Goal: Information Seeking & Learning: Learn about a topic

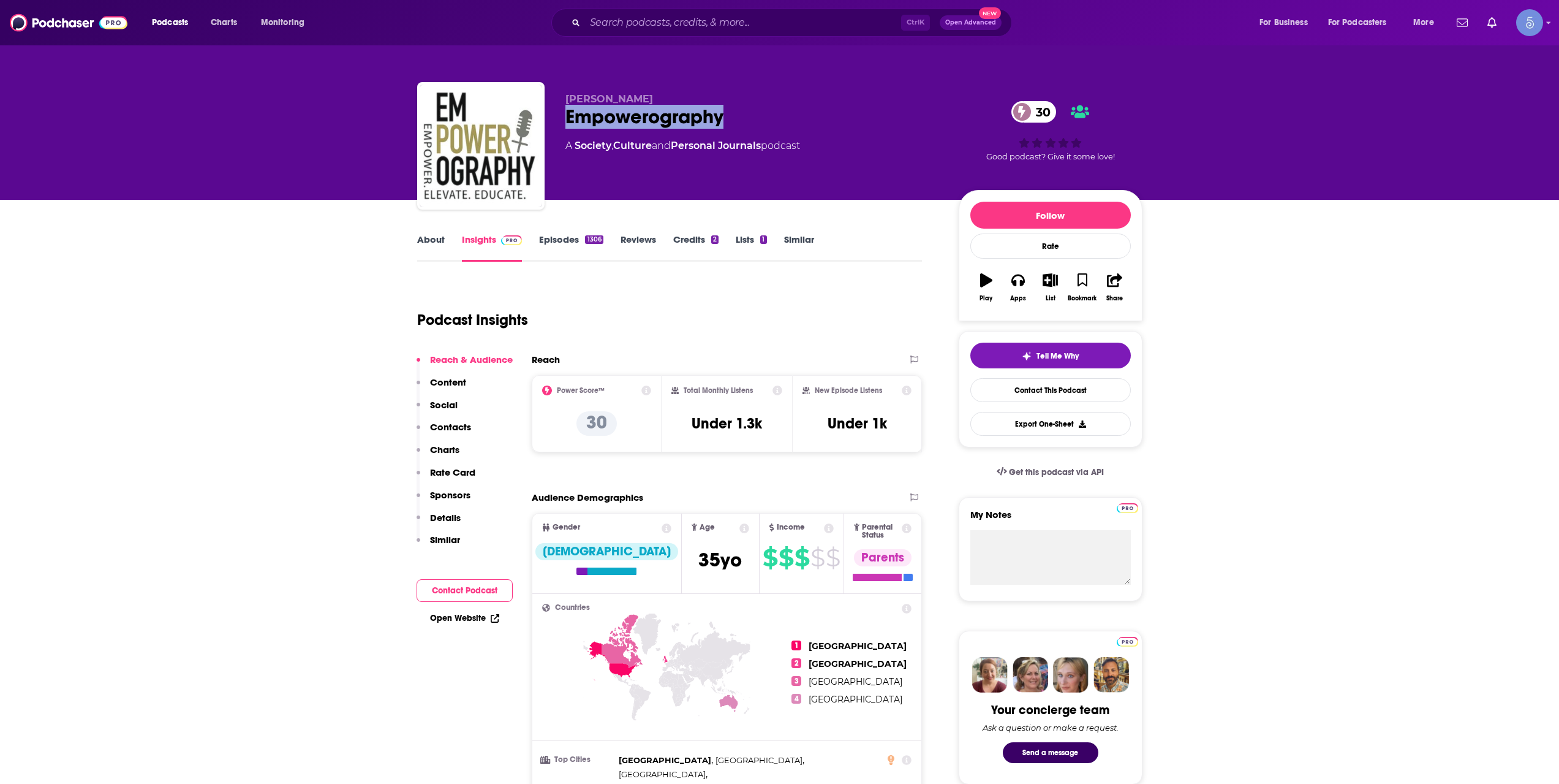
drag, startPoint x: 569, startPoint y: 117, endPoint x: 731, endPoint y: 118, distance: 162.0
click at [731, 118] on div "Empowerography 30" at bounding box center [752, 117] width 374 height 24
copy h2 "Empowerography"
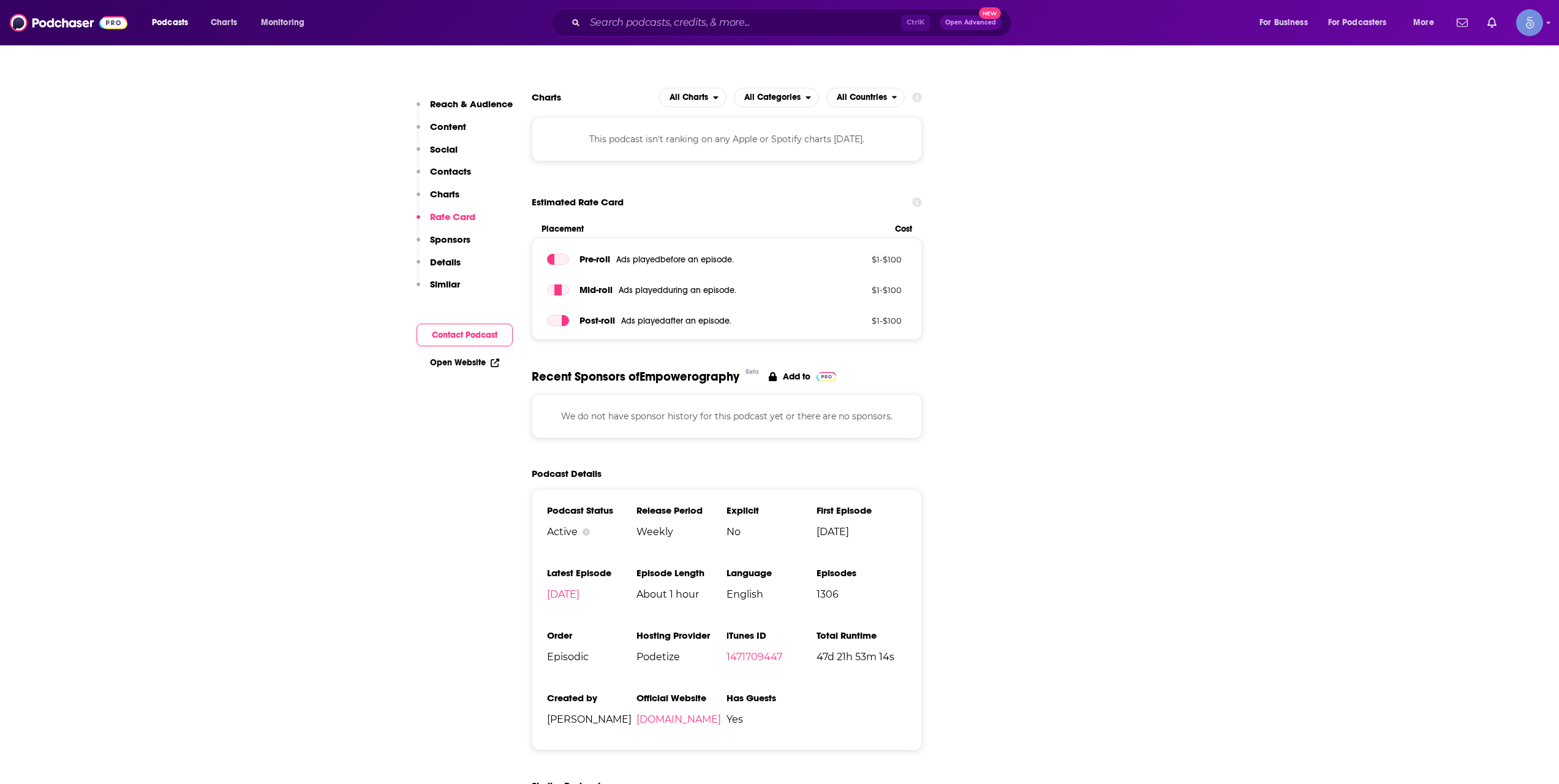
scroll to position [816, 0]
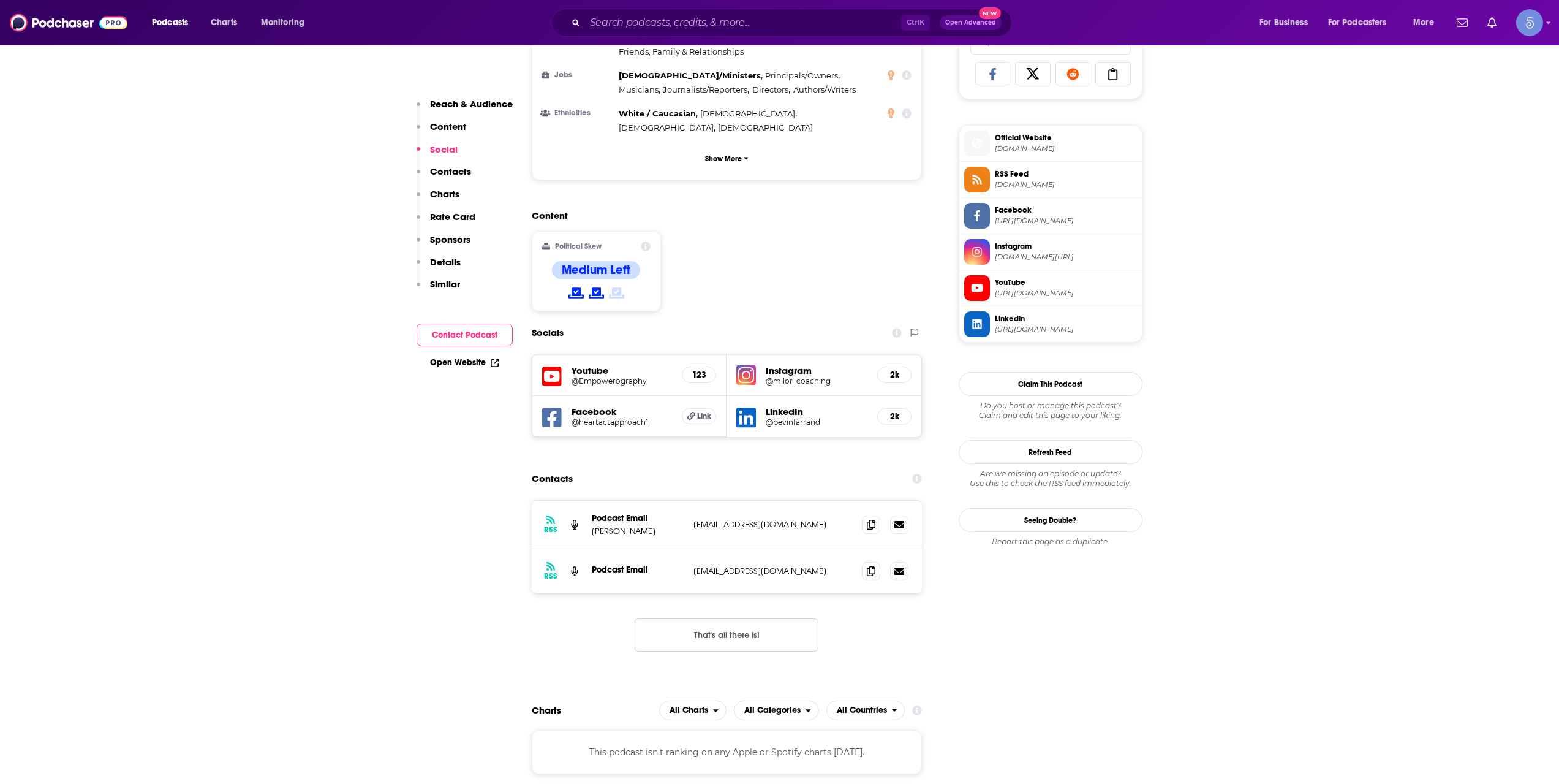
click at [602, 376] on h5 "@Empowerography" at bounding box center [622, 380] width 101 height 9
click at [780, 21] on input "Search podcasts, credits, & more..." at bounding box center [743, 22] width 316 height 19
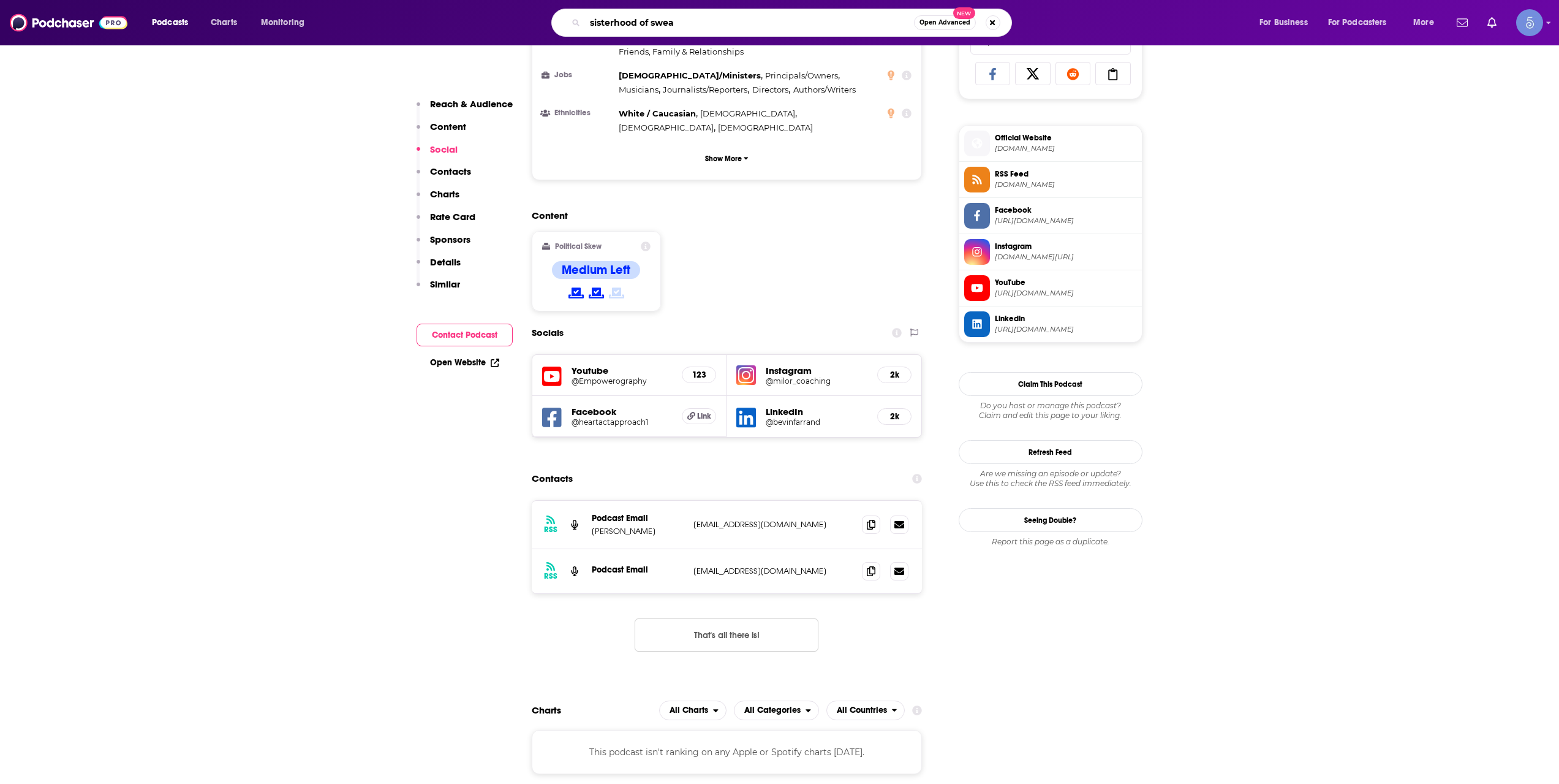
type input "sisterhood of sweat"
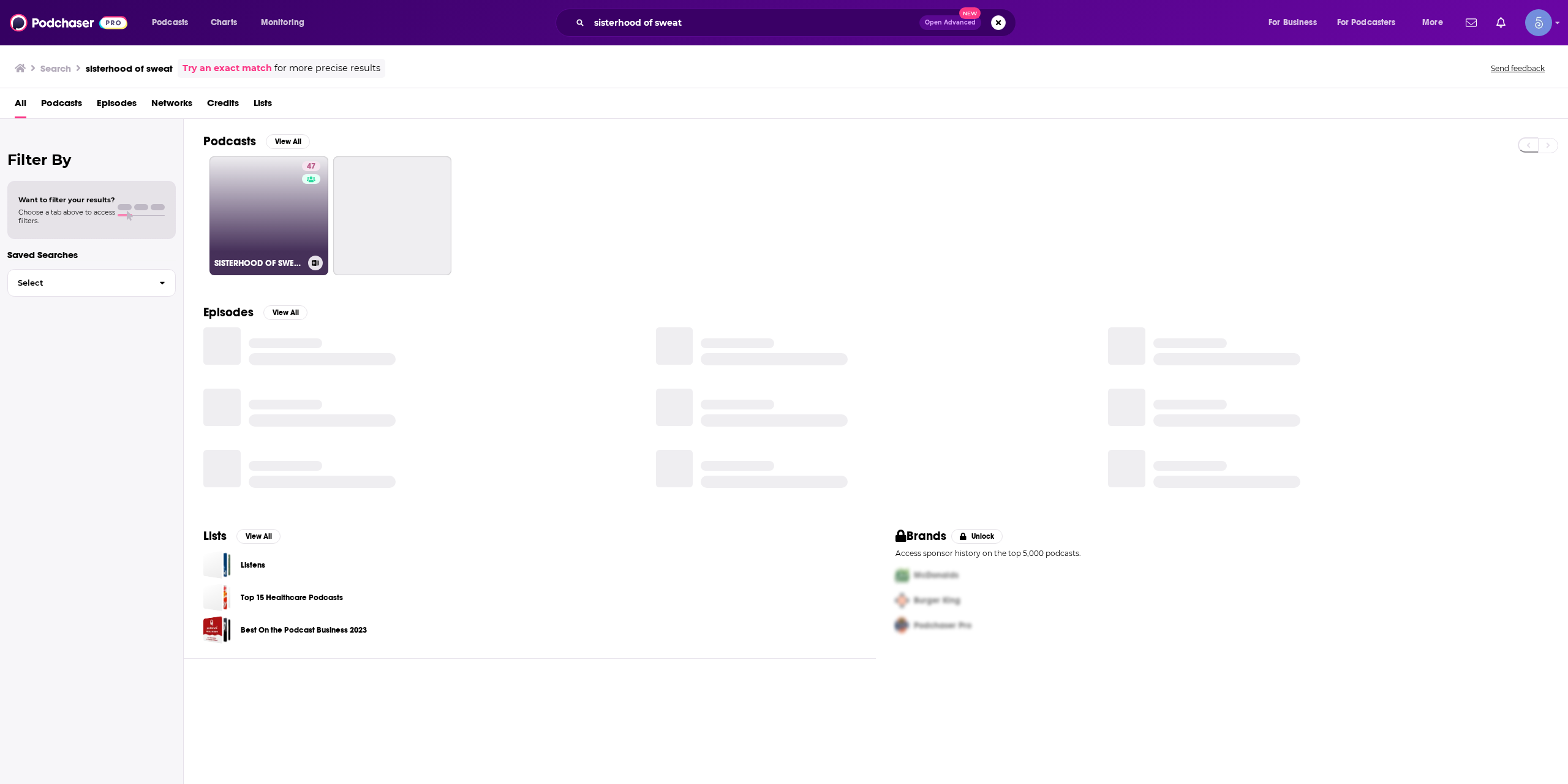
click at [273, 228] on link "47 SISTERHOOD OF SWEAT - Motivation, Inspiration, Health, Wealth, Fitness, Auth…" at bounding box center [269, 215] width 119 height 119
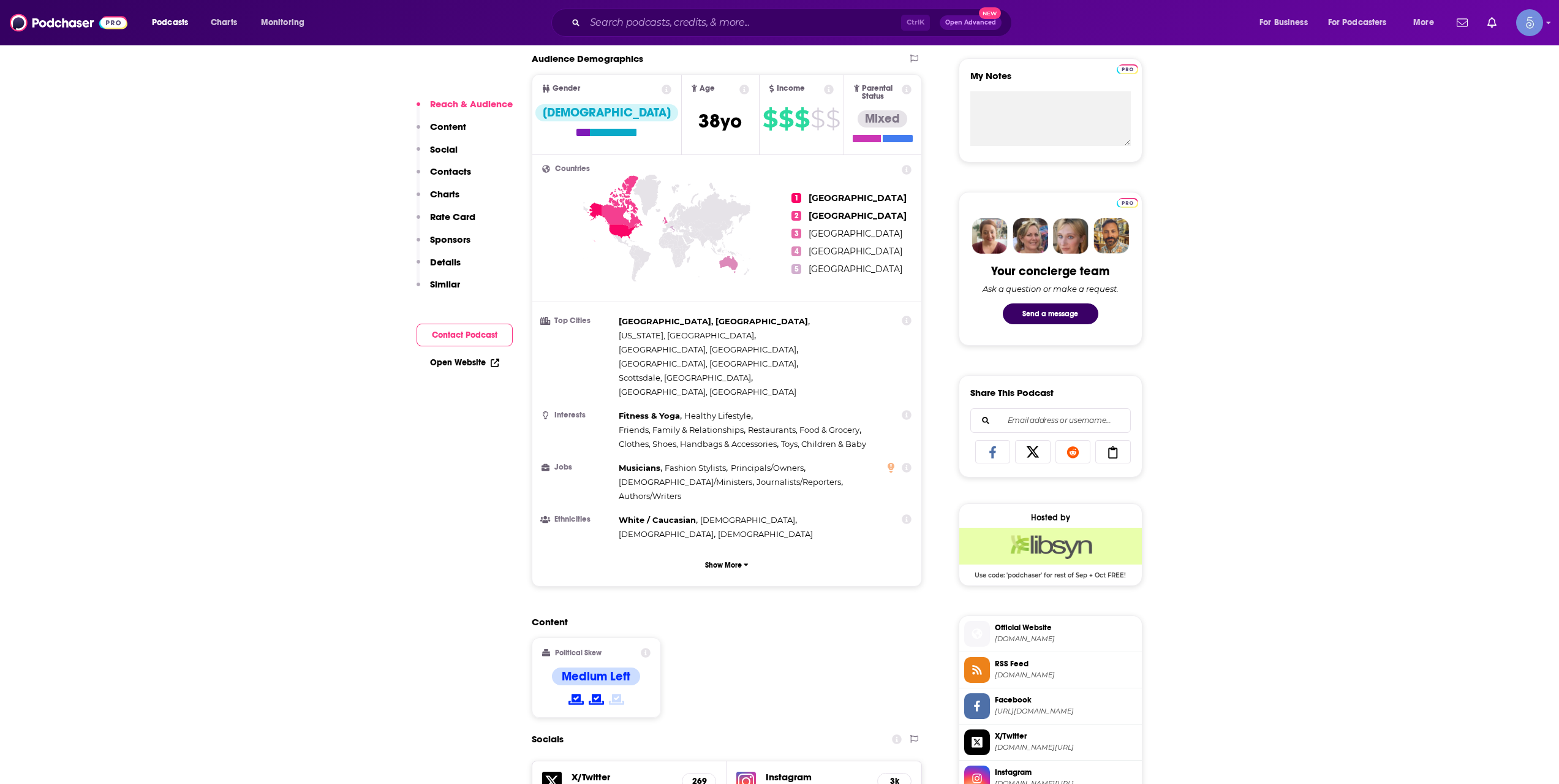
scroll to position [612, 0]
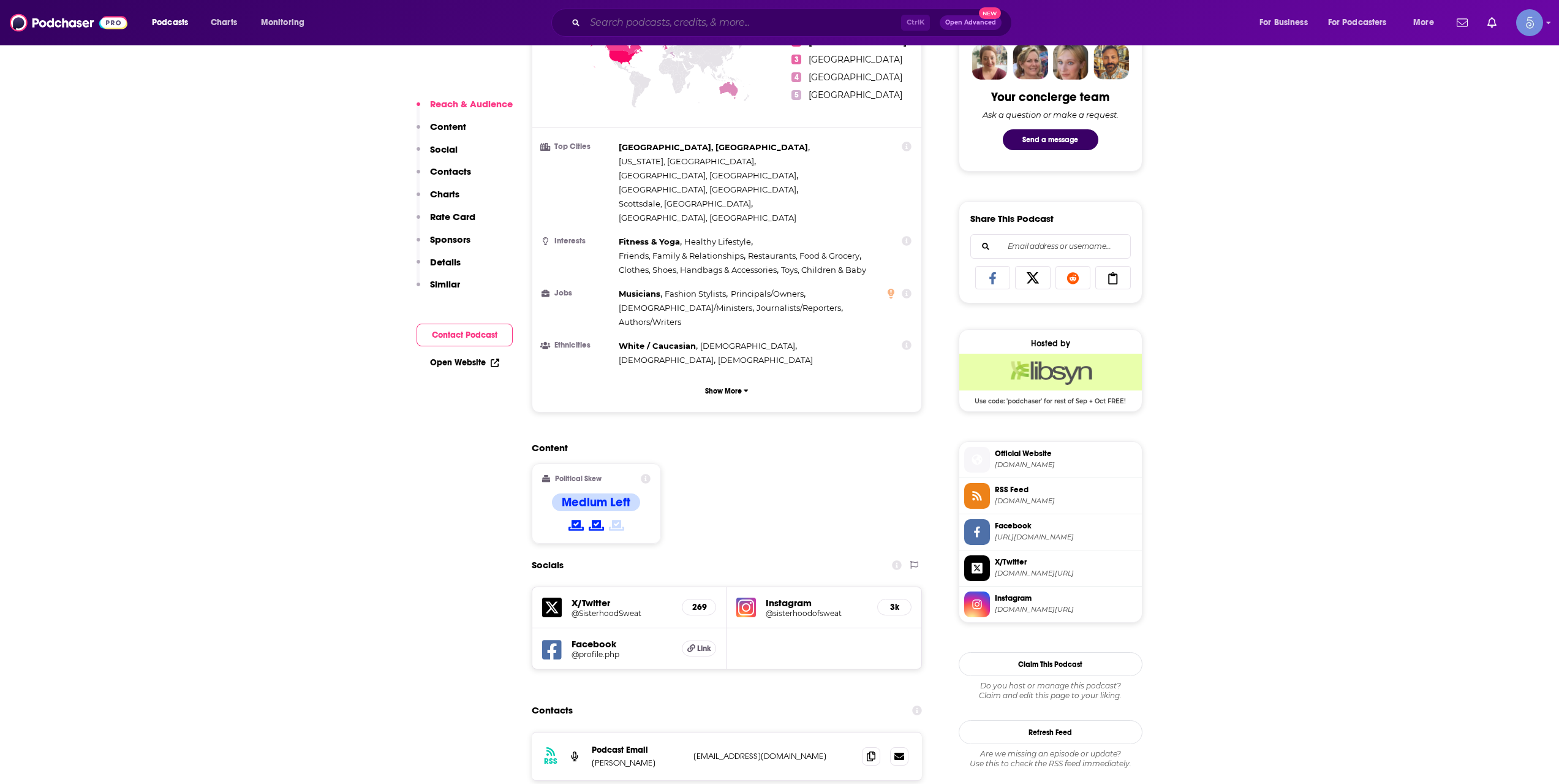
click at [842, 16] on input "Search podcasts, credits, & more..." at bounding box center [743, 22] width 316 height 19
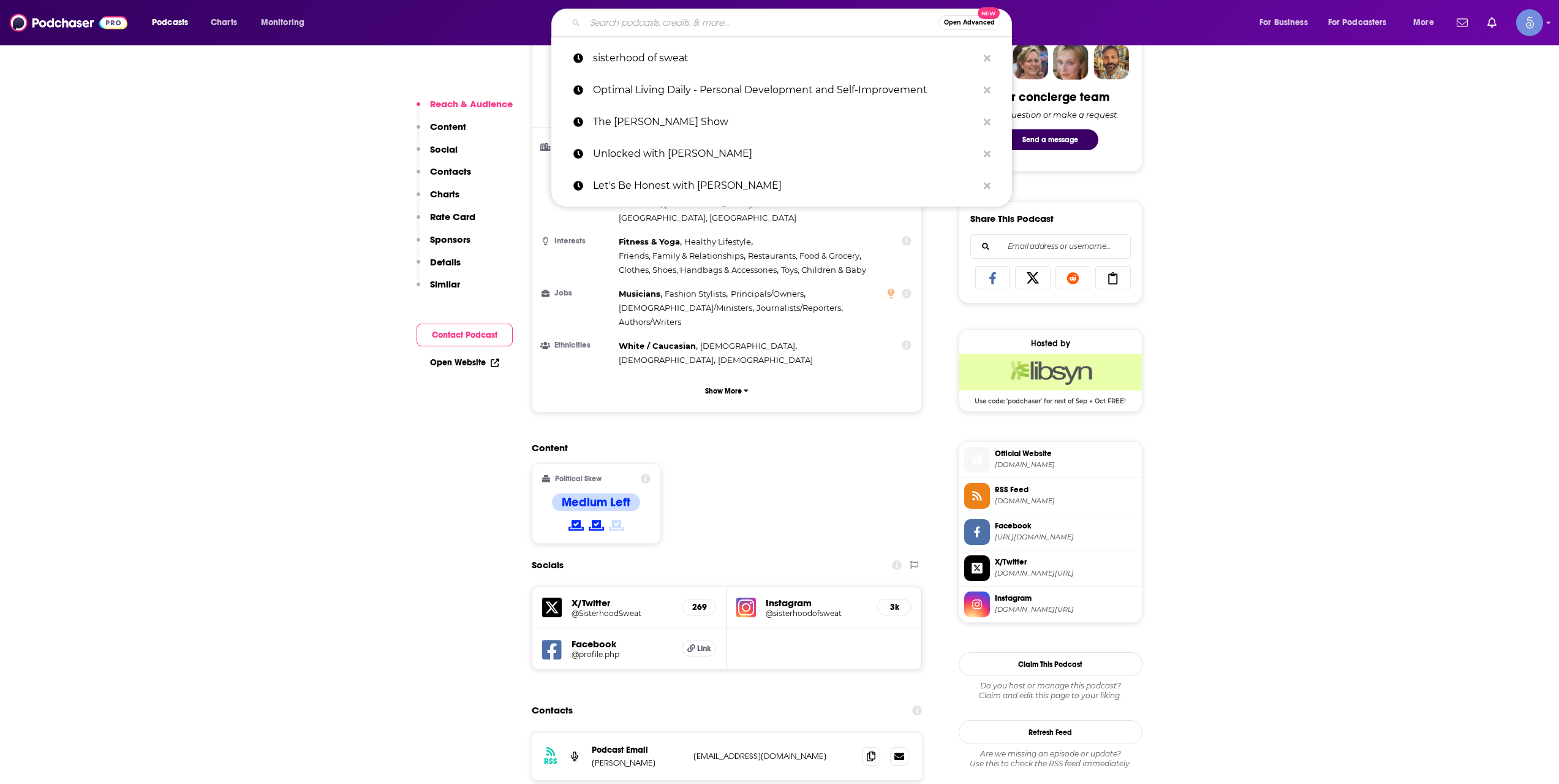
paste input "Chatter that Matters"
type input "Chatter that Matters"
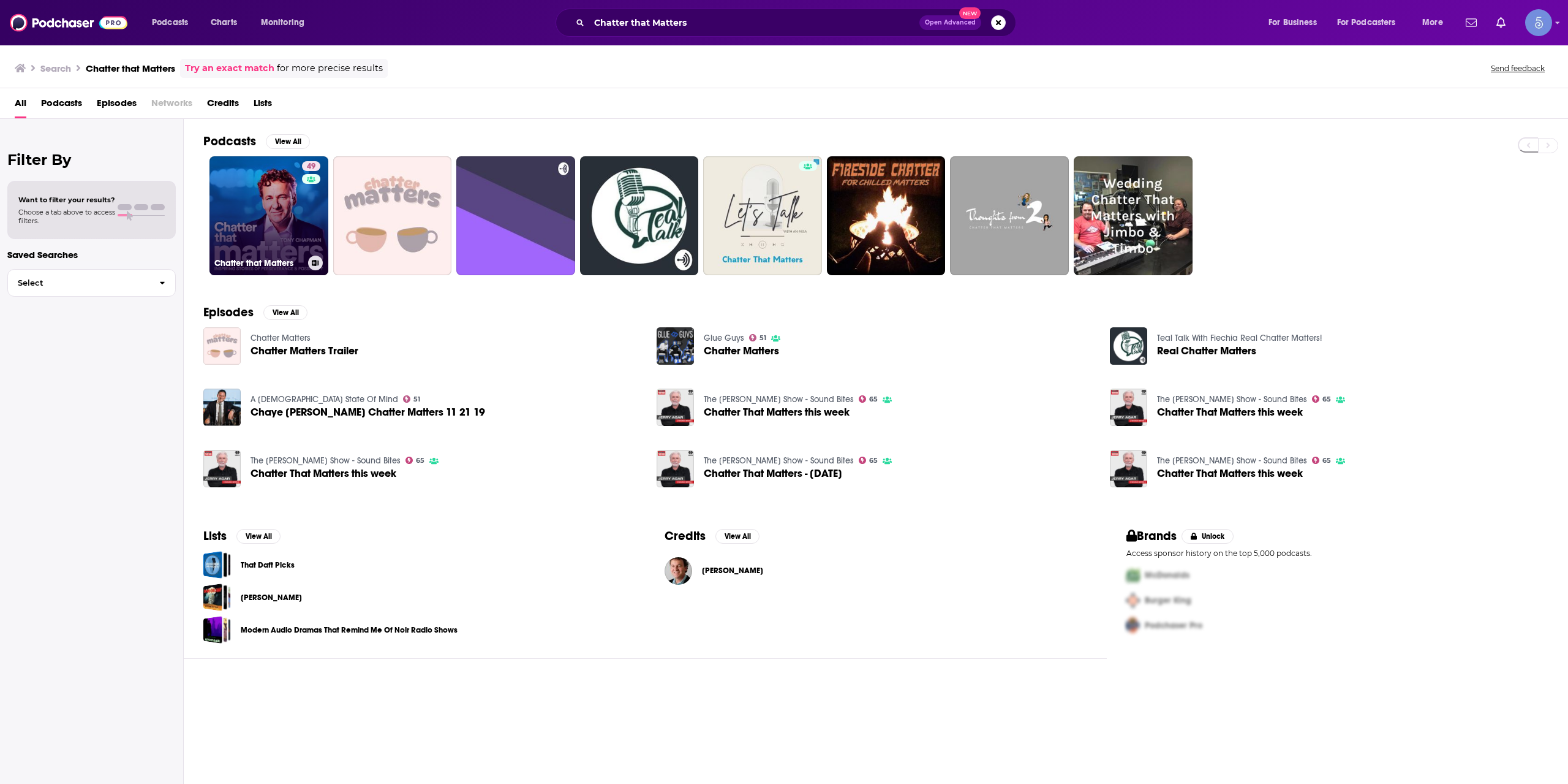
click at [293, 225] on link "49 Chatter that Matters" at bounding box center [269, 215] width 119 height 119
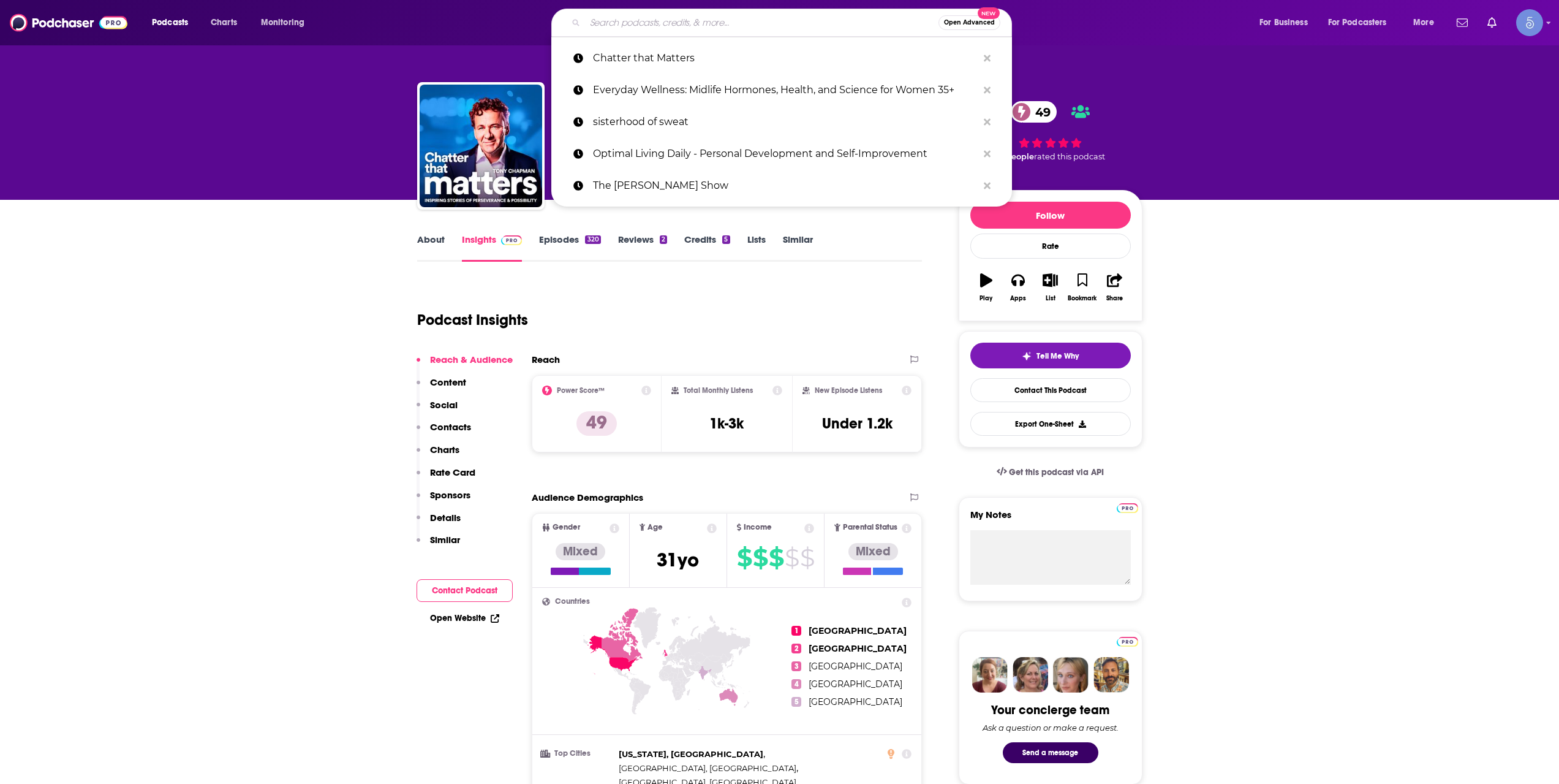
click at [677, 30] on input "Search podcasts, credits, & more..." at bounding box center [762, 22] width 354 height 19
paste input "Overcoming [MEDICAL_DATA]"
type input "Overcoming [MEDICAL_DATA]"
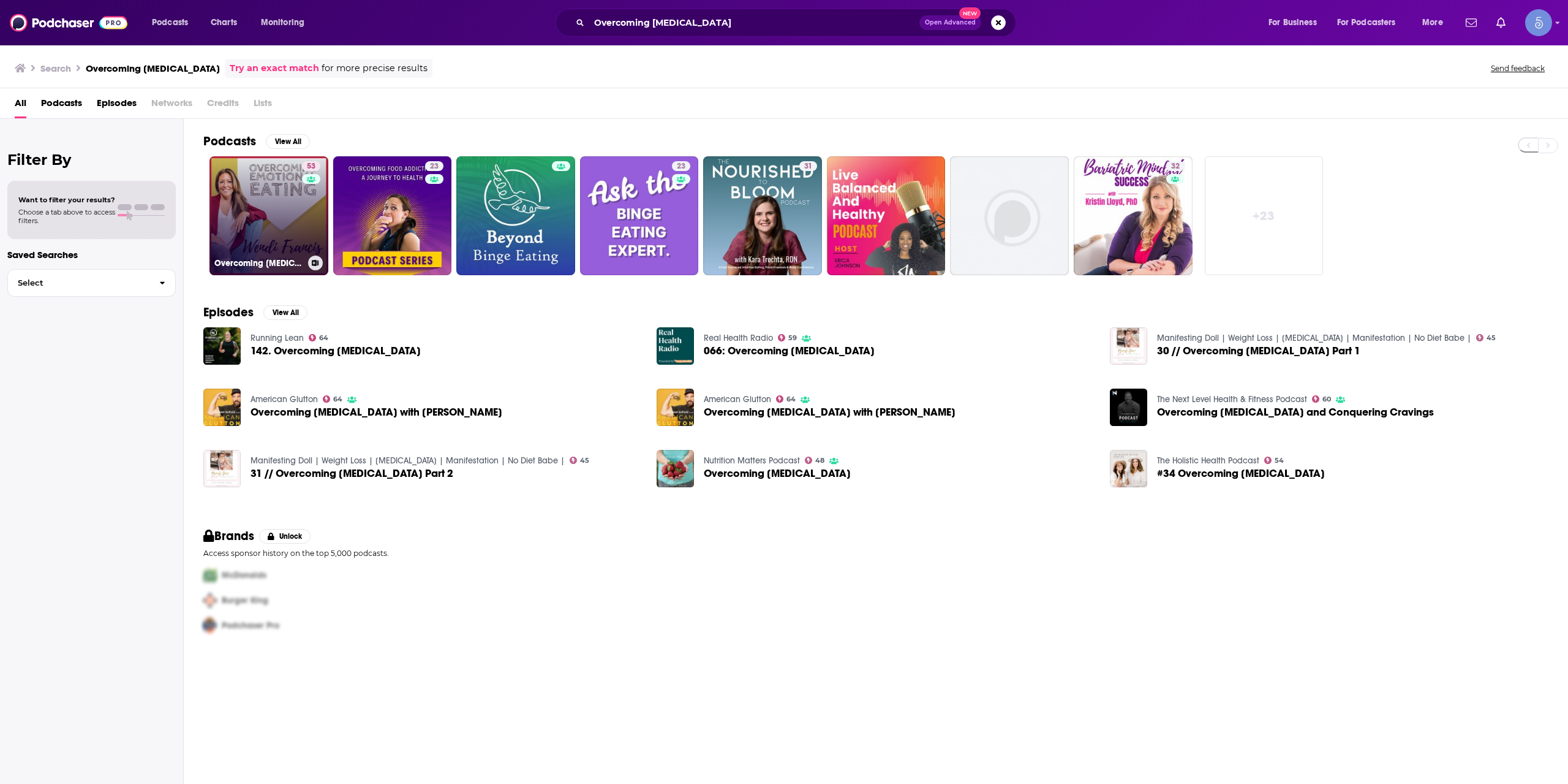
click at [304, 189] on div "53" at bounding box center [313, 209] width 21 height 95
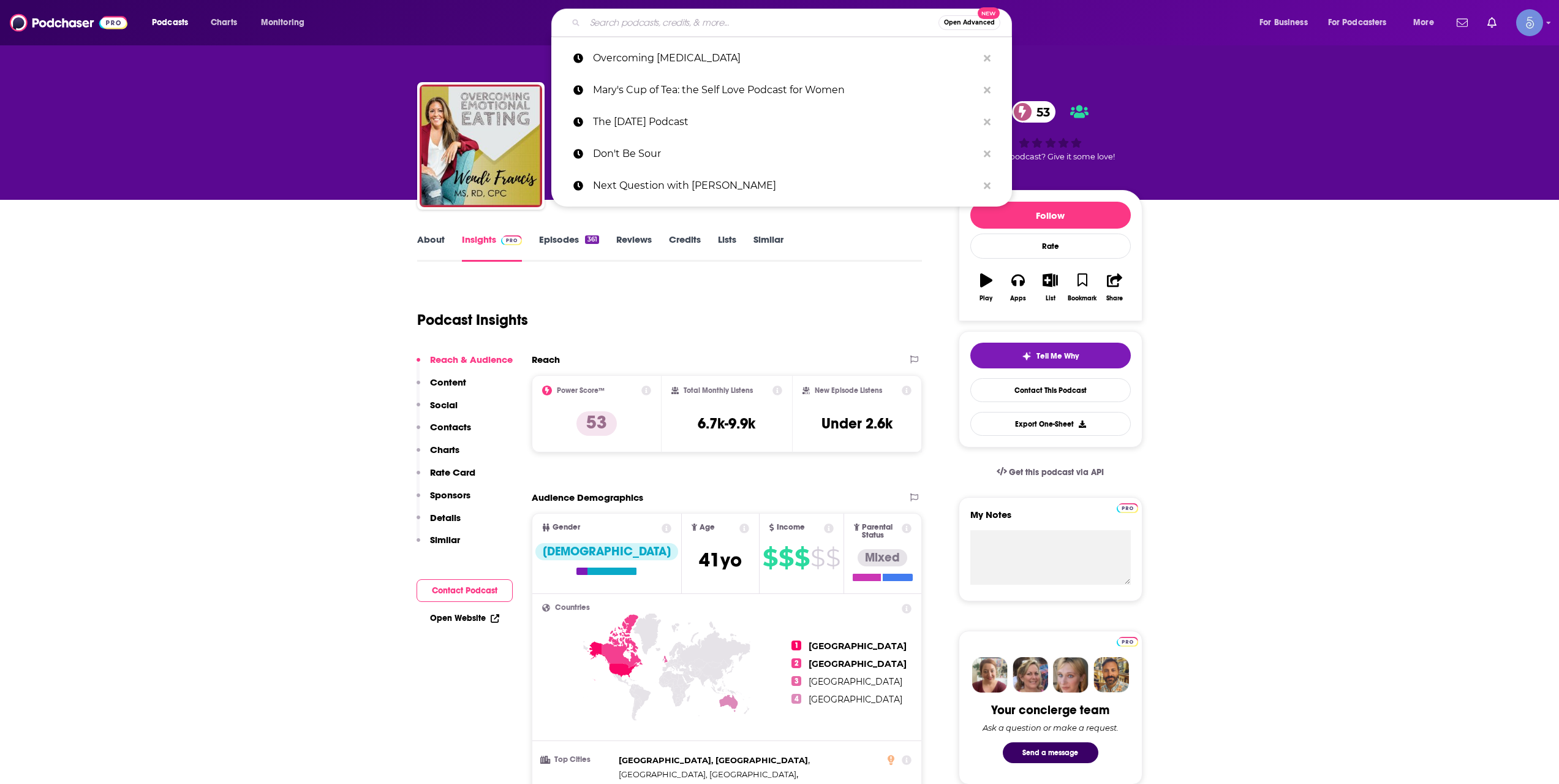
click at [708, 18] on input "Search podcasts, credits, & more..." at bounding box center [762, 22] width 354 height 19
paste input "Overcoming Adversity"
type input "Overcoming Adversity"
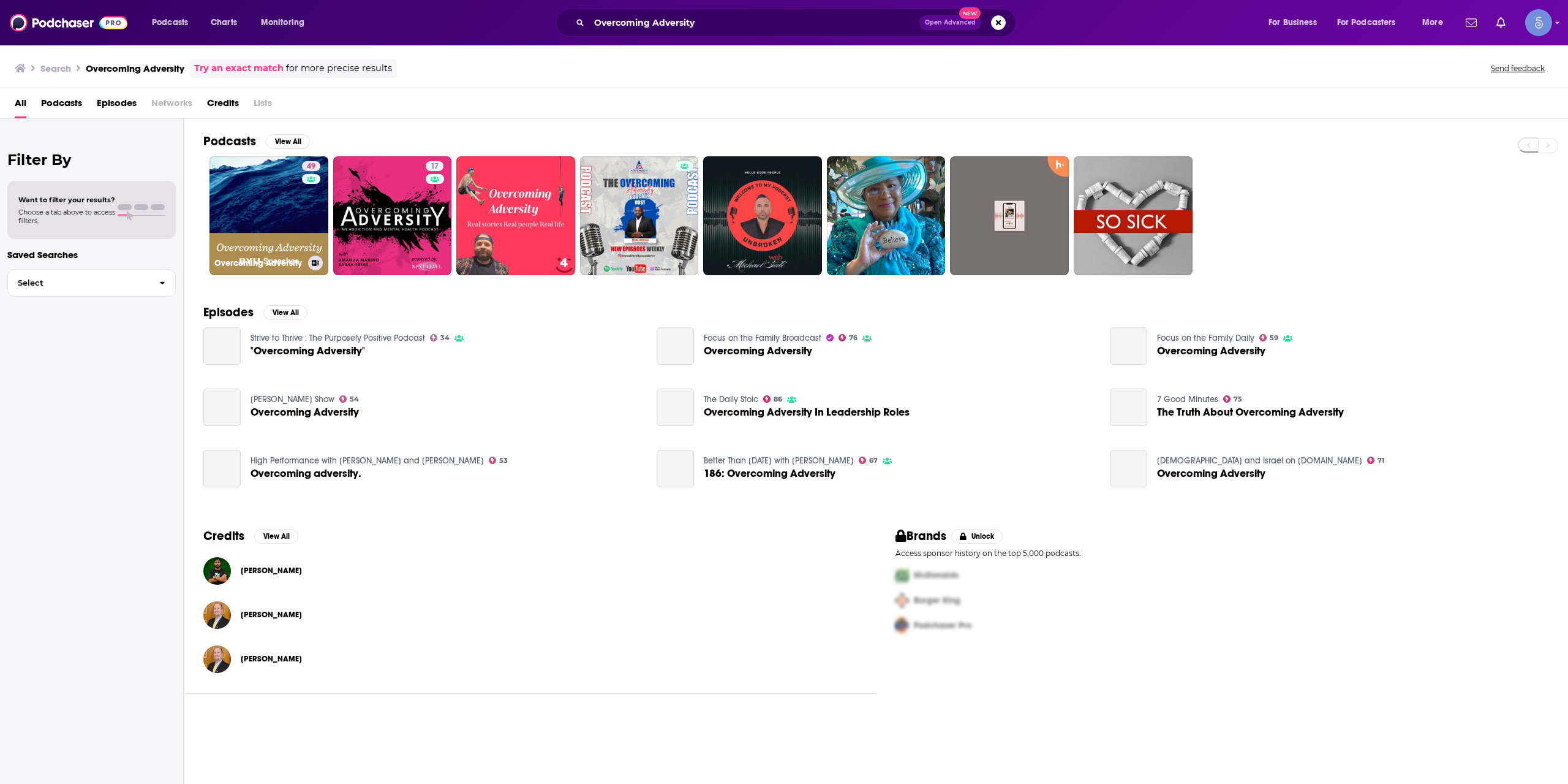
click at [283, 210] on link "49 Overcoming Adversity" at bounding box center [269, 215] width 119 height 119
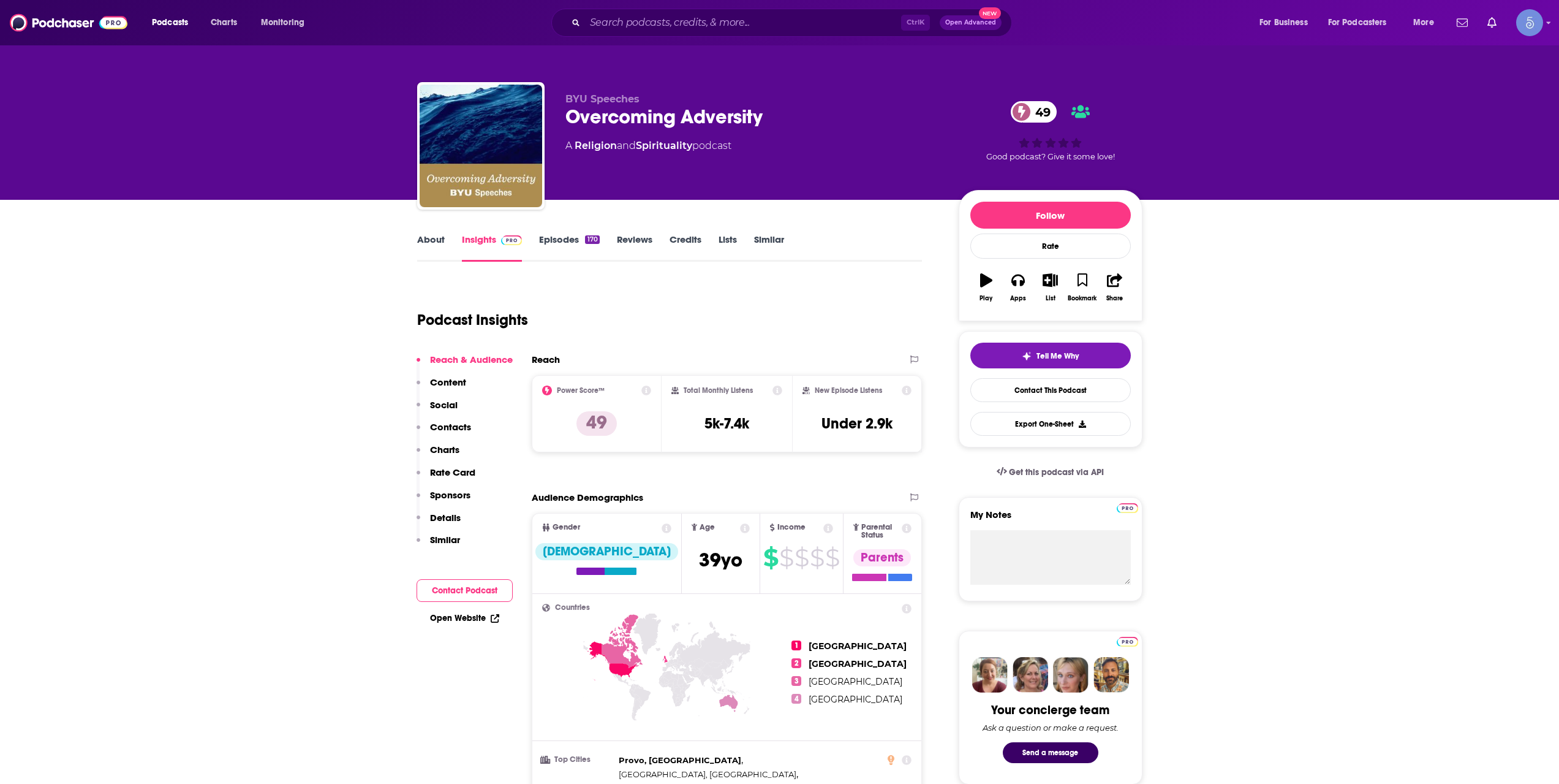
click at [567, 238] on link "Episodes 170" at bounding box center [569, 248] width 60 height 28
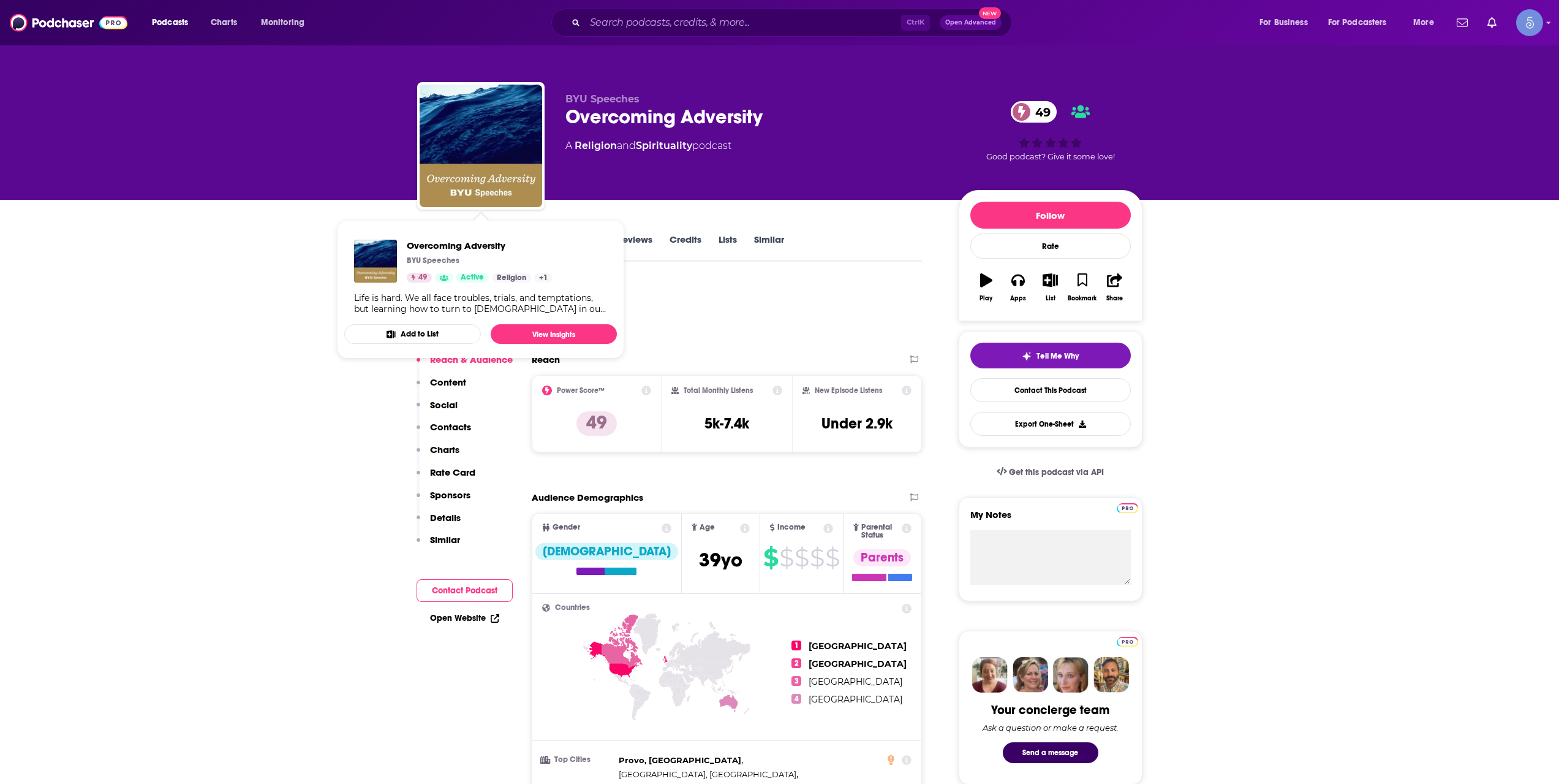
click at [780, 318] on div "Podcast Insights" at bounding box center [665, 312] width 496 height 62
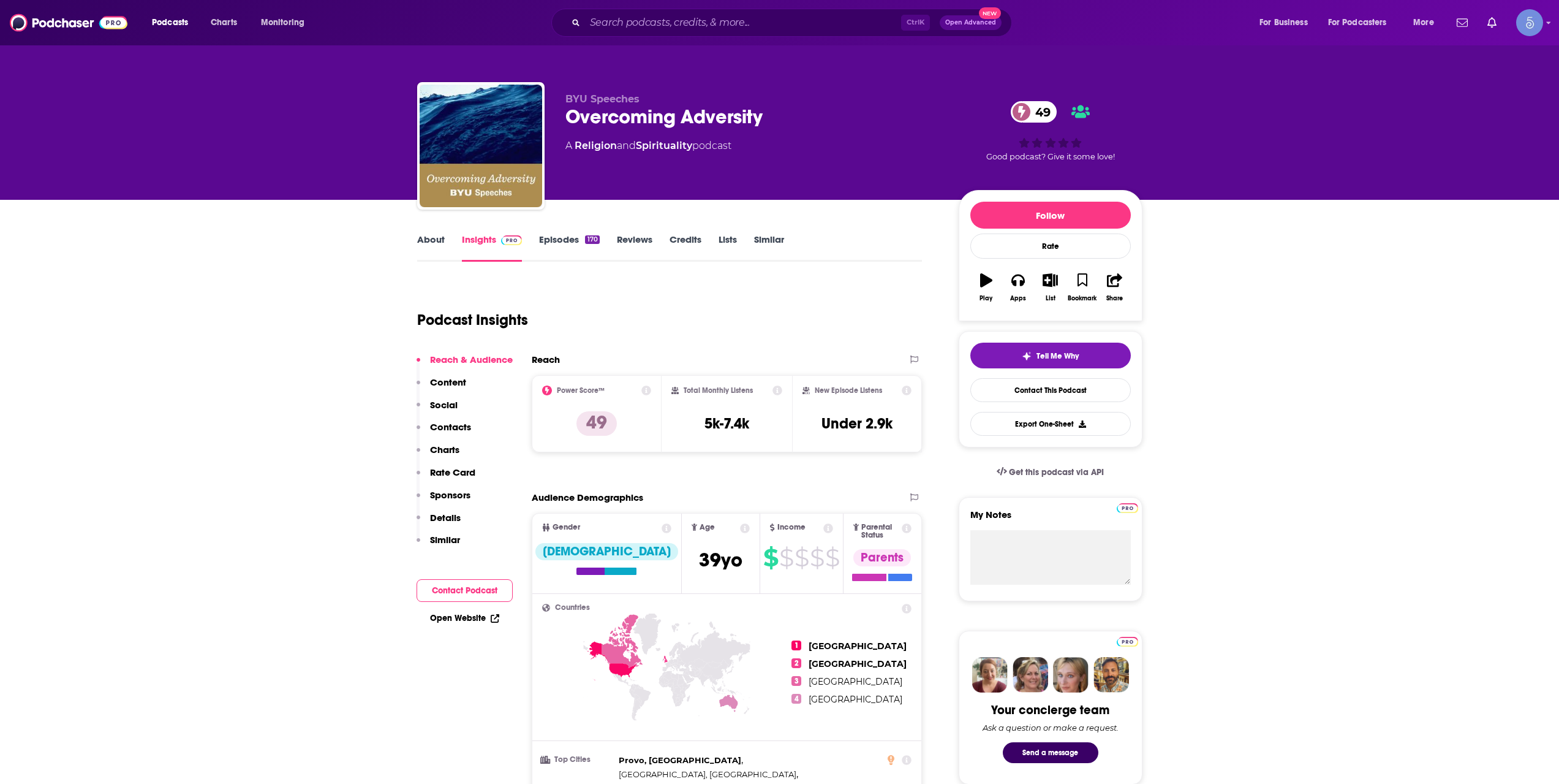
click at [574, 246] on link "Episodes 170" at bounding box center [569, 248] width 60 height 28
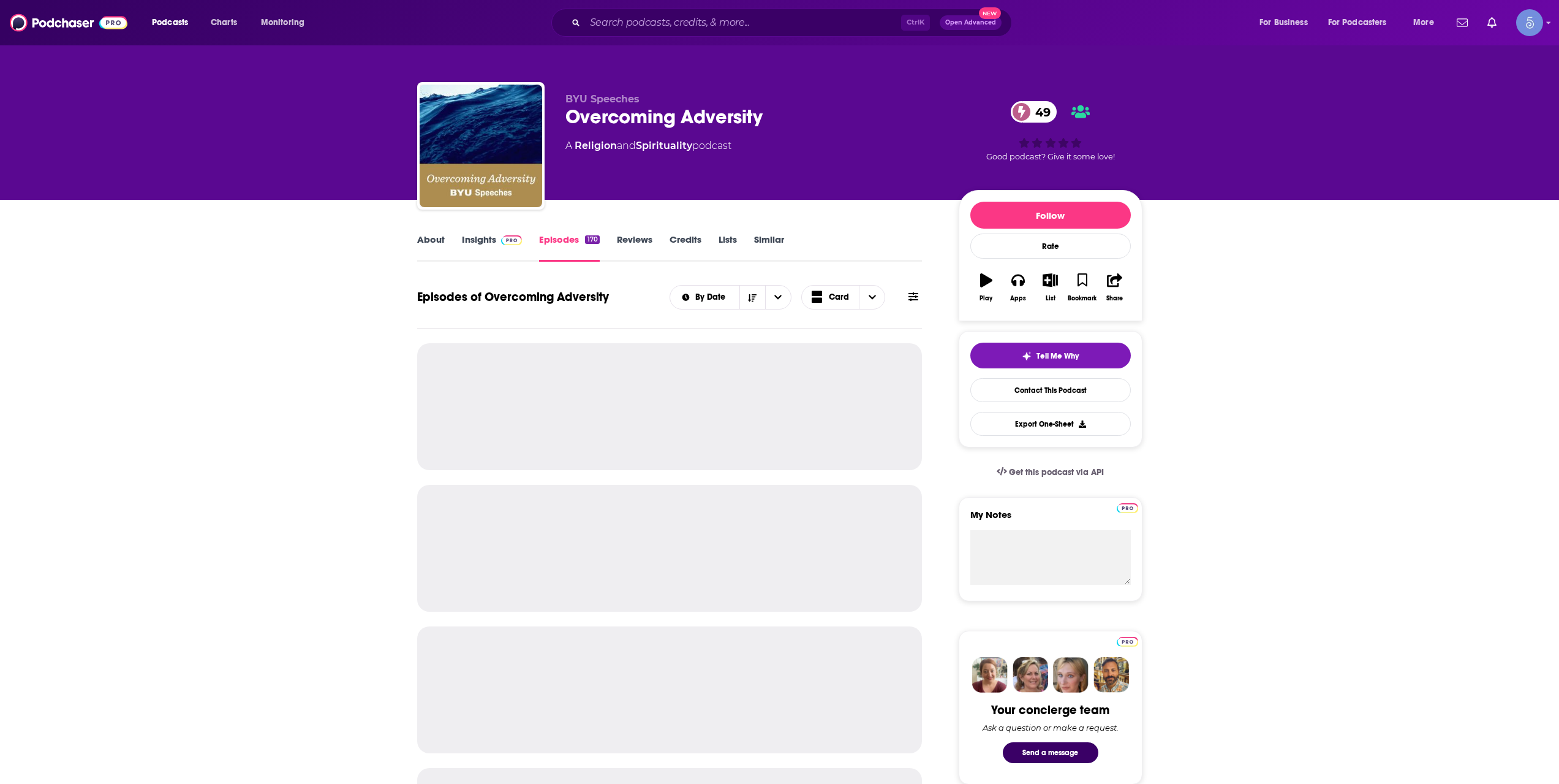
click at [444, 246] on link "About" at bounding box center [432, 248] width 28 height 28
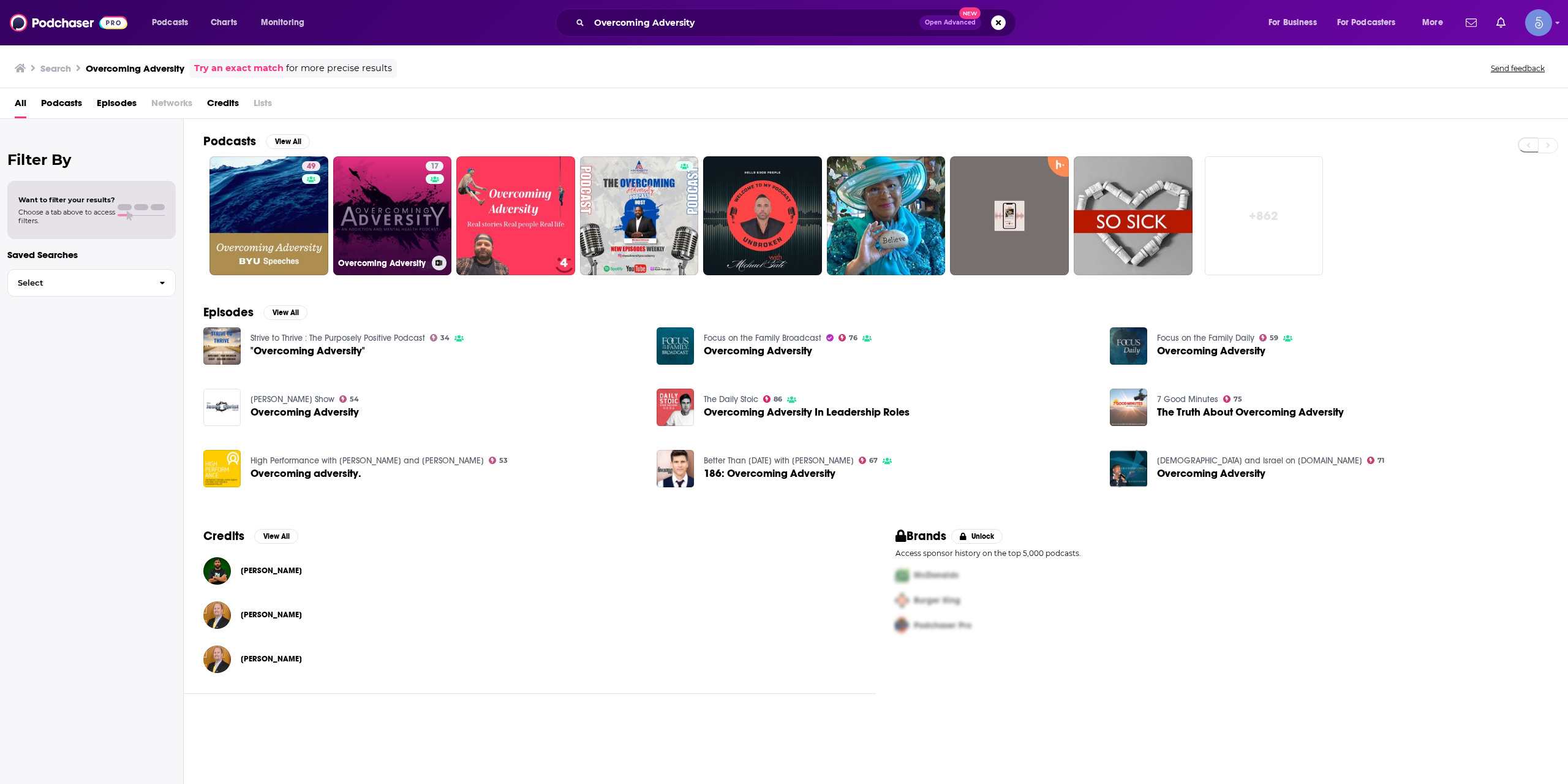
click at [386, 223] on link "17 Overcoming Adversity" at bounding box center [392, 215] width 119 height 119
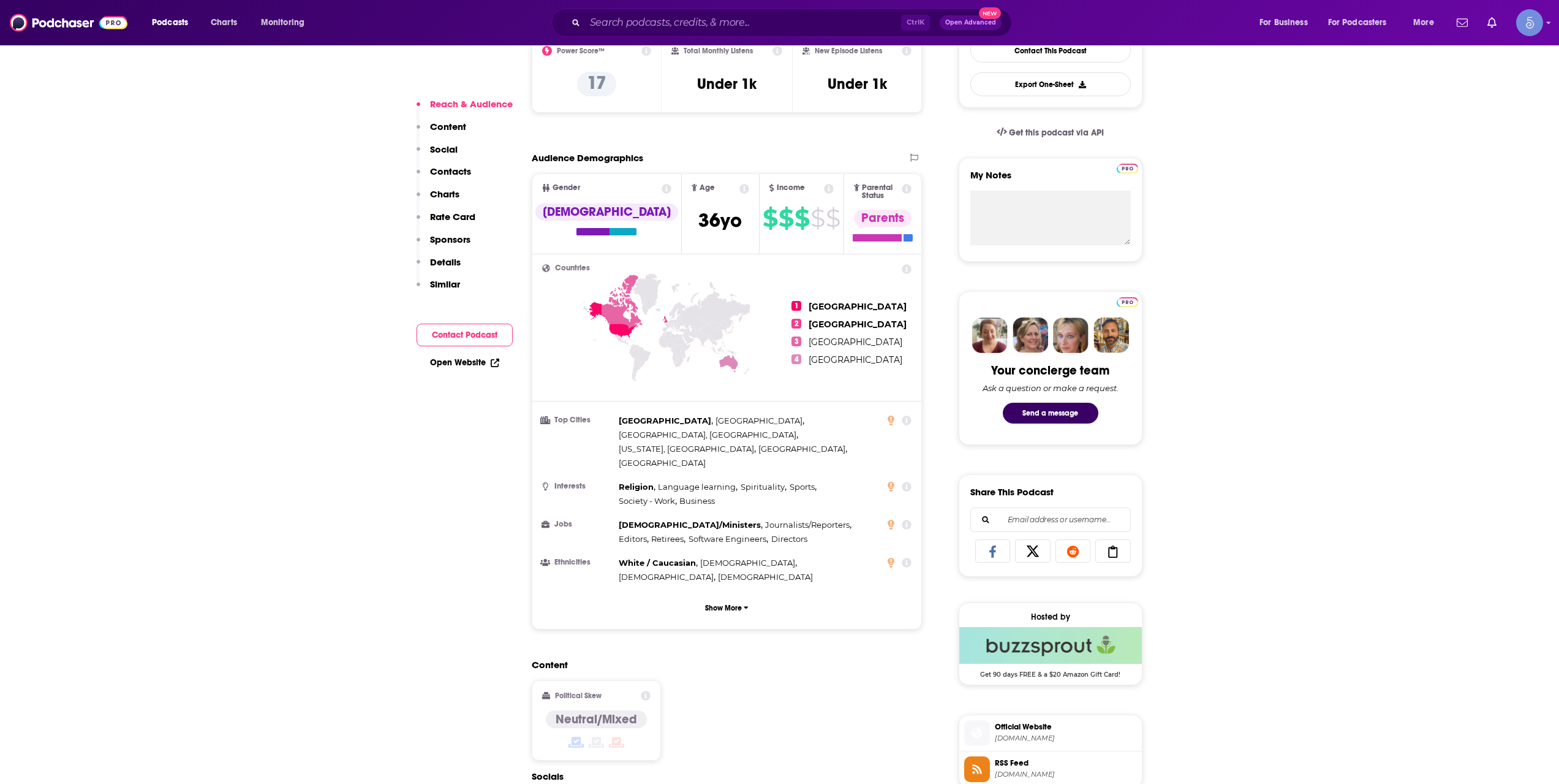
scroll to position [408, 0]
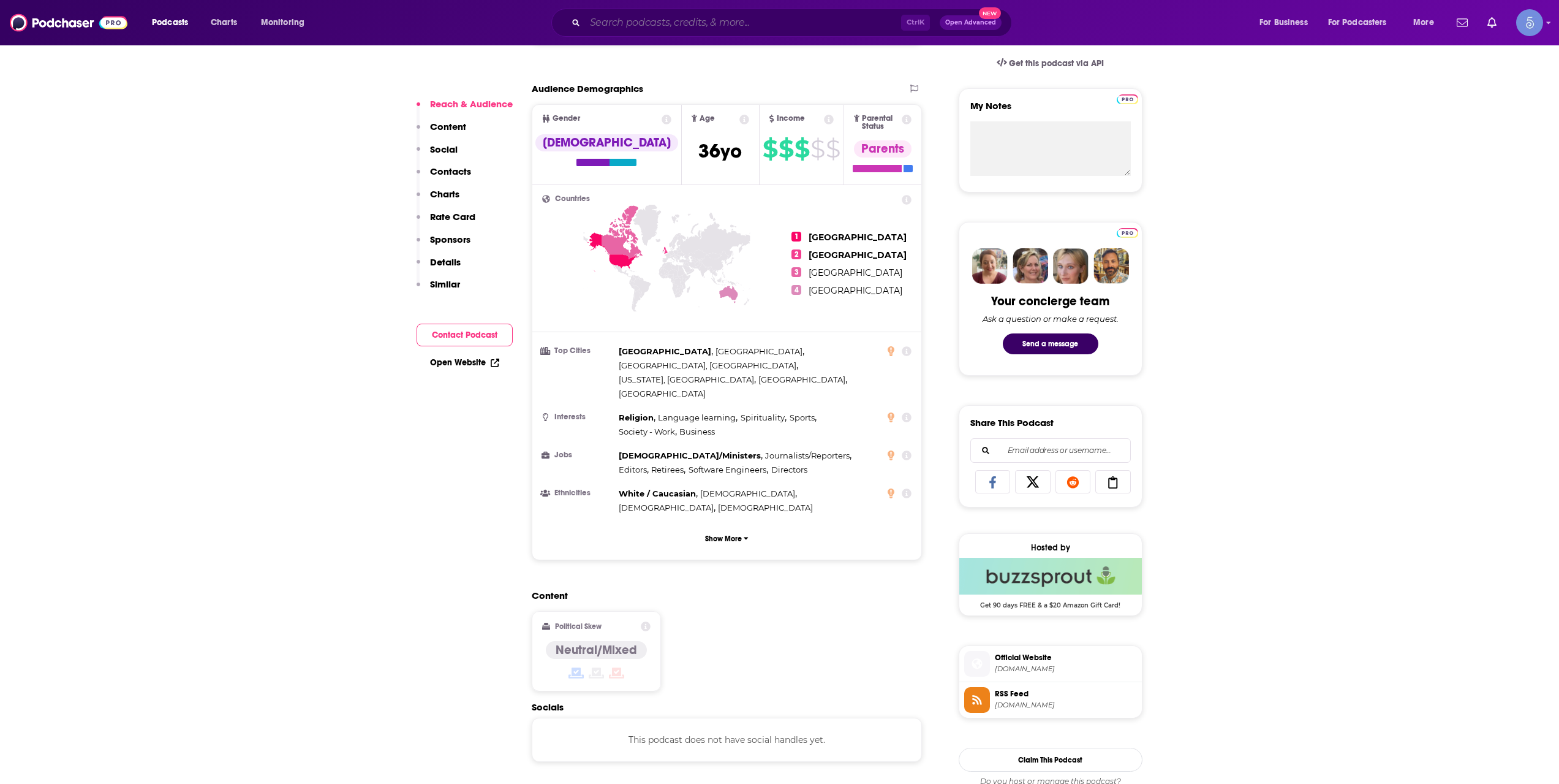
click at [738, 29] on input "Search podcasts, credits, & more..." at bounding box center [743, 22] width 316 height 19
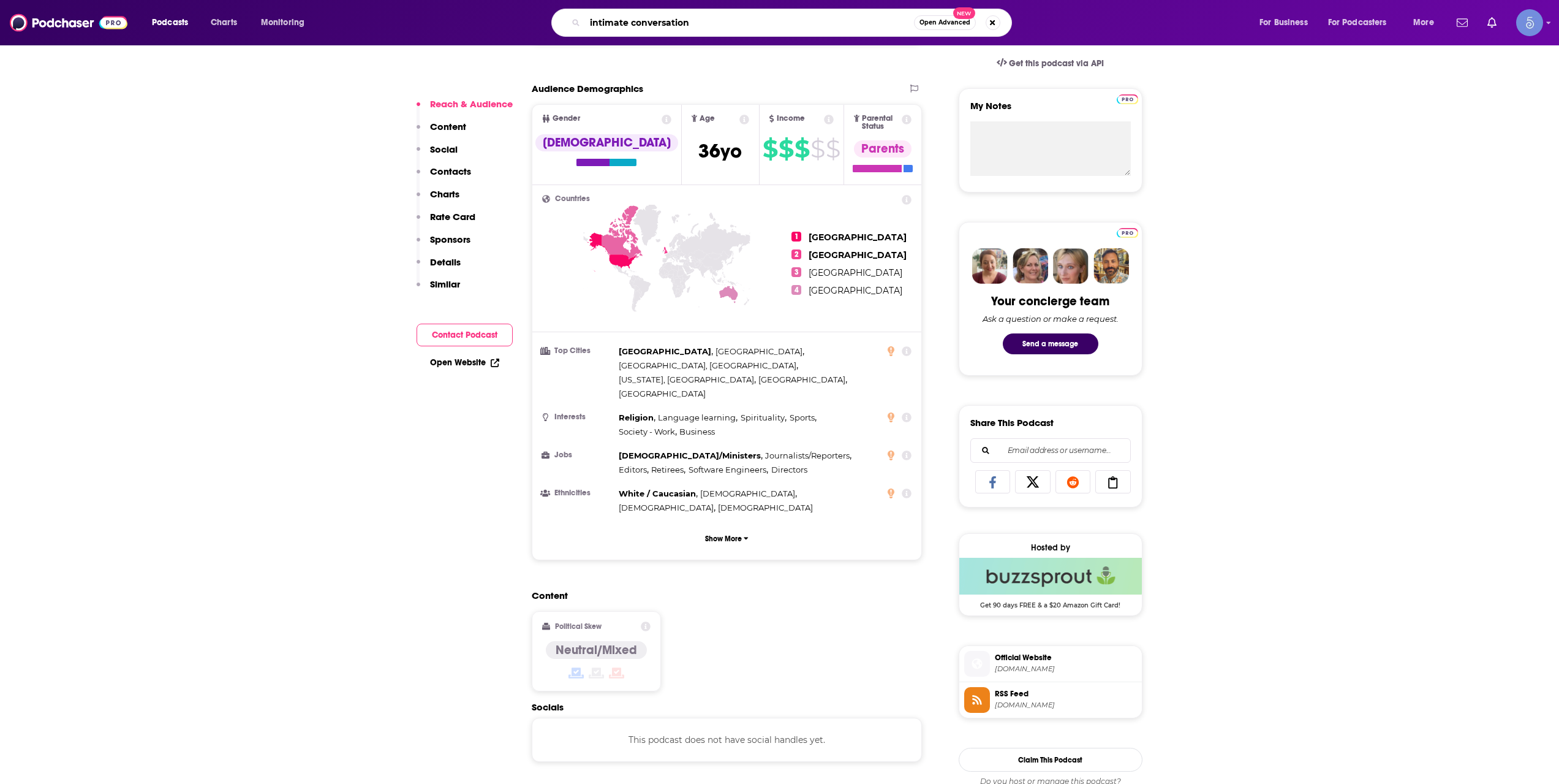
type input "intimate conversations"
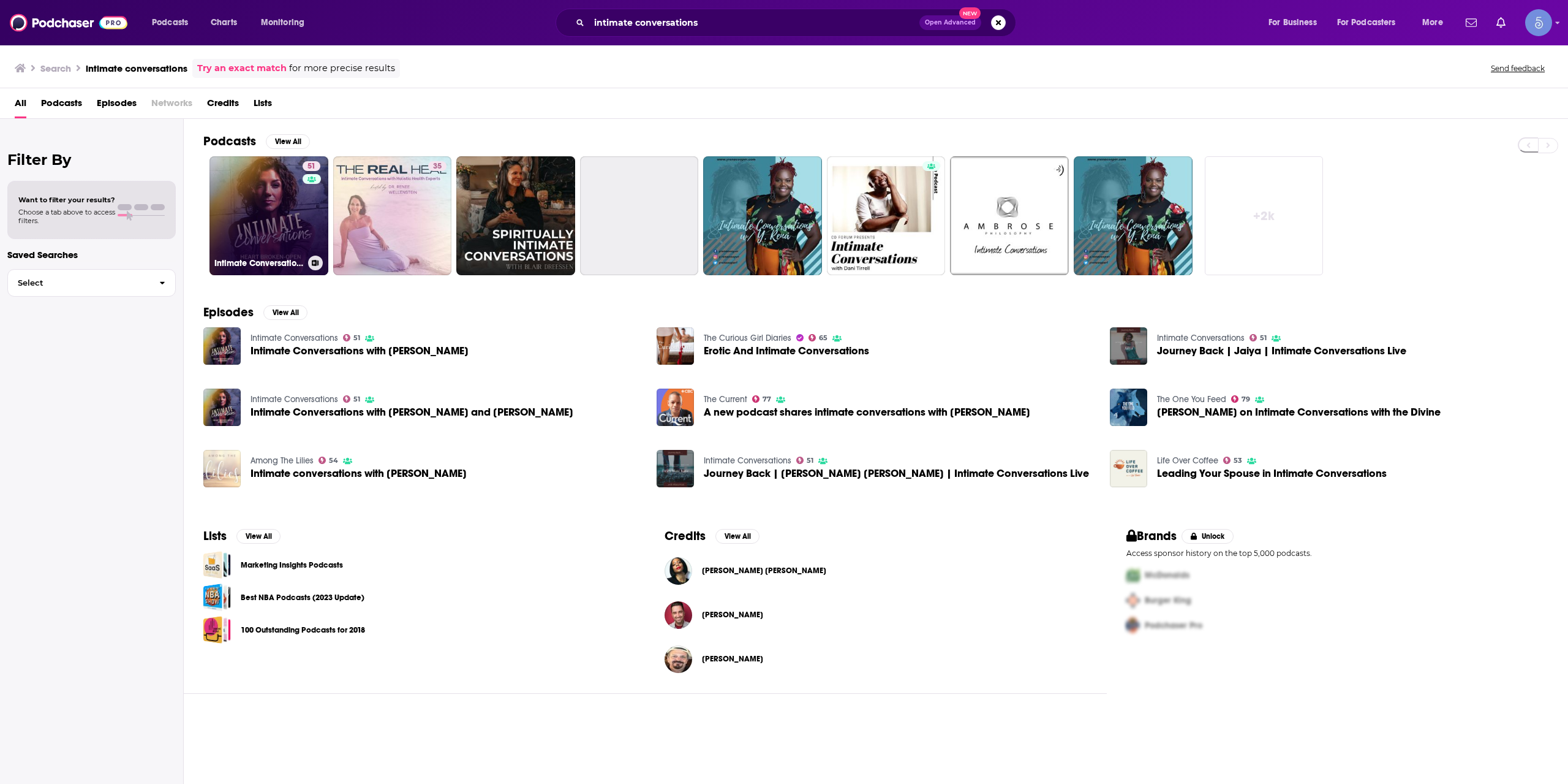
click at [273, 209] on link "51 Intimate Conversations" at bounding box center [269, 215] width 119 height 119
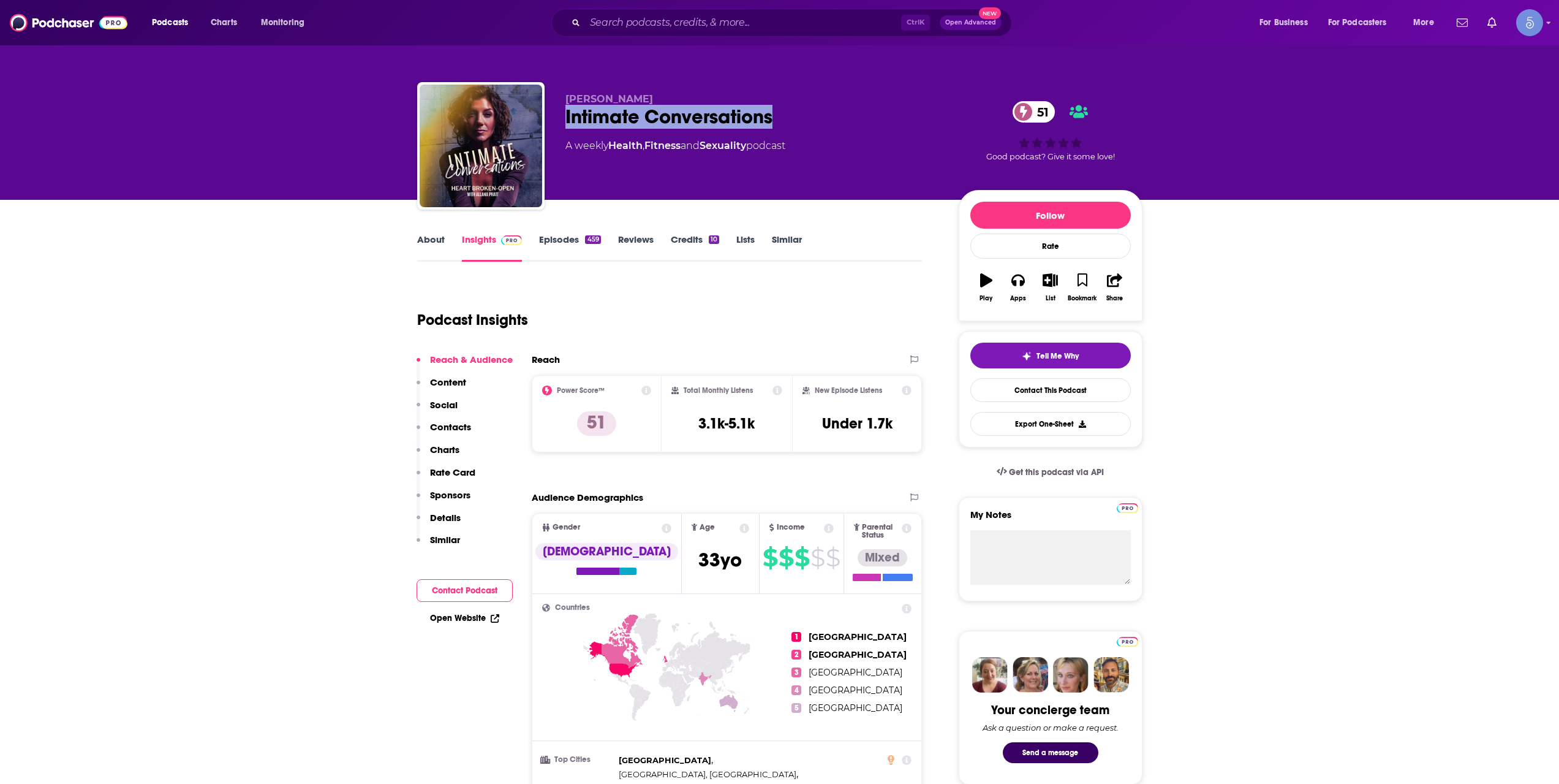
drag, startPoint x: 771, startPoint y: 112, endPoint x: 559, endPoint y: 127, distance: 212.5
click at [564, 123] on div "[PERSON_NAME] Intimate Conversations 51 A weekly Health , Fitness and Sexuality…" at bounding box center [780, 148] width 726 height 133
copy h2 "Intimate Conversations"
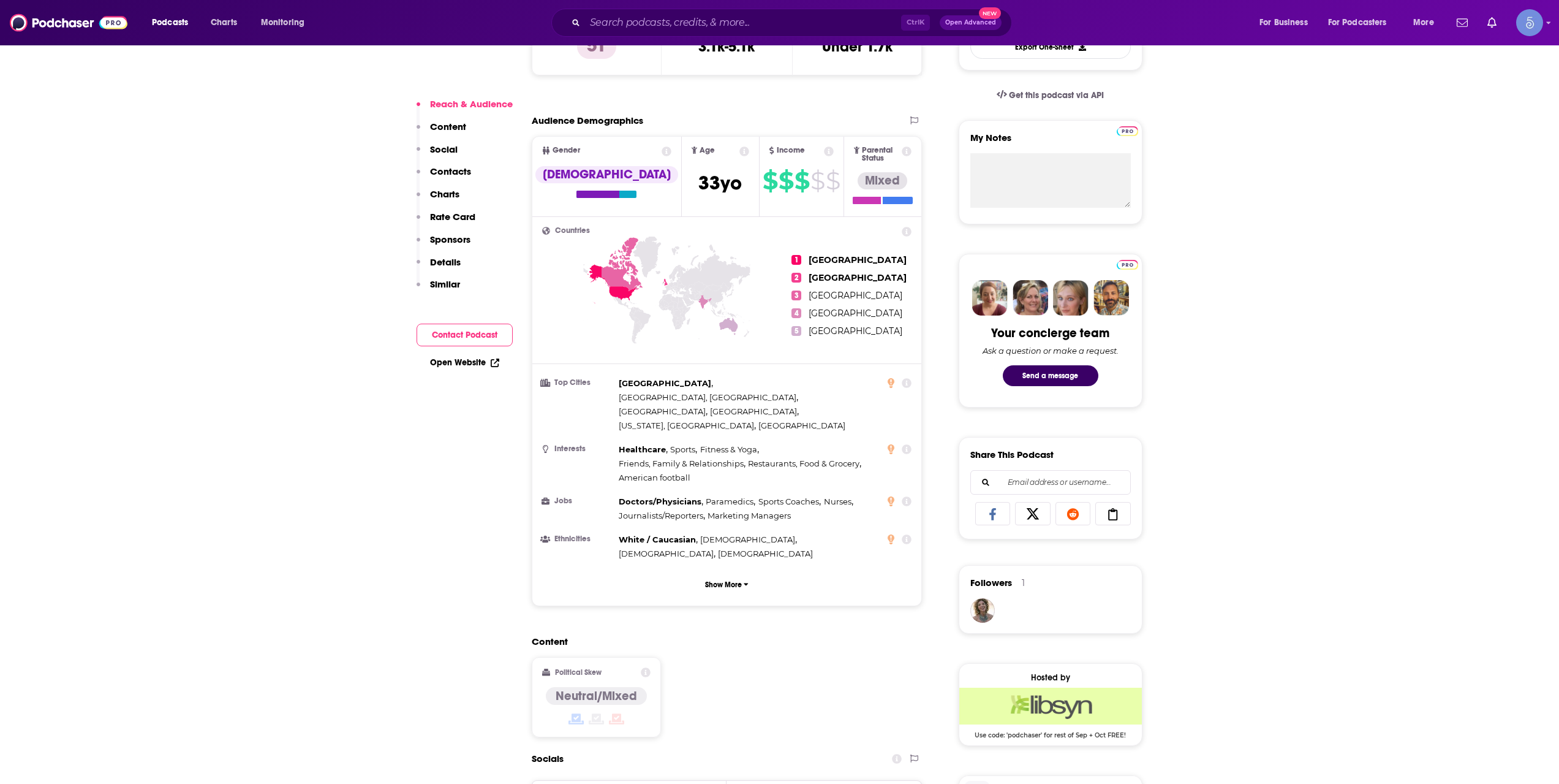
scroll to position [408, 0]
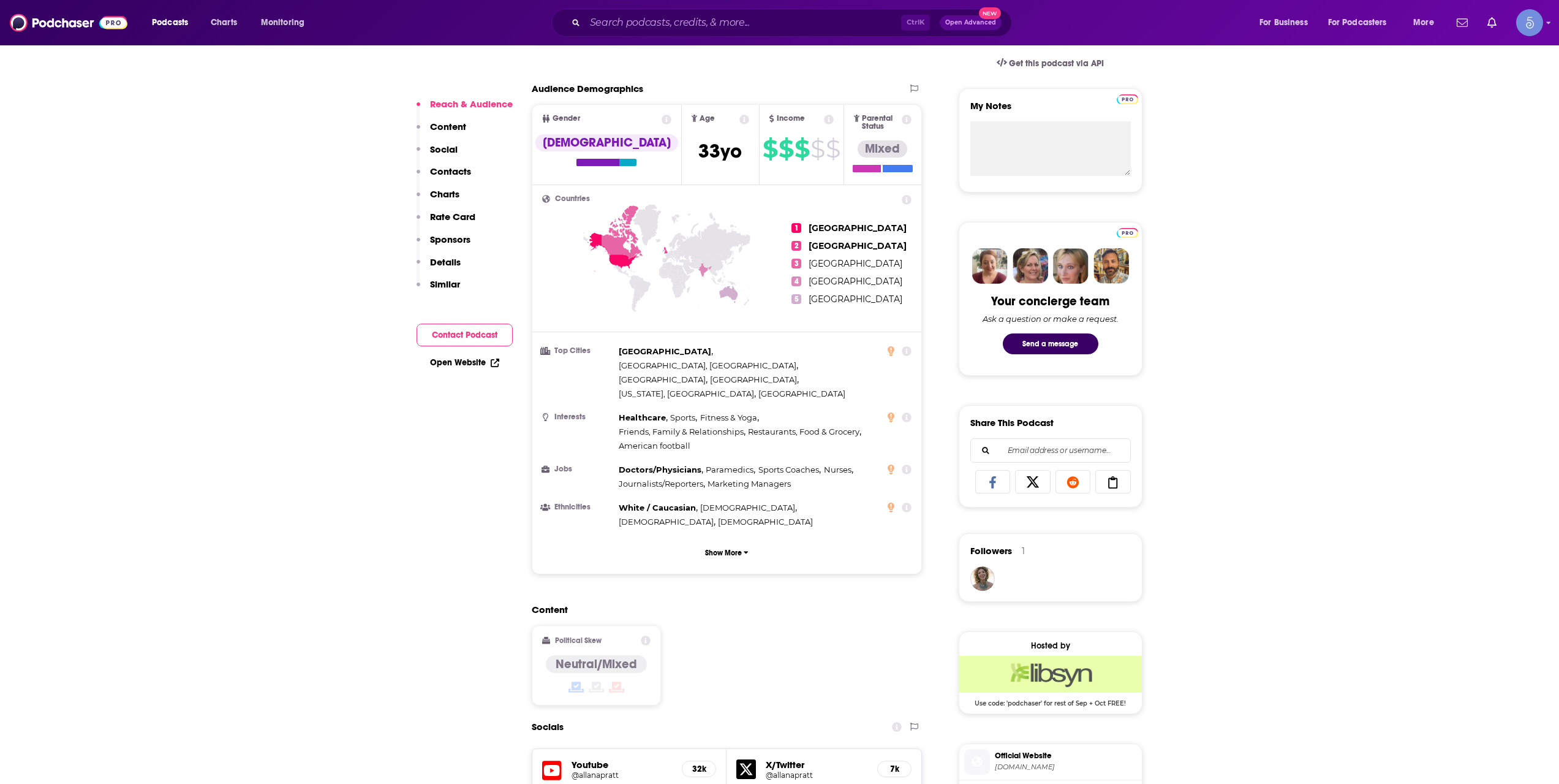
click at [613, 770] on h5 "@allanapratt" at bounding box center [622, 775] width 101 height 9
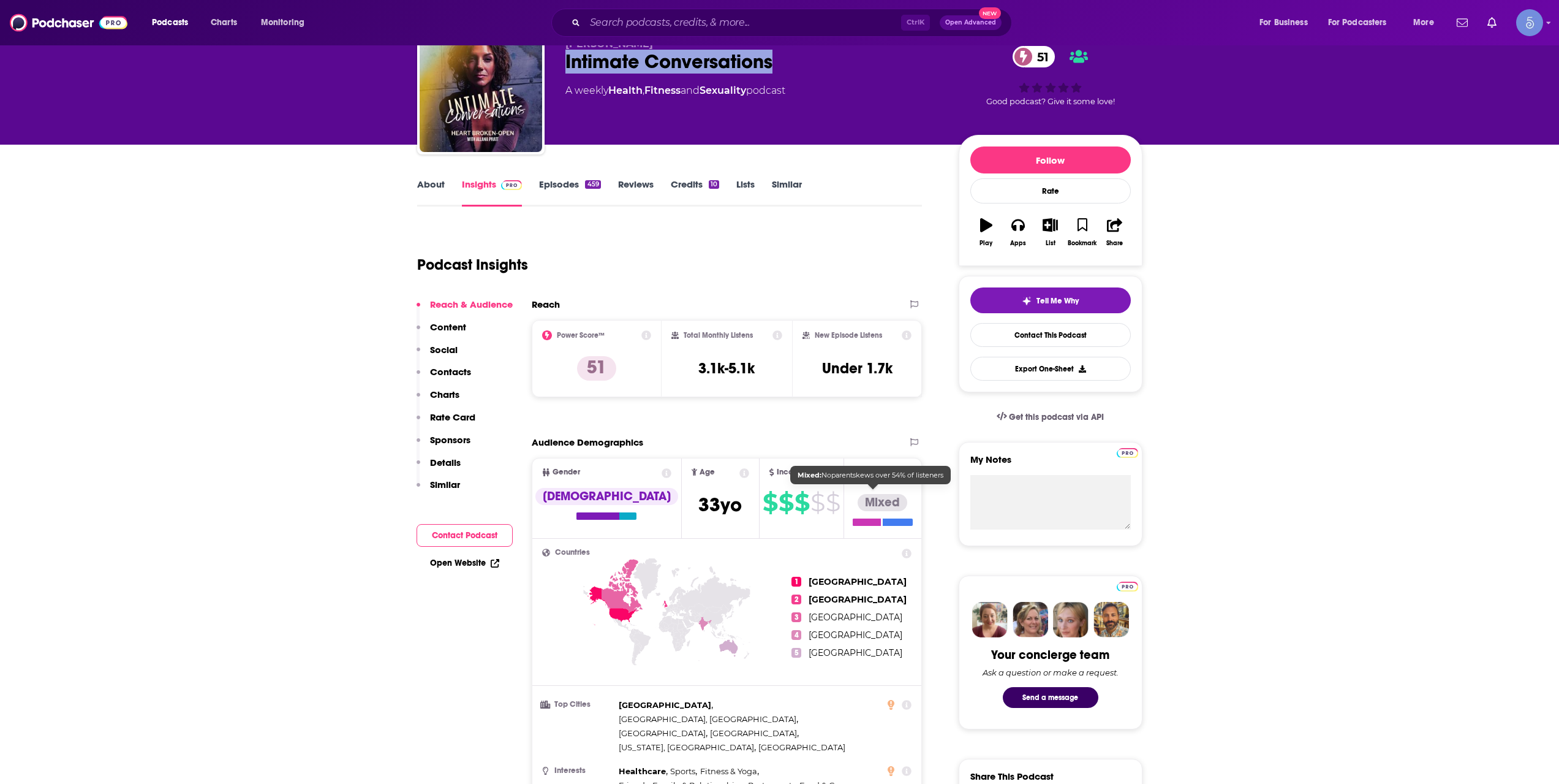
scroll to position [0, 0]
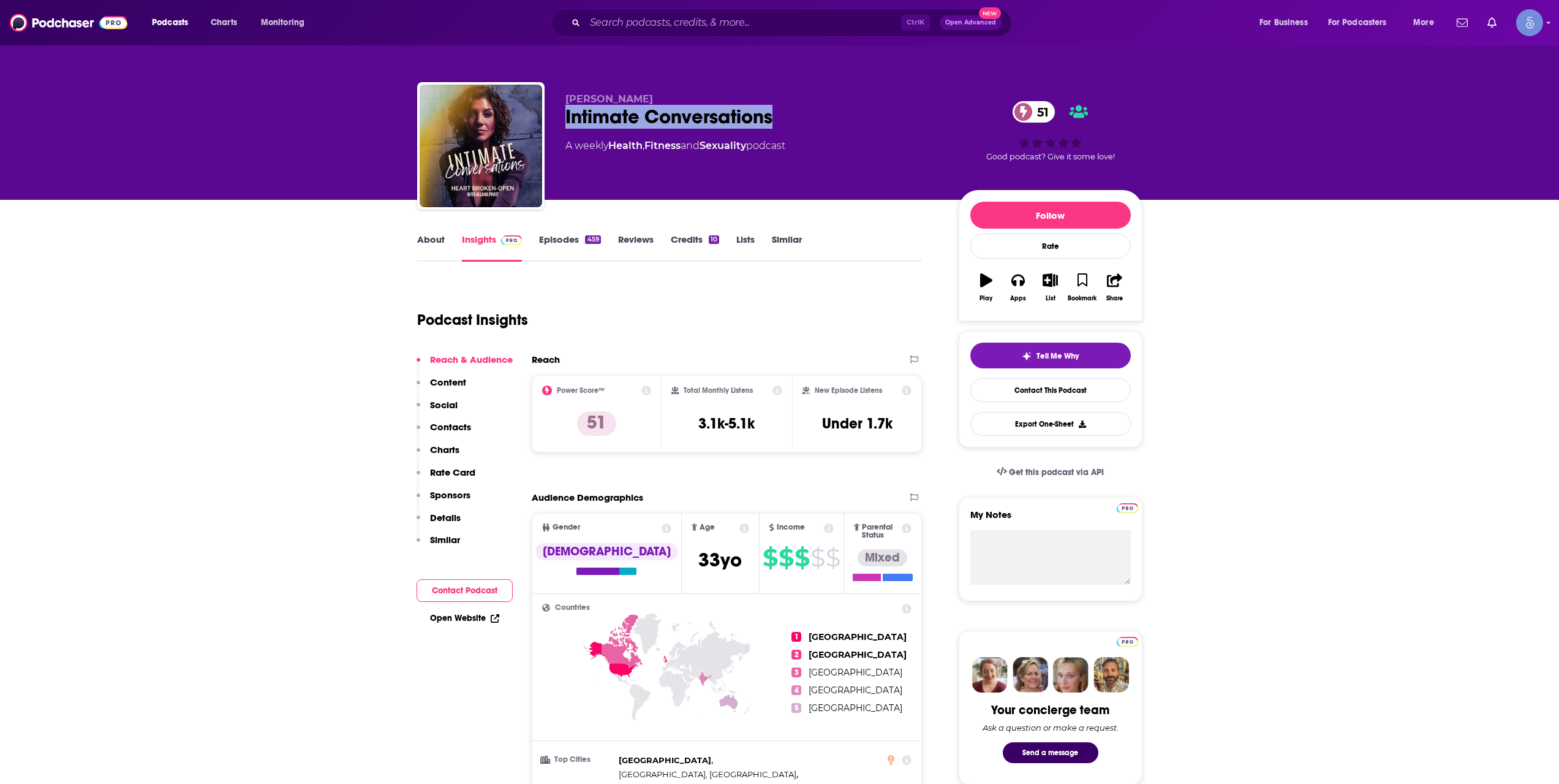
click at [431, 242] on link "About" at bounding box center [432, 248] width 28 height 28
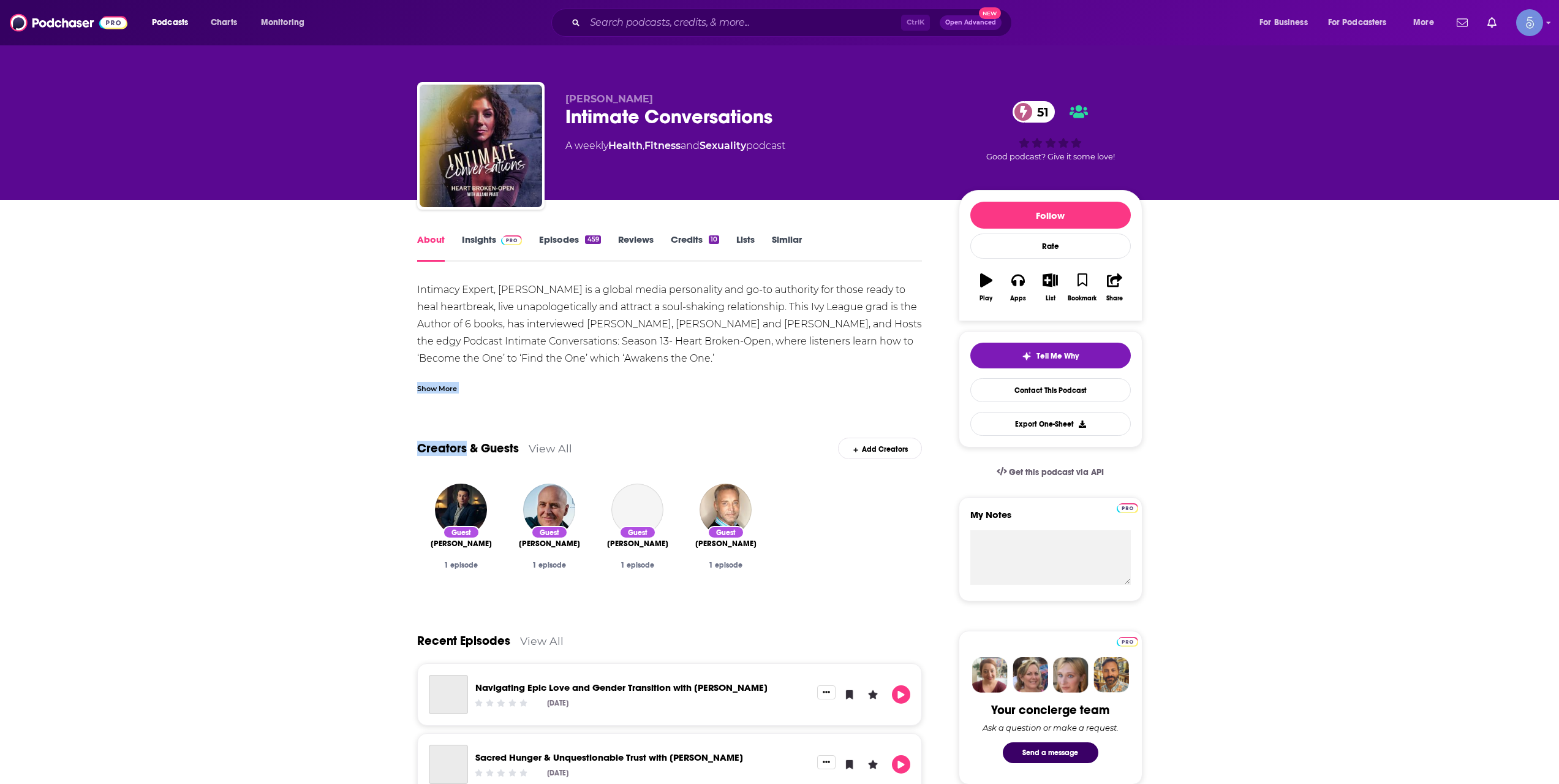
click at [433, 387] on div "Show More" at bounding box center [437, 387] width 40 height 12
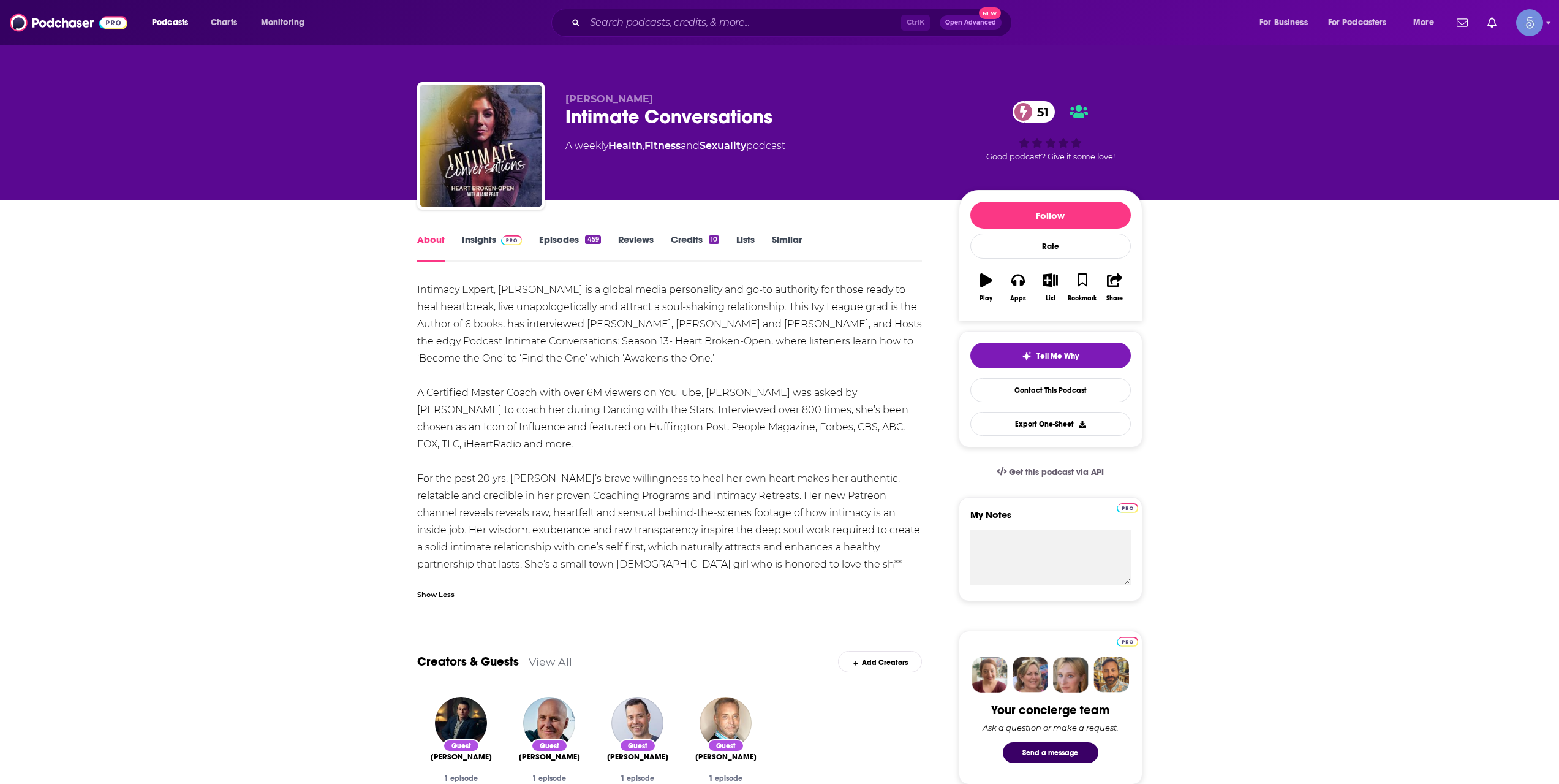
drag, startPoint x: 770, startPoint y: 355, endPoint x: 410, endPoint y: 286, distance: 366.6
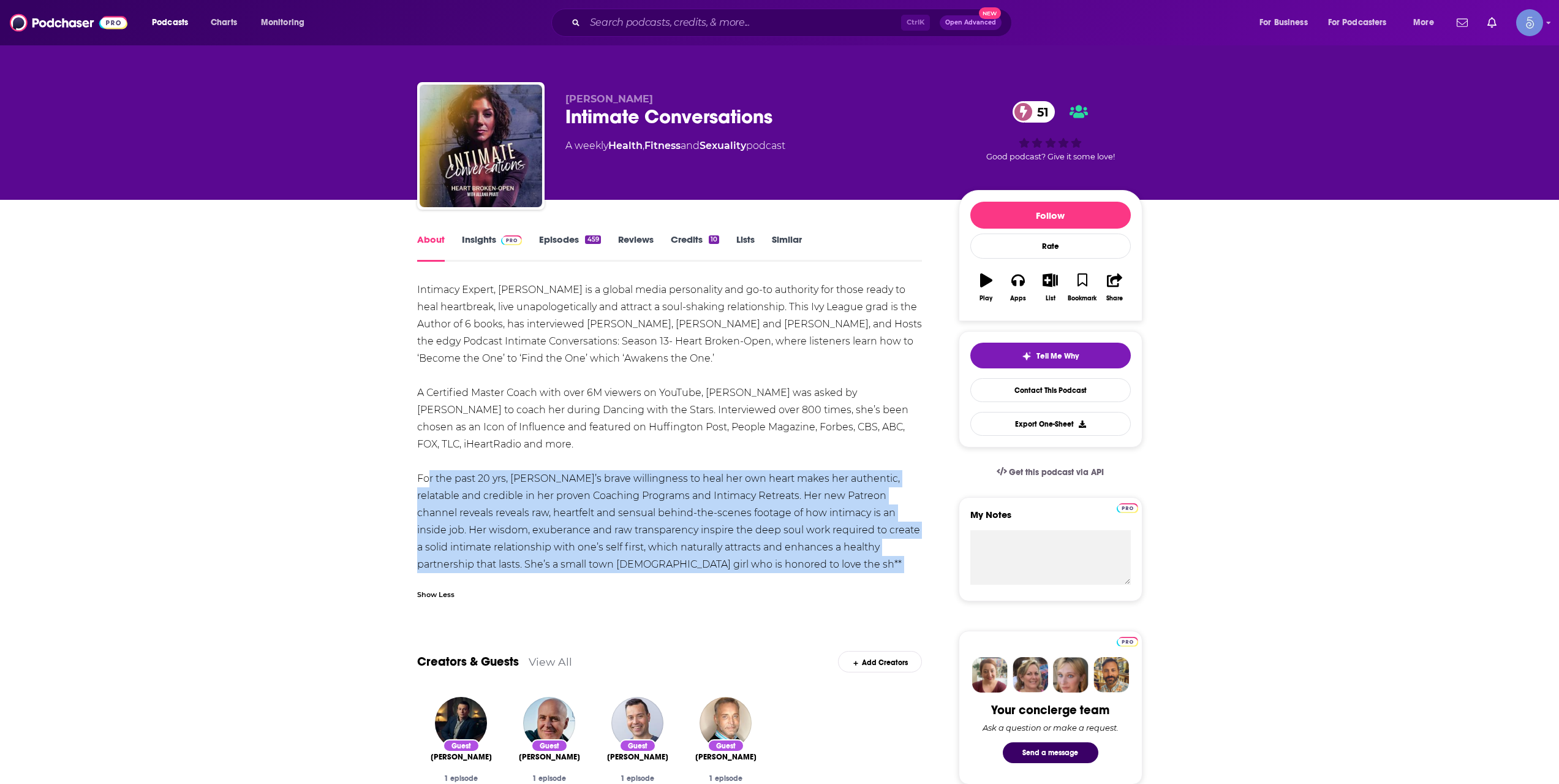
drag, startPoint x: 834, startPoint y: 560, endPoint x: 420, endPoint y: 482, distance: 421.3
click at [420, 482] on div "Intimacy Expert, [PERSON_NAME] is a global media personality and go-to authorit…" at bounding box center [670, 435] width 506 height 309
drag, startPoint x: 708, startPoint y: 355, endPoint x: 413, endPoint y: 293, distance: 301.4
copy div "Intimacy Expert, [PERSON_NAME] is a global media personality and go-to authorit…"
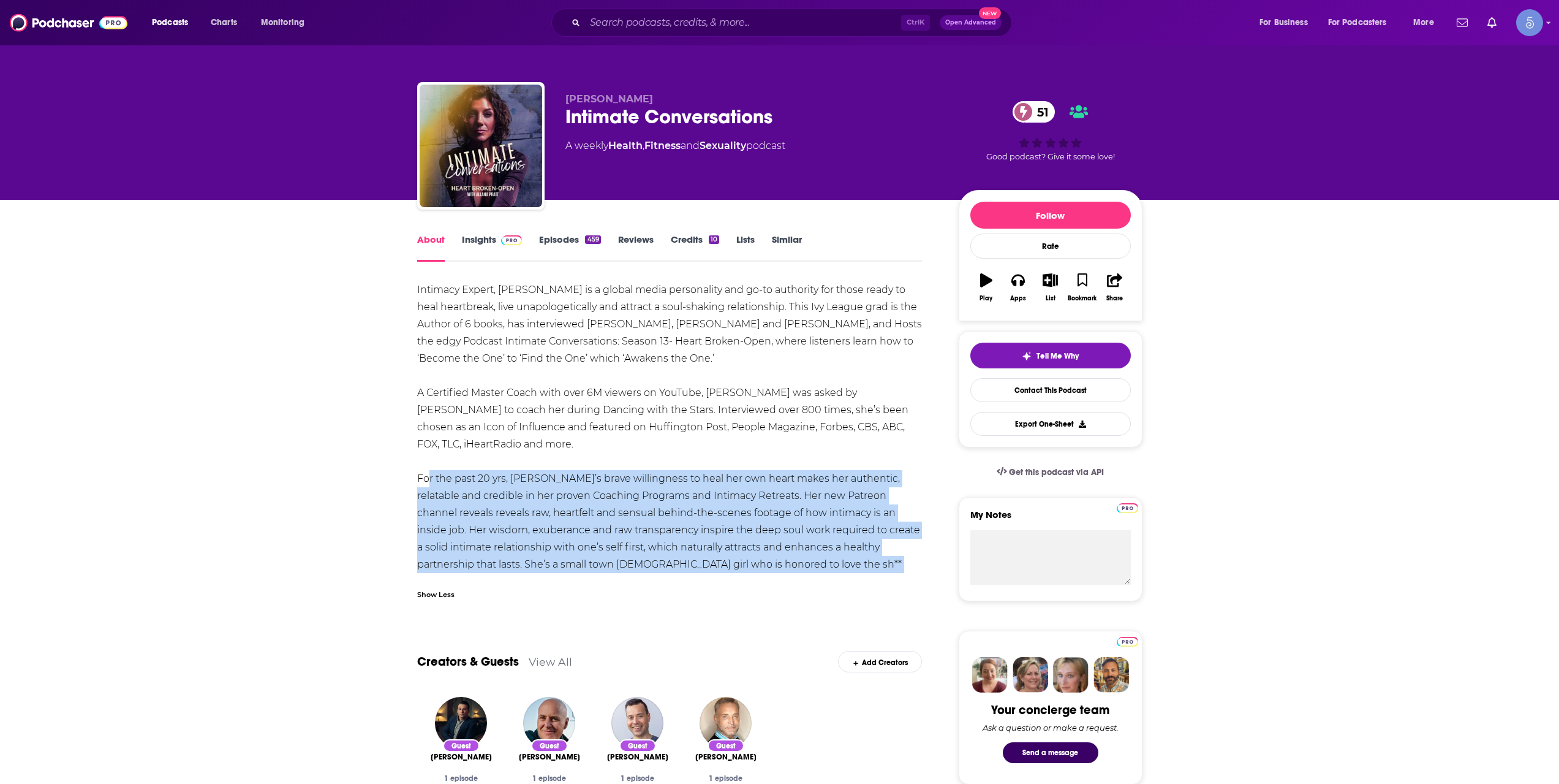
copy div "Intimacy Expert, [PERSON_NAME] is a global media personality and go-to authorit…"
click at [516, 253] on link "Insights" at bounding box center [492, 248] width 60 height 28
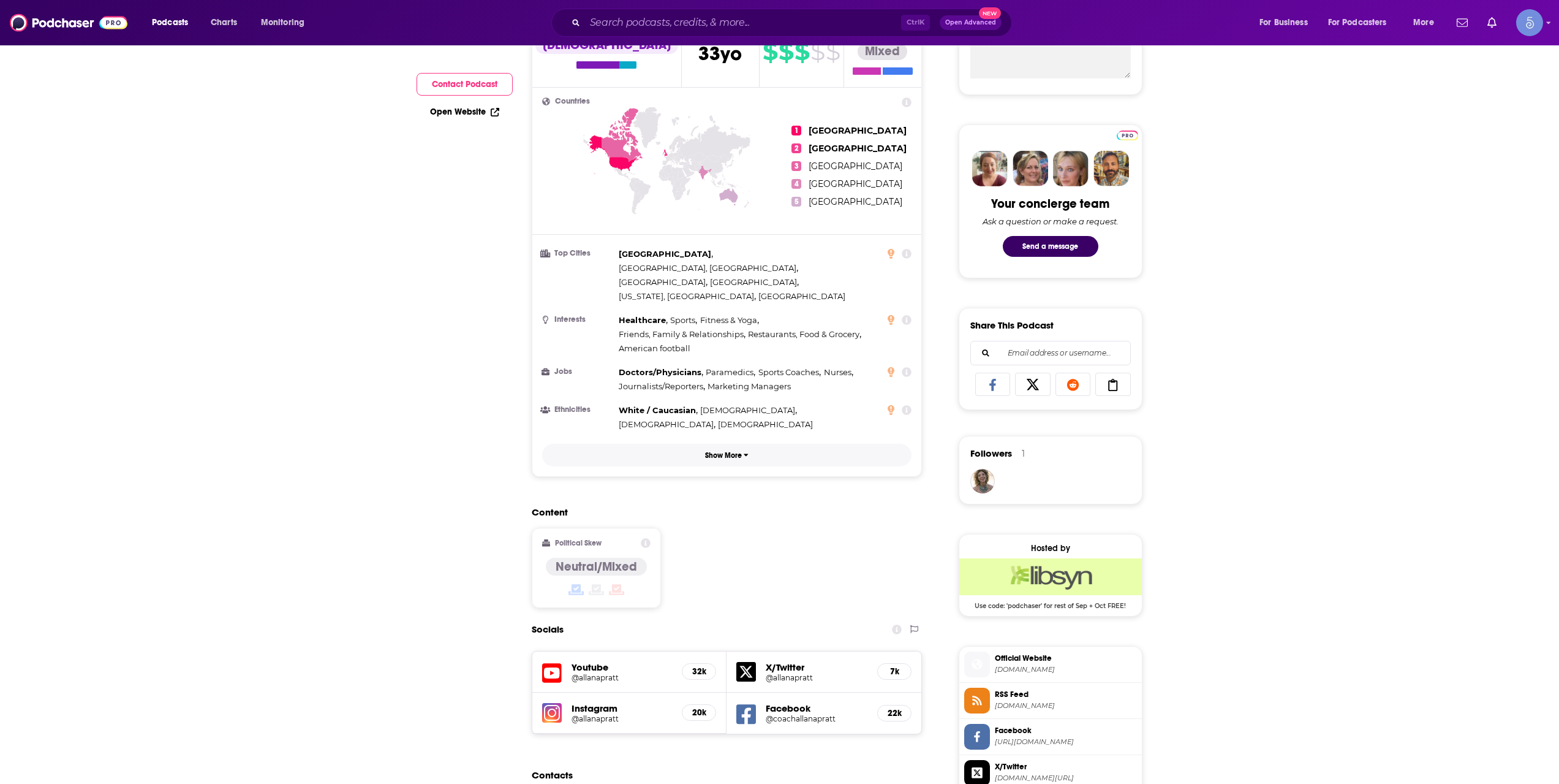
scroll to position [612, 0]
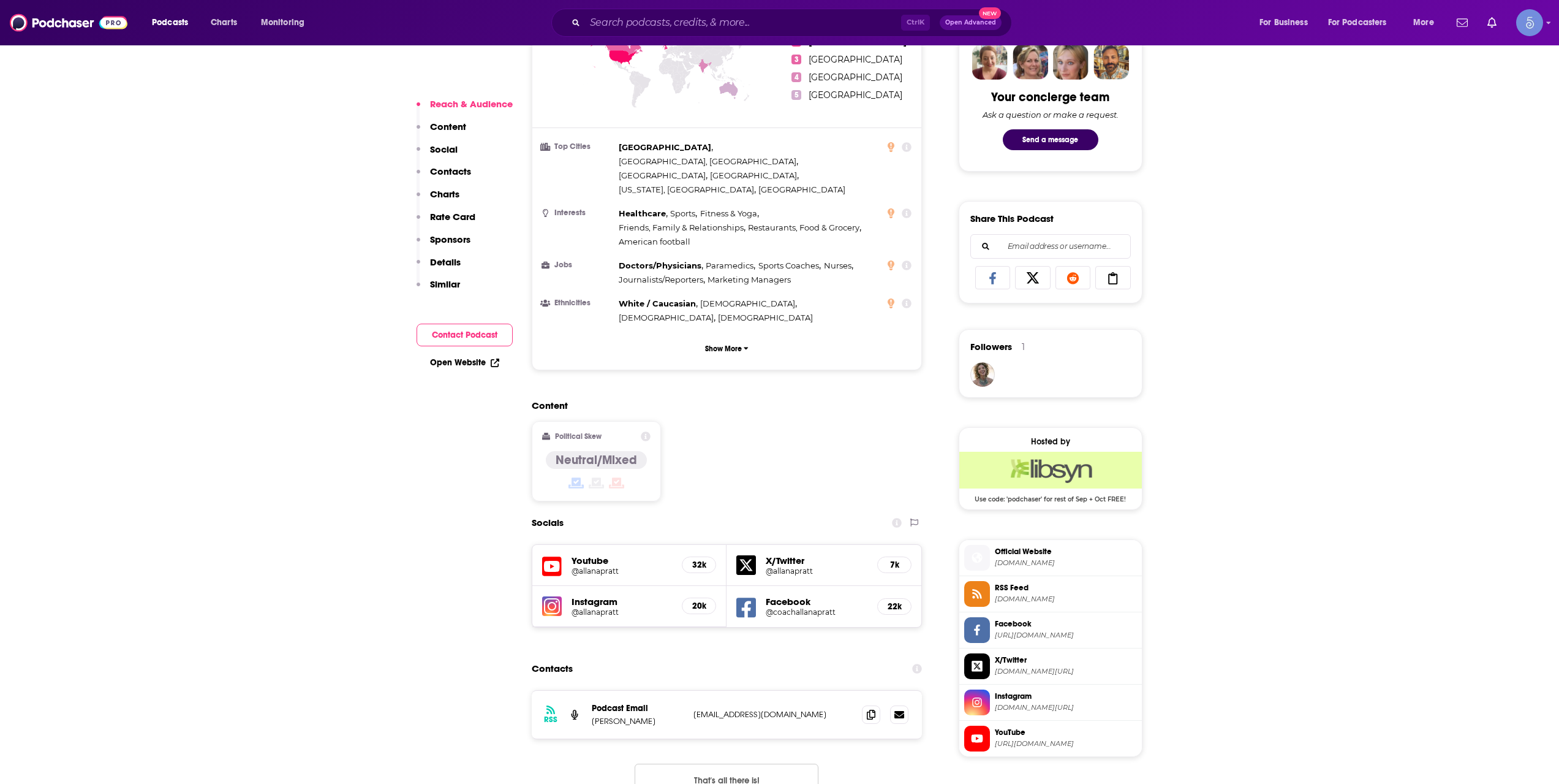
click at [596, 607] on h5 "@allanapratt" at bounding box center [622, 611] width 101 height 9
click at [1035, 551] on span "Official Website" at bounding box center [1065, 551] width 142 height 11
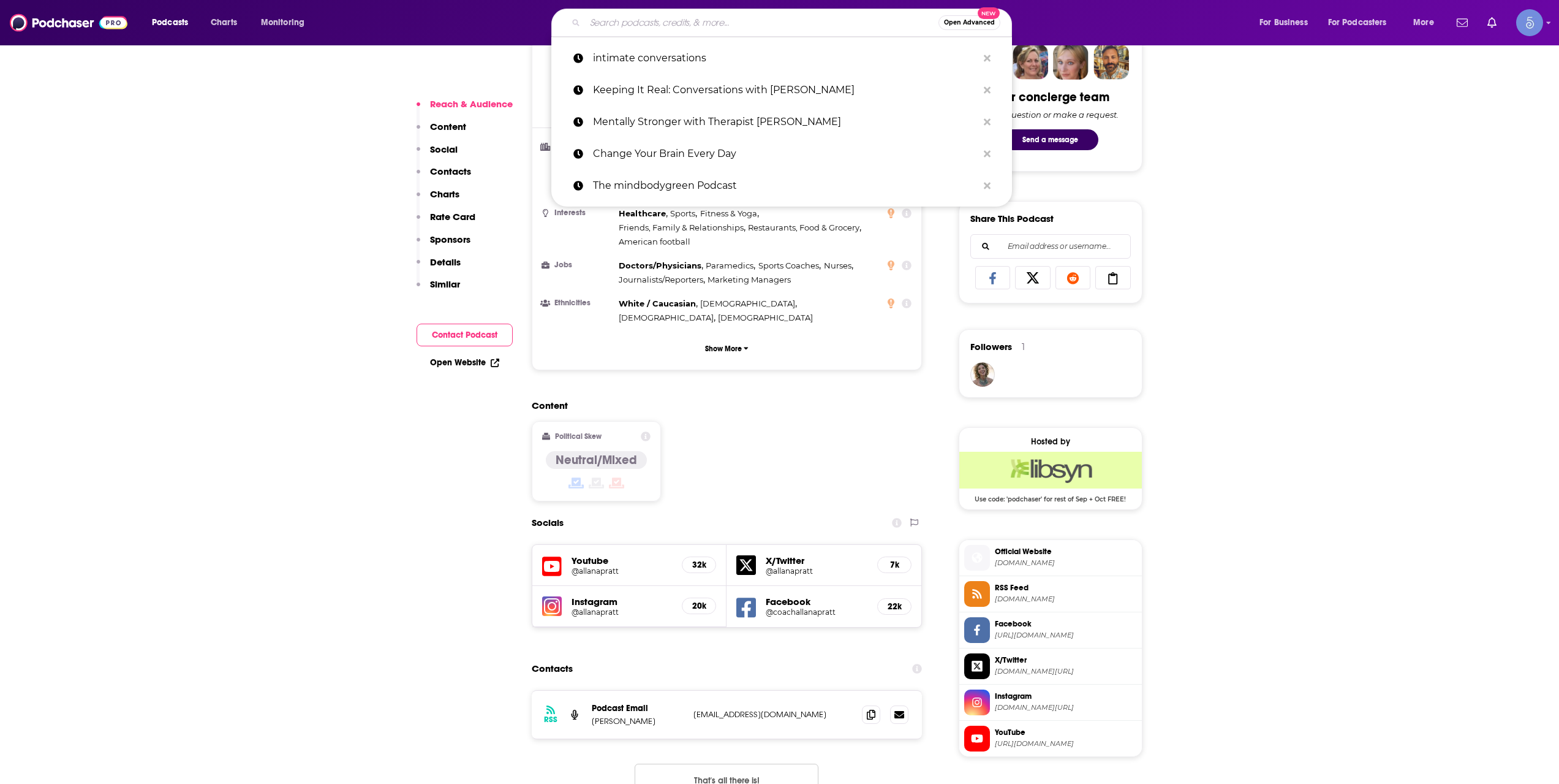
click at [789, 28] on input "Search podcasts, credits, & more..." at bounding box center [762, 22] width 354 height 19
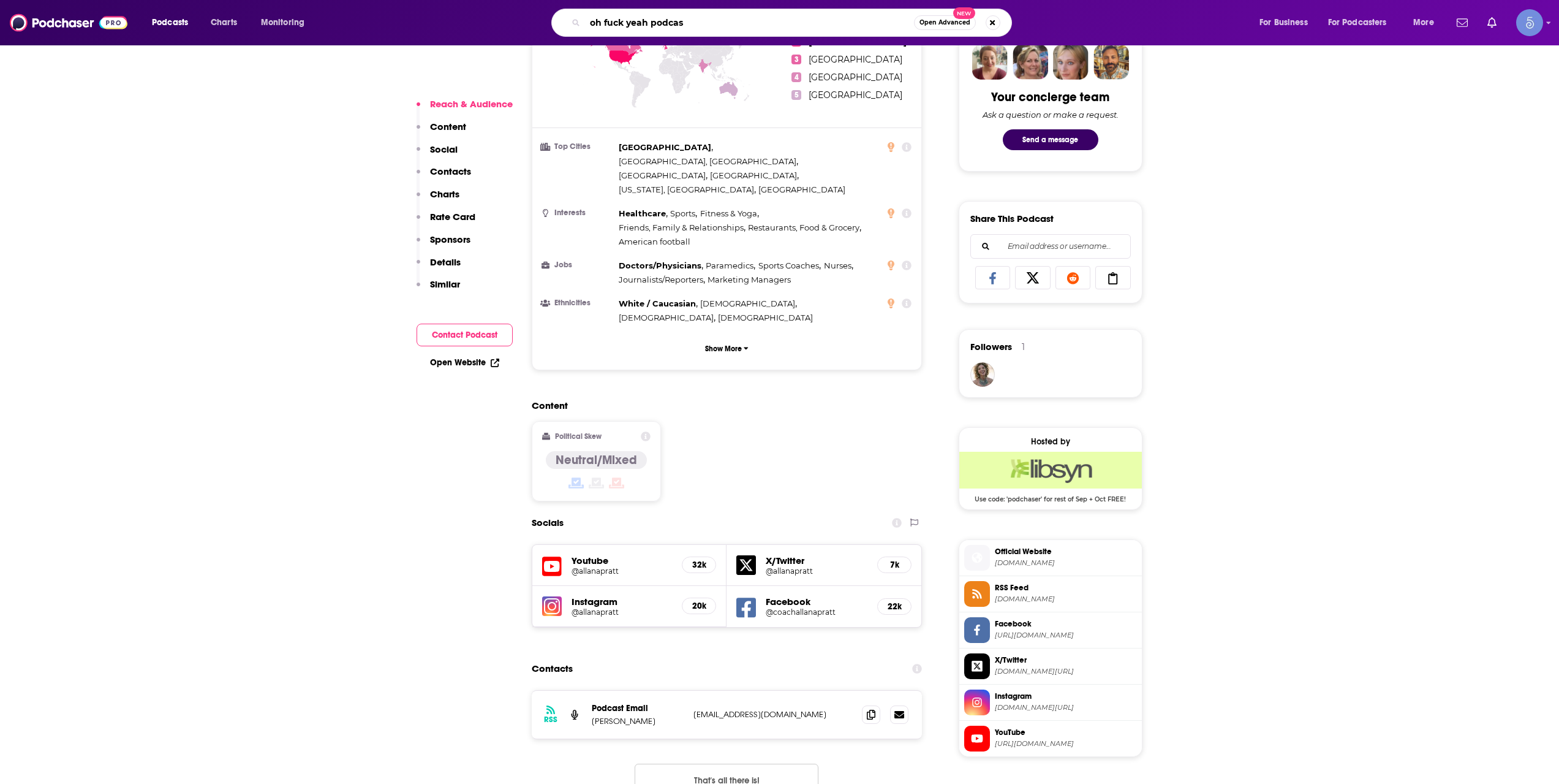
type input "oh fuck yeah podcast"
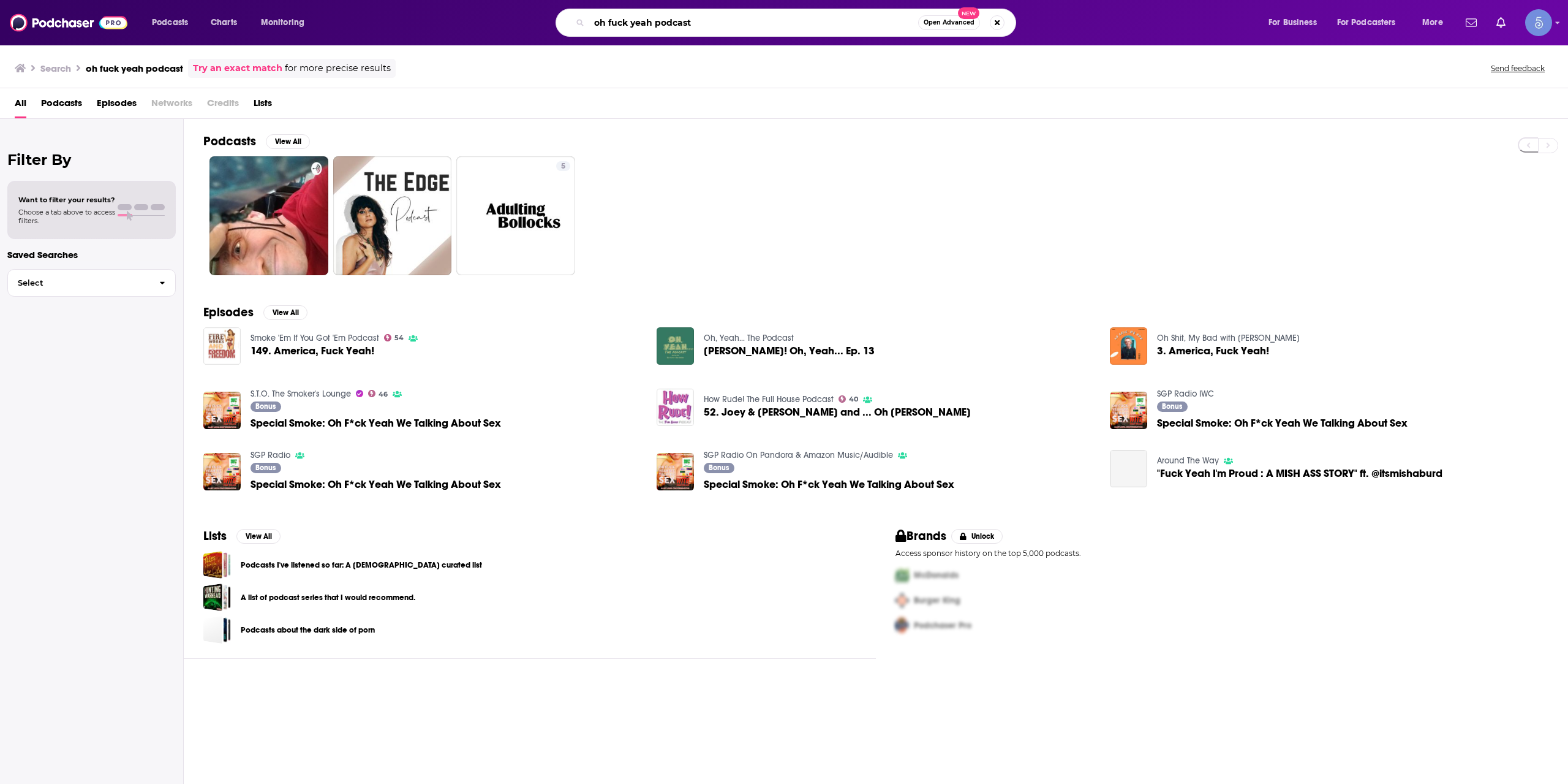
drag, startPoint x: 677, startPoint y: 21, endPoint x: 649, endPoint y: 17, distance: 28.3
click at [649, 17] on input "oh fuck yeah podcast" at bounding box center [753, 22] width 329 height 19
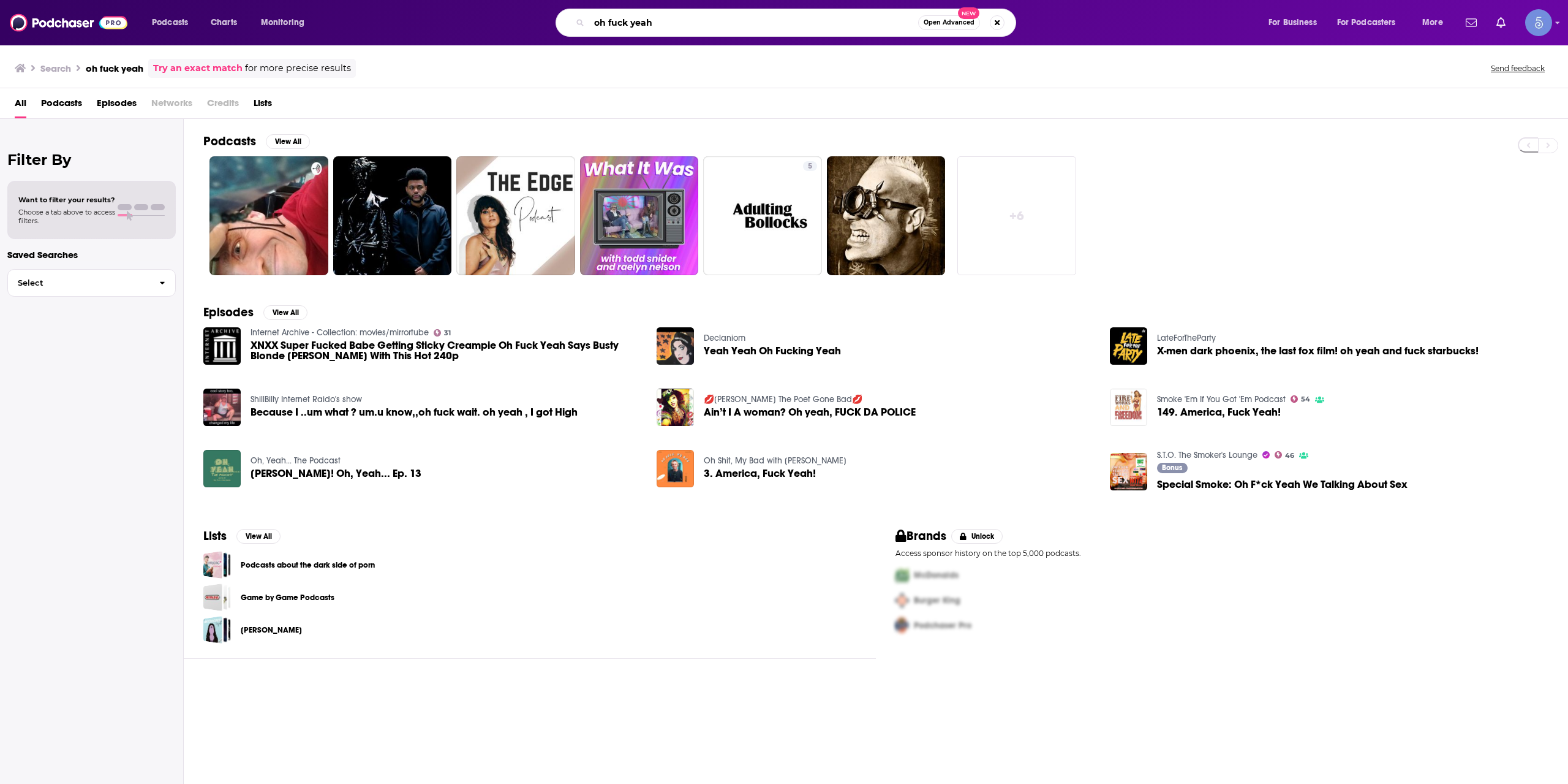
drag, startPoint x: 661, startPoint y: 19, endPoint x: 488, endPoint y: 26, distance: 173.1
click at [488, 26] on div "oh fuck yeah Open Advanced New" at bounding box center [797, 22] width 916 height 28
type input "unhooked"
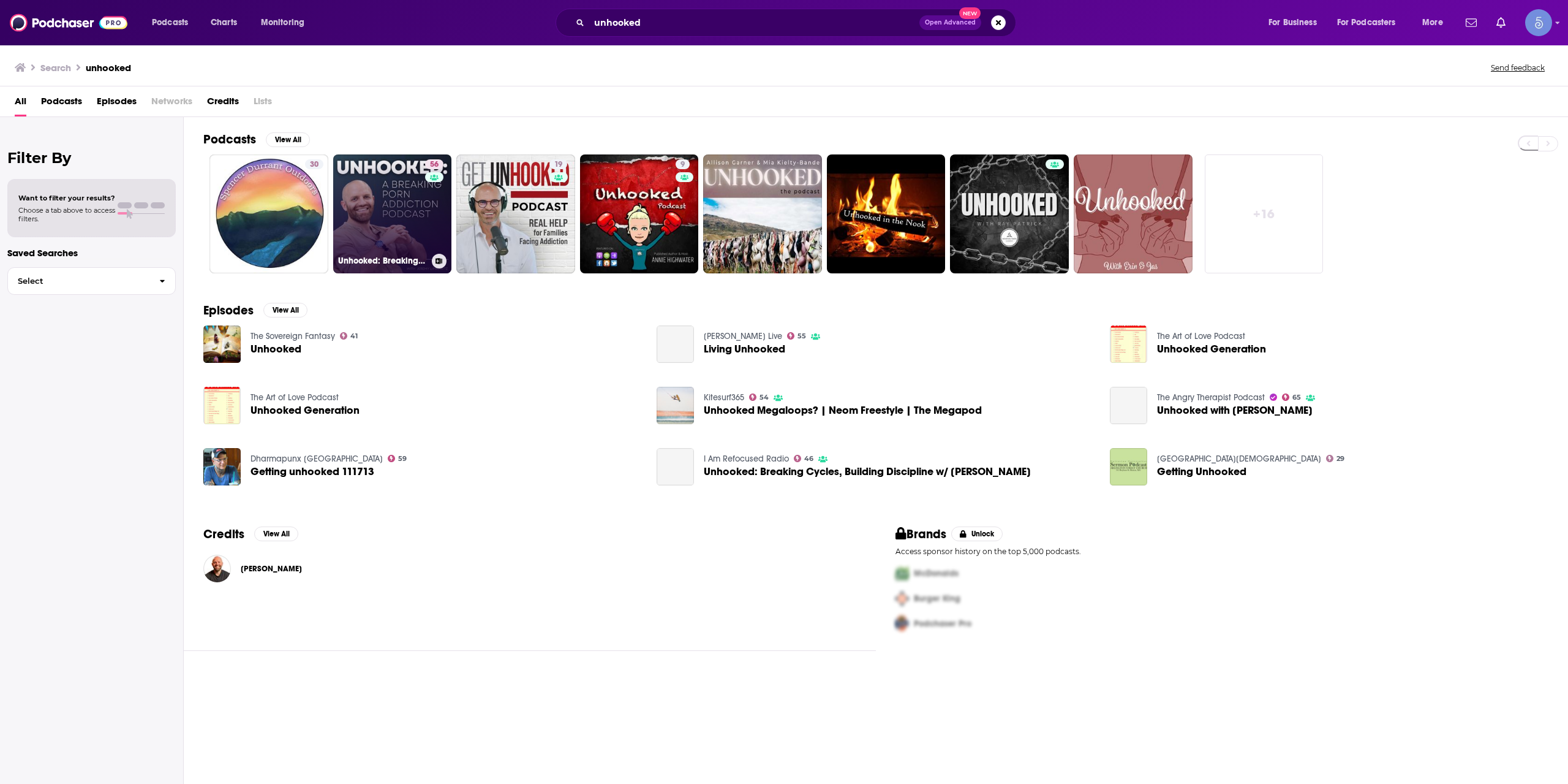
click at [391, 191] on link "56 Unhooked: Breaking Porn Addiction Podcast" at bounding box center [392, 213] width 119 height 119
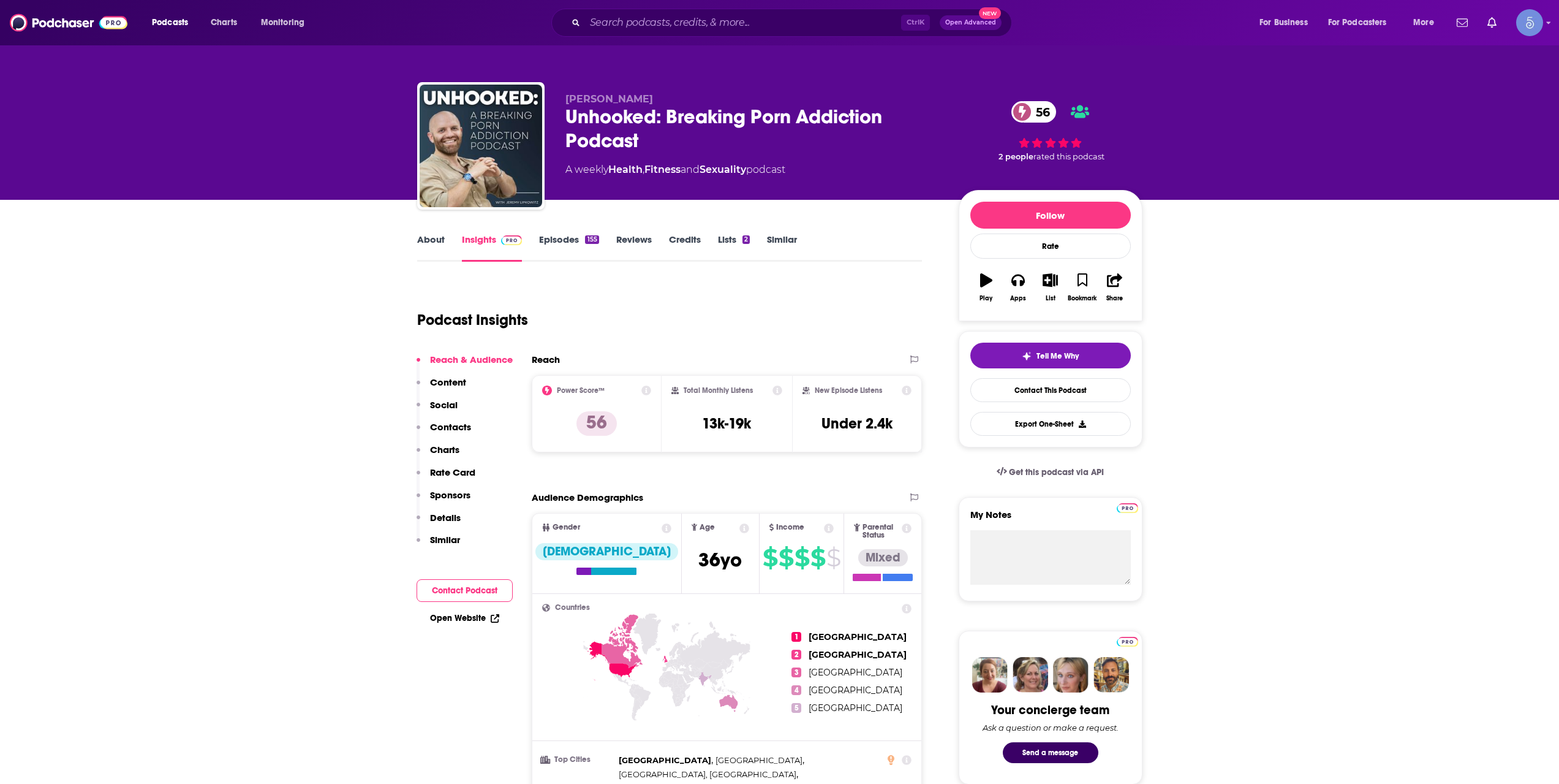
click at [436, 241] on link "About" at bounding box center [432, 248] width 28 height 28
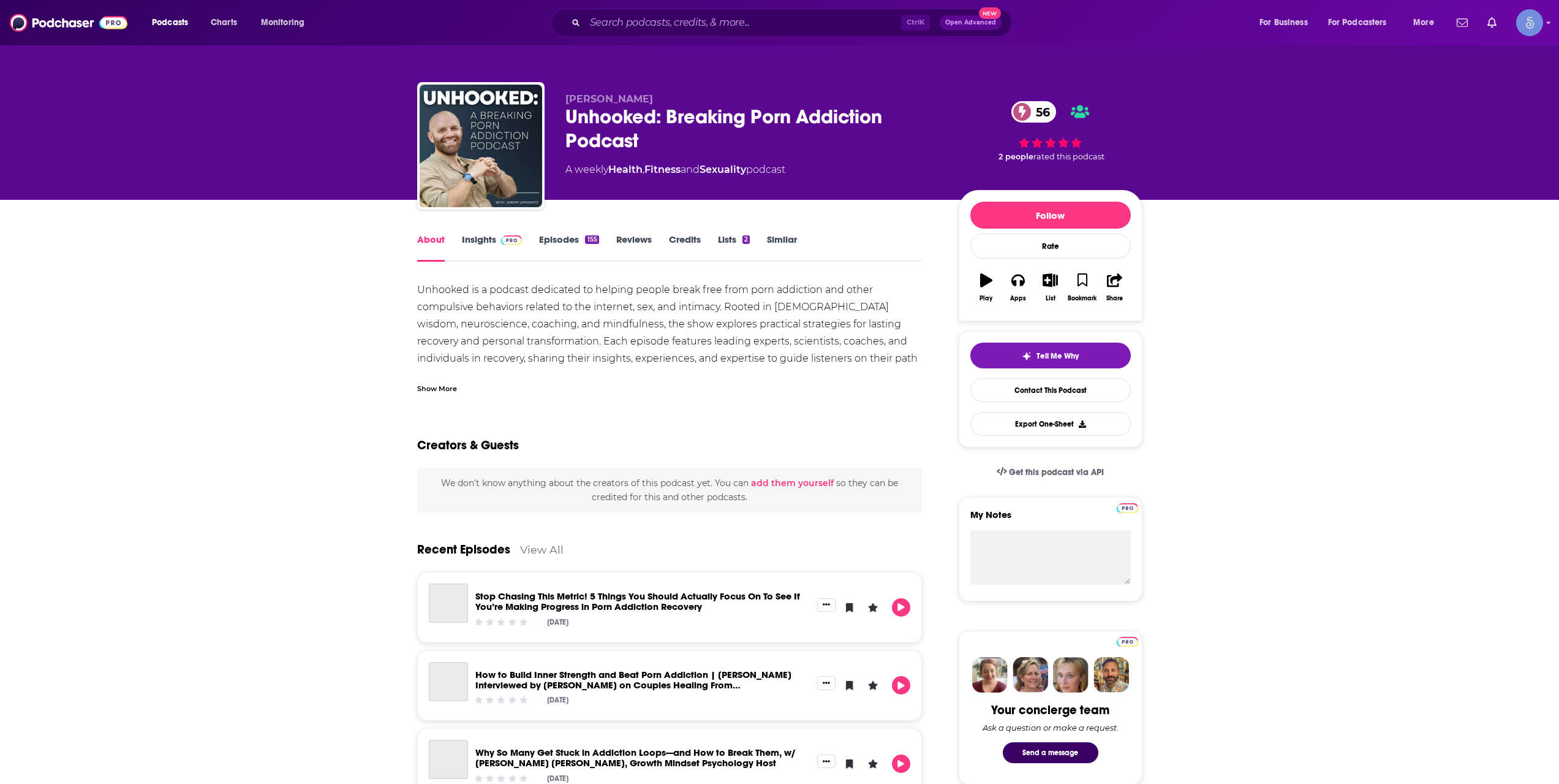
click at [451, 391] on div "Show More" at bounding box center [437, 387] width 40 height 12
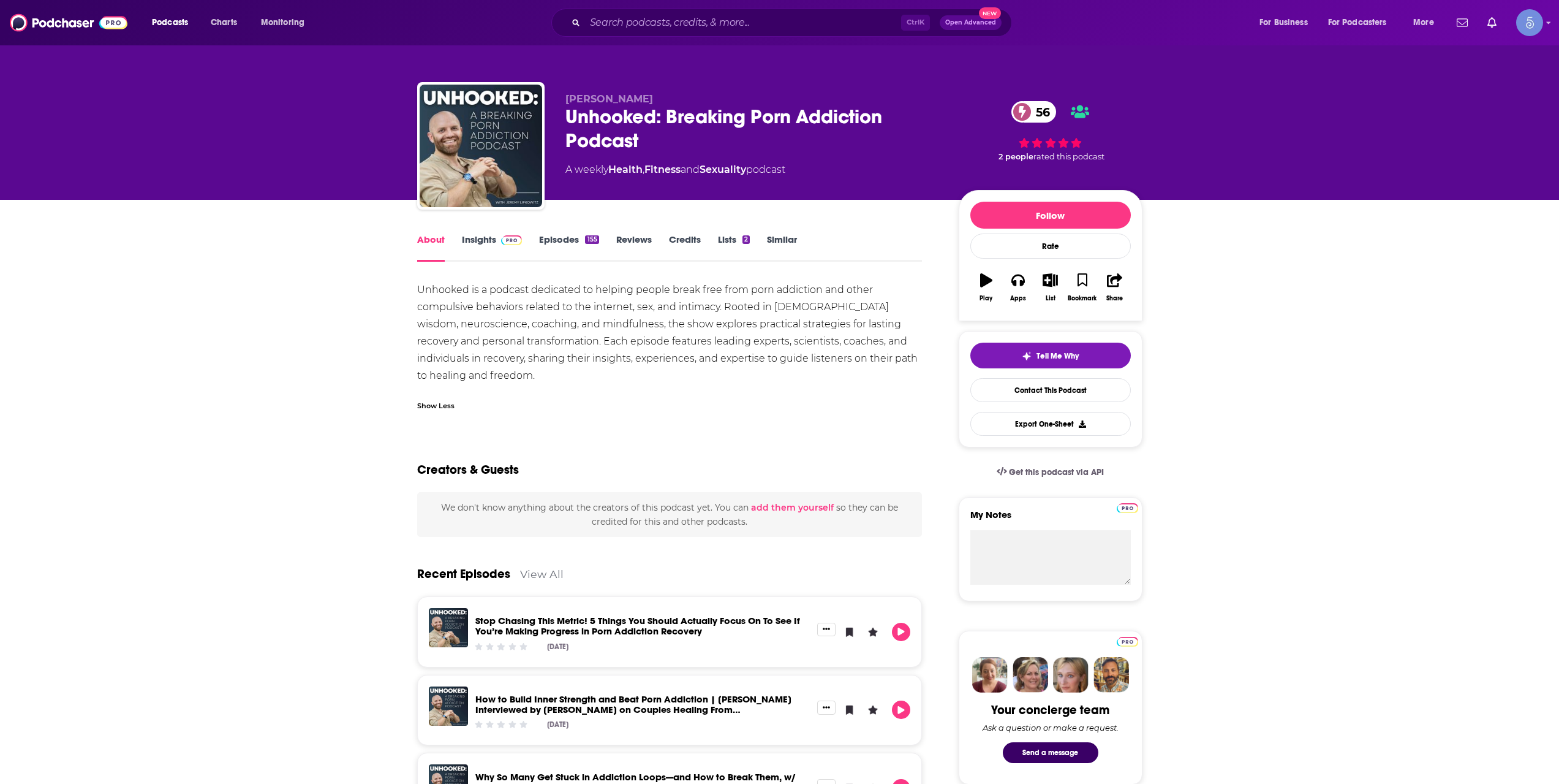
click at [482, 248] on link "Insights" at bounding box center [492, 248] width 60 height 28
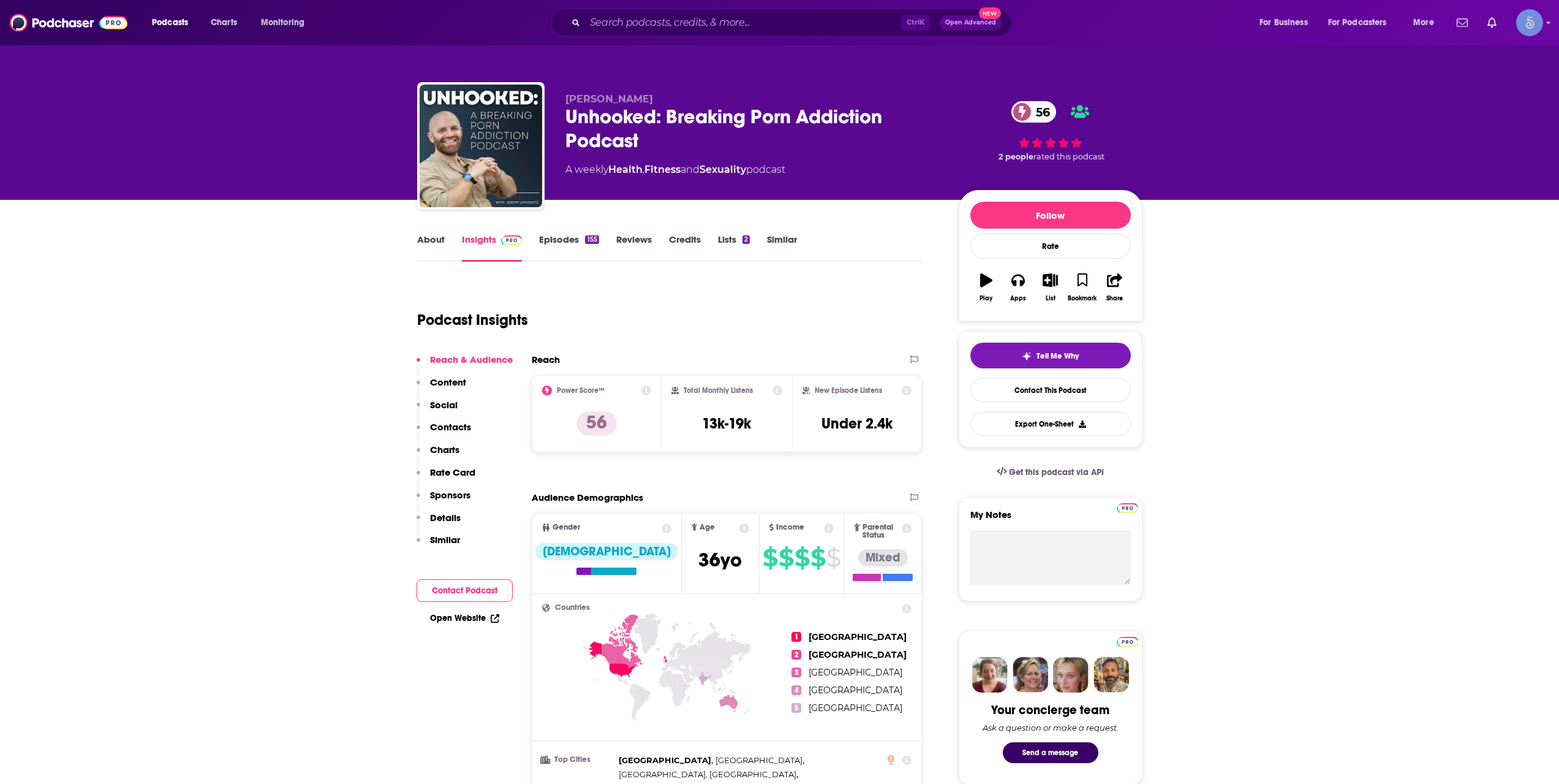
click at [430, 236] on link "About" at bounding box center [432, 248] width 28 height 28
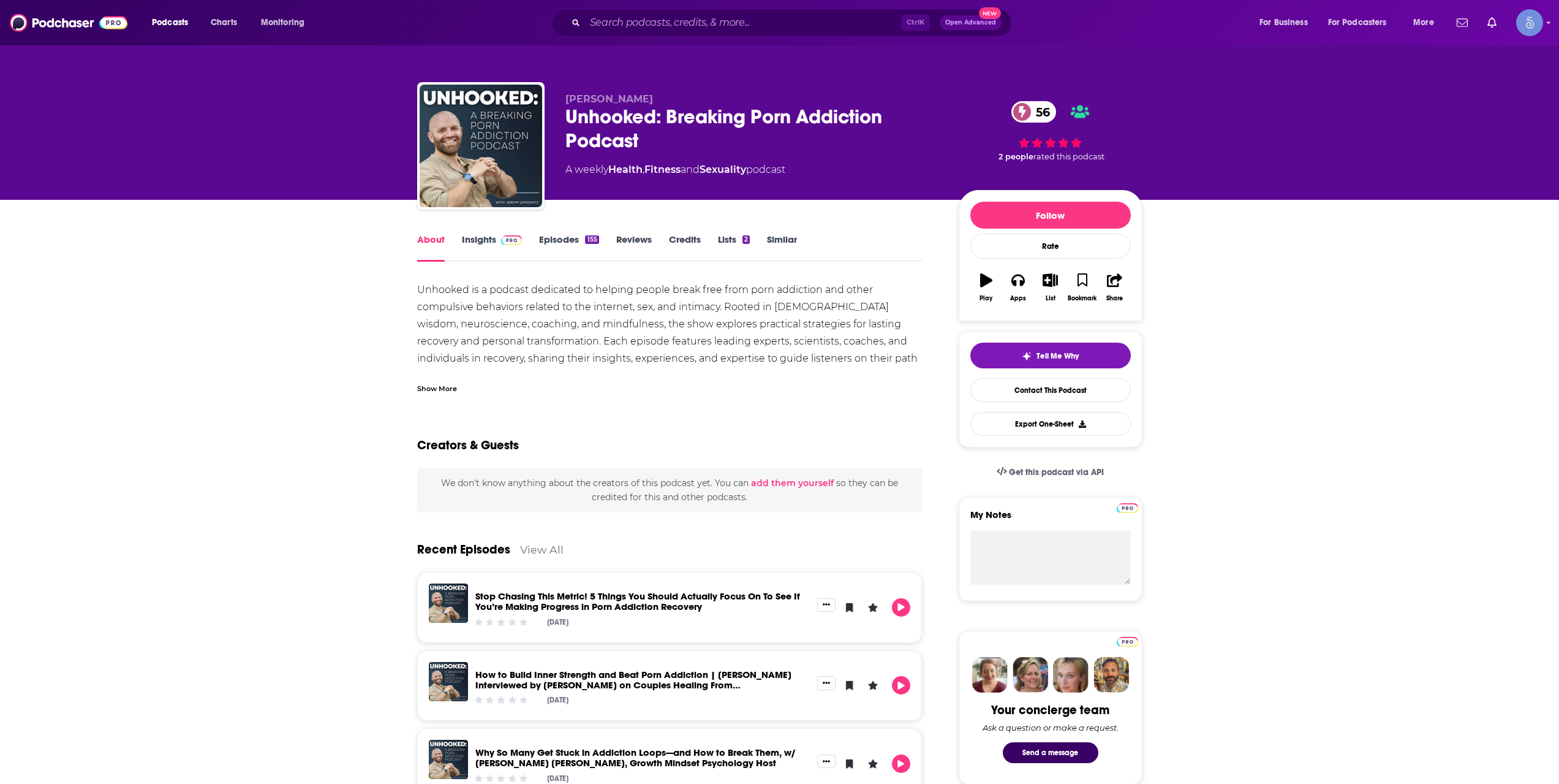
click at [445, 388] on div "Show More" at bounding box center [437, 387] width 40 height 12
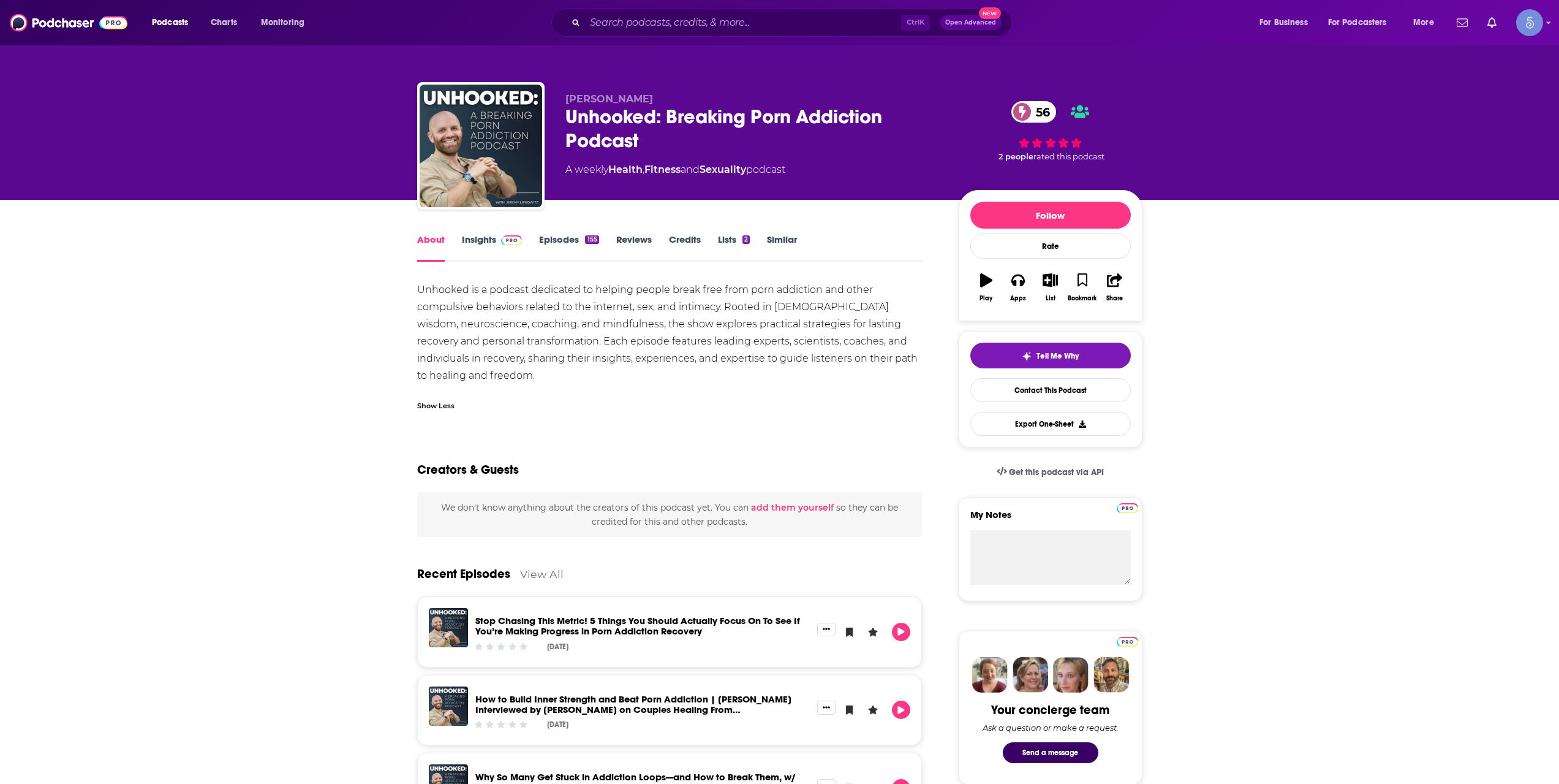
click at [519, 253] on link "Insights" at bounding box center [492, 248] width 60 height 28
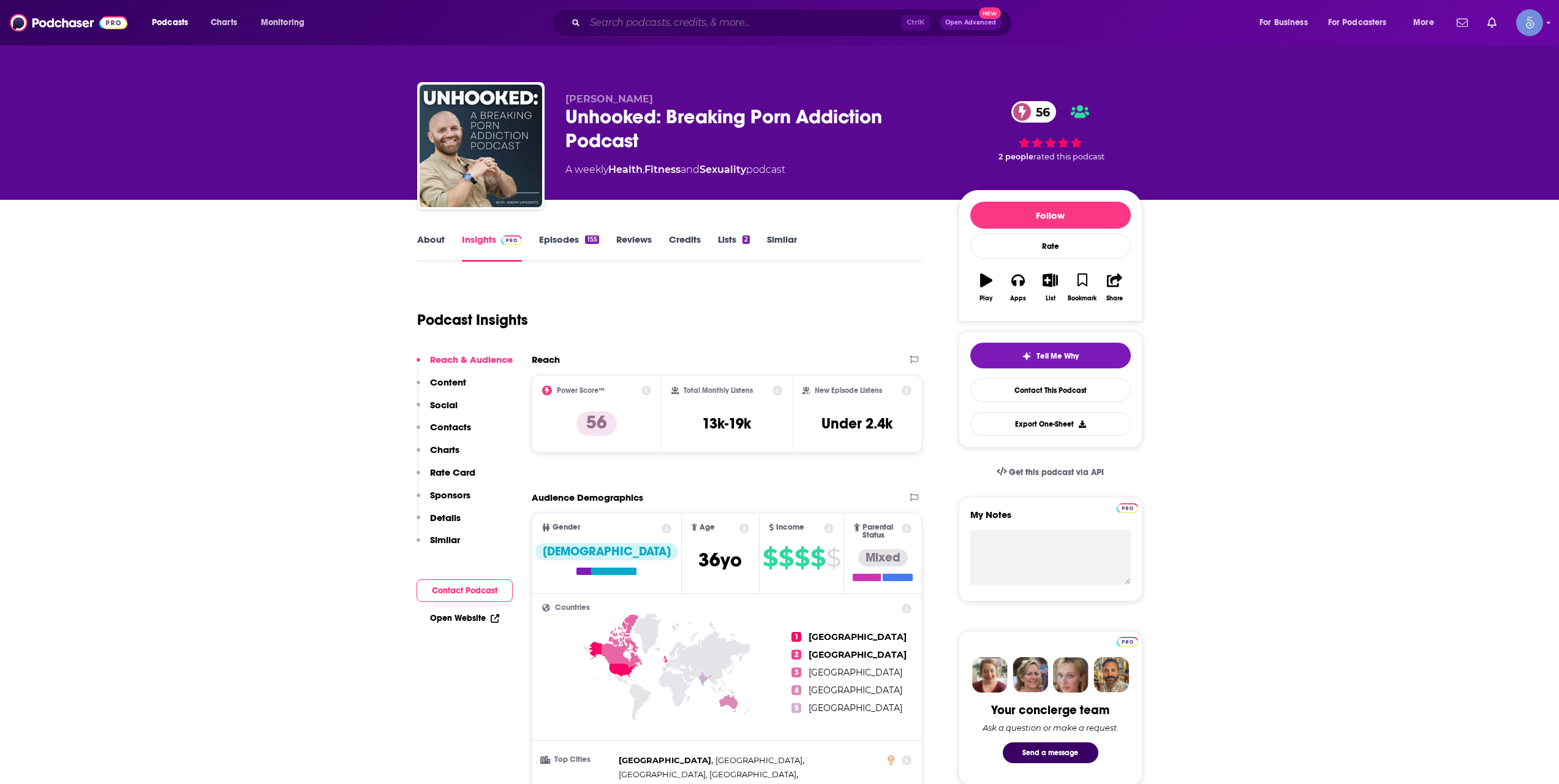
click at [728, 20] on input "Search podcasts, credits, & more..." at bounding box center [743, 22] width 316 height 19
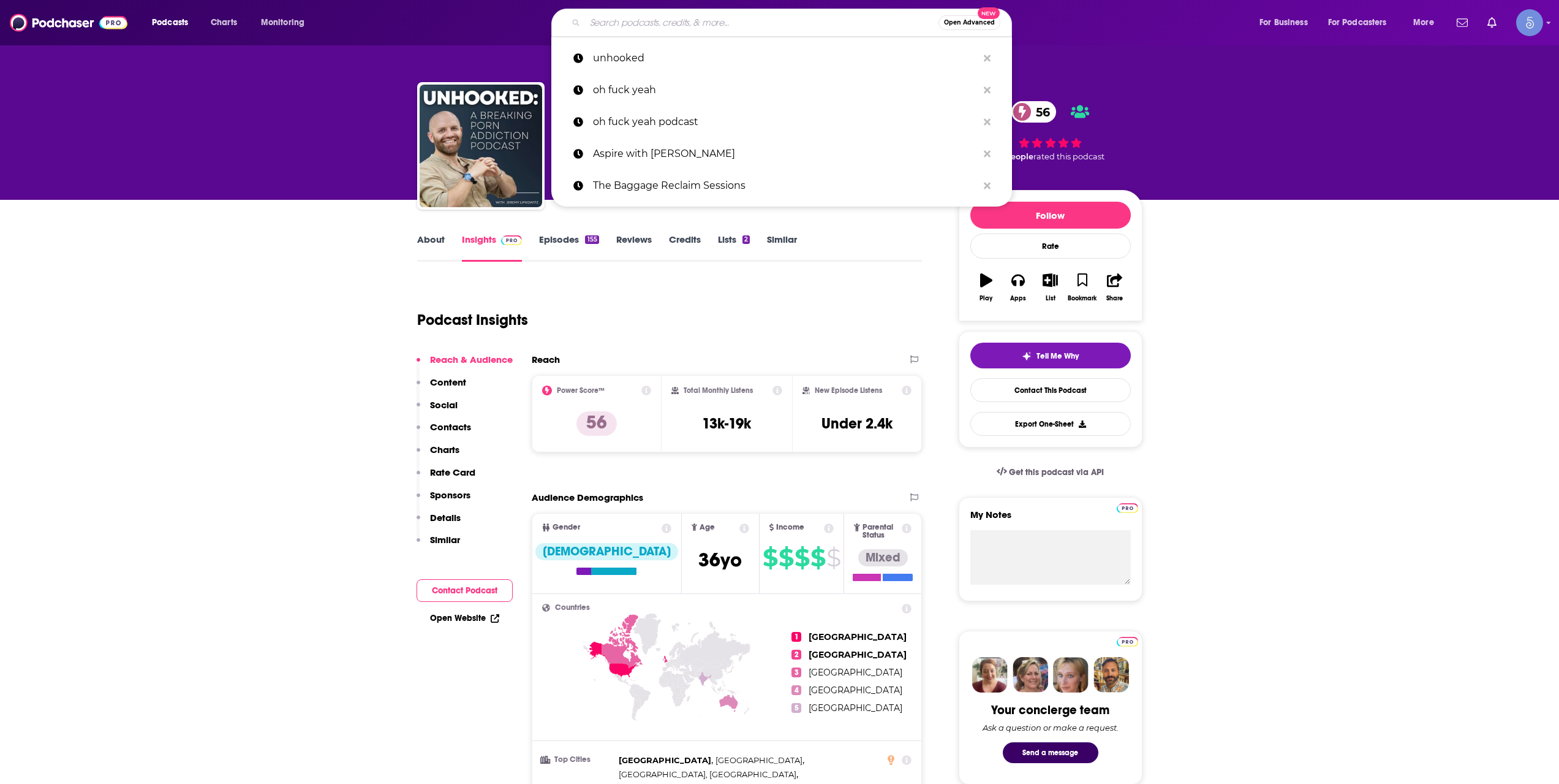
paste input "Tell Me Your Story"
type input "Tell Me Your Story"
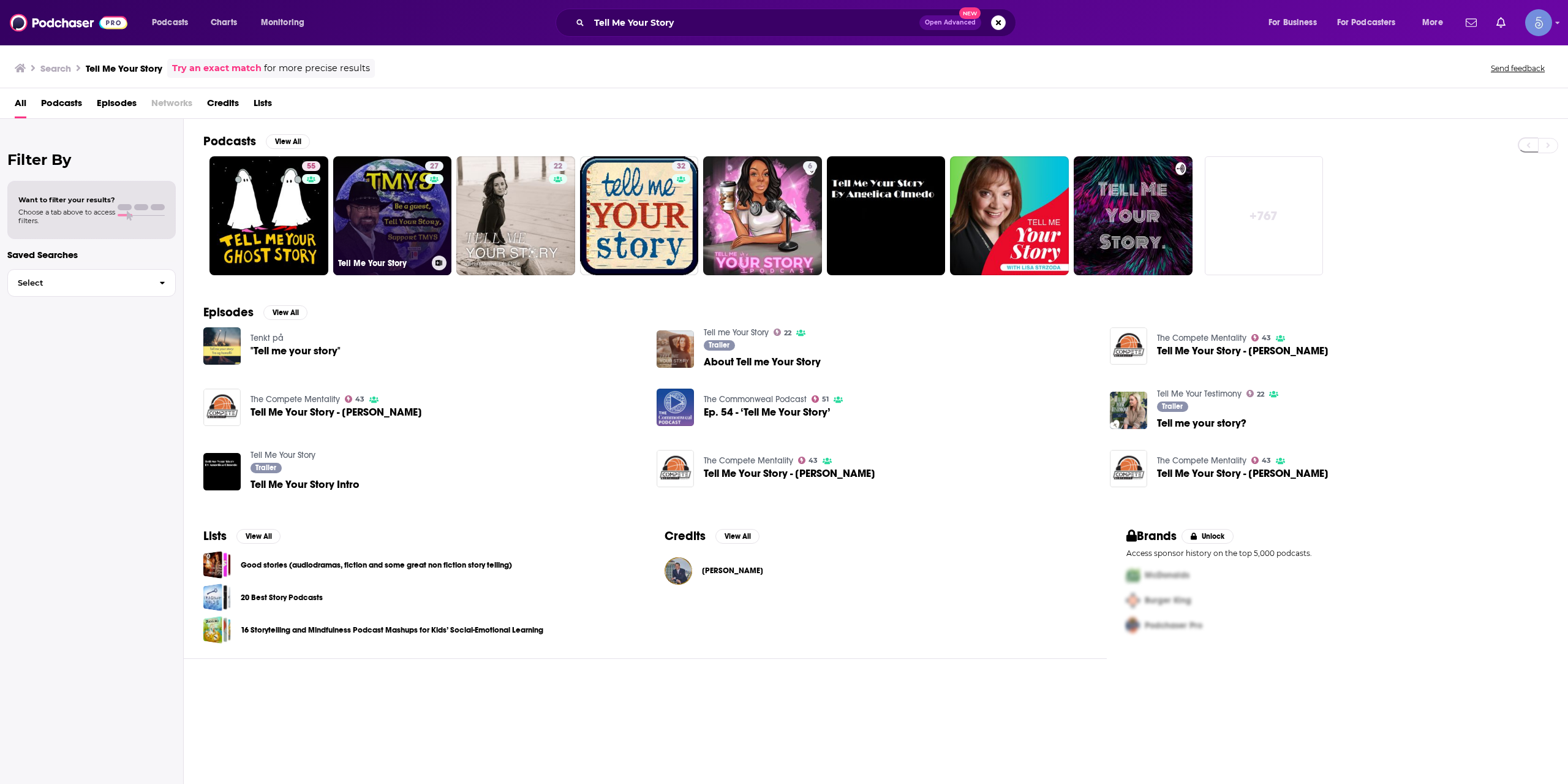
click at [344, 203] on link "27 Tell Me Your Story" at bounding box center [392, 215] width 119 height 119
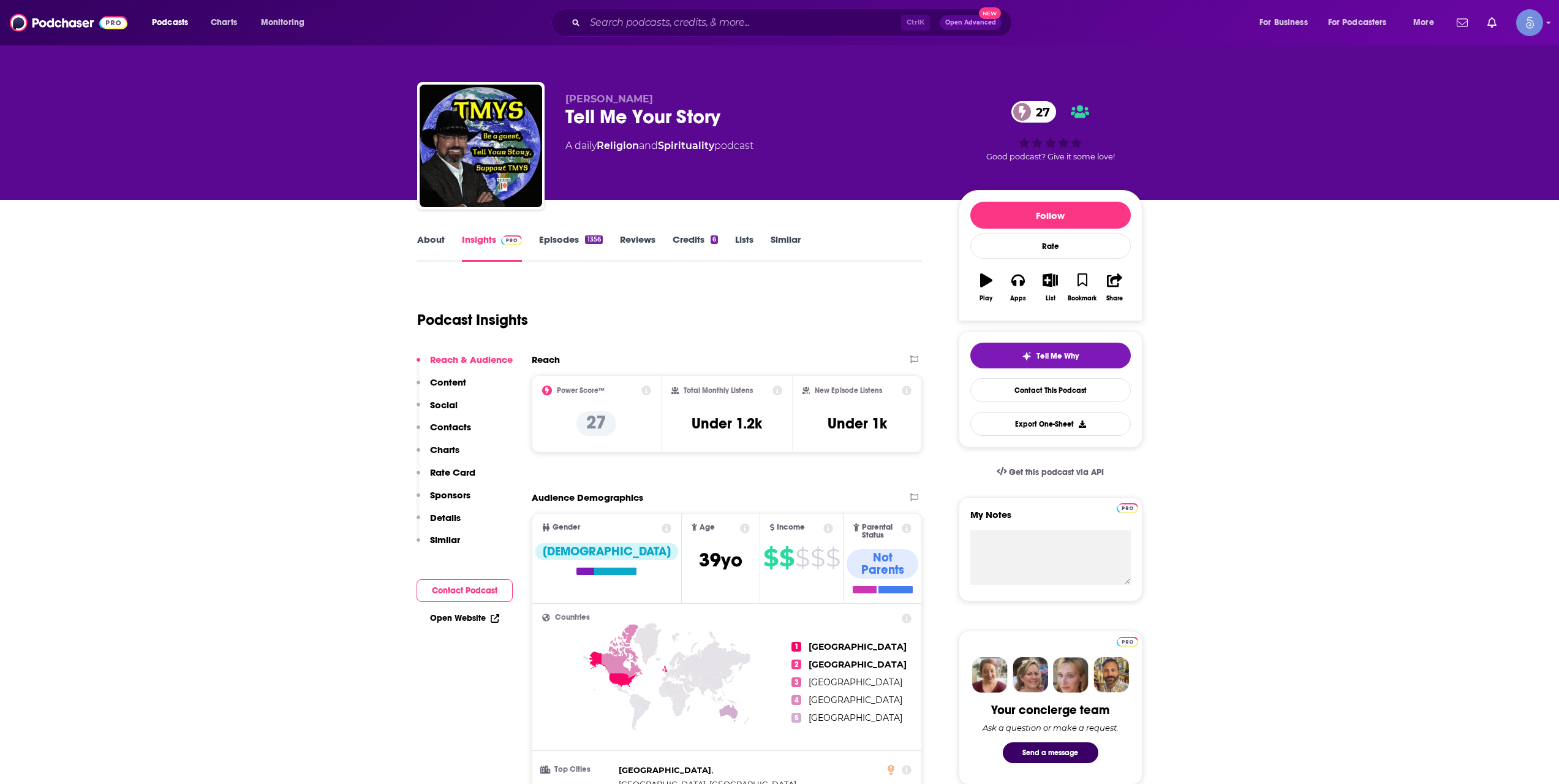
drag, startPoint x: 690, startPoint y: 43, endPoint x: 690, endPoint y: 26, distance: 17.0
click at [690, 40] on div "Podcasts Charts Monitoring Ctrl K Open Advanced New For Business For Podcasters…" at bounding box center [780, 22] width 1559 height 45
click at [690, 25] on input "Search podcasts, credits, & more..." at bounding box center [743, 22] width 316 height 19
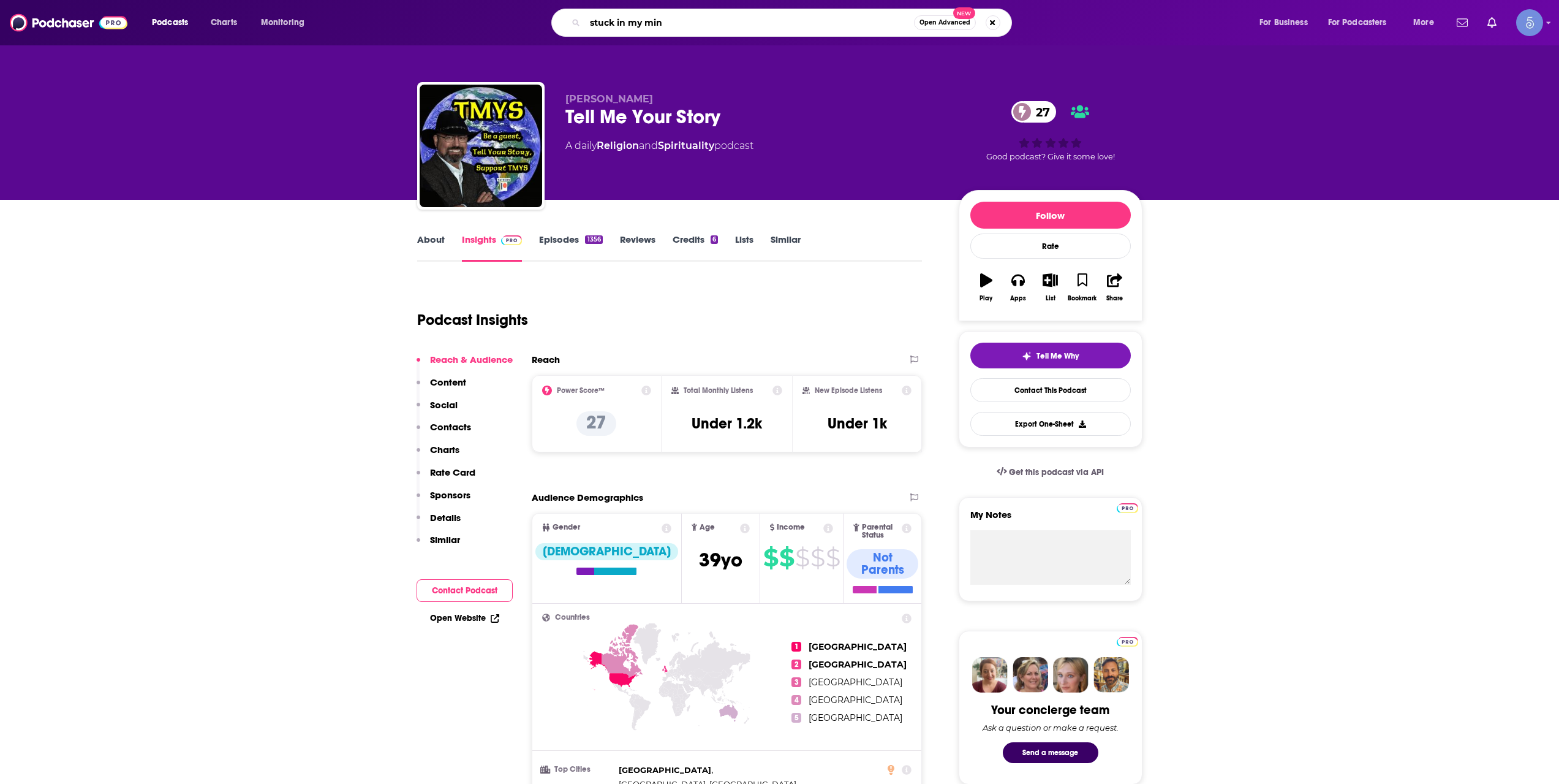
type input "stuck in my mind"
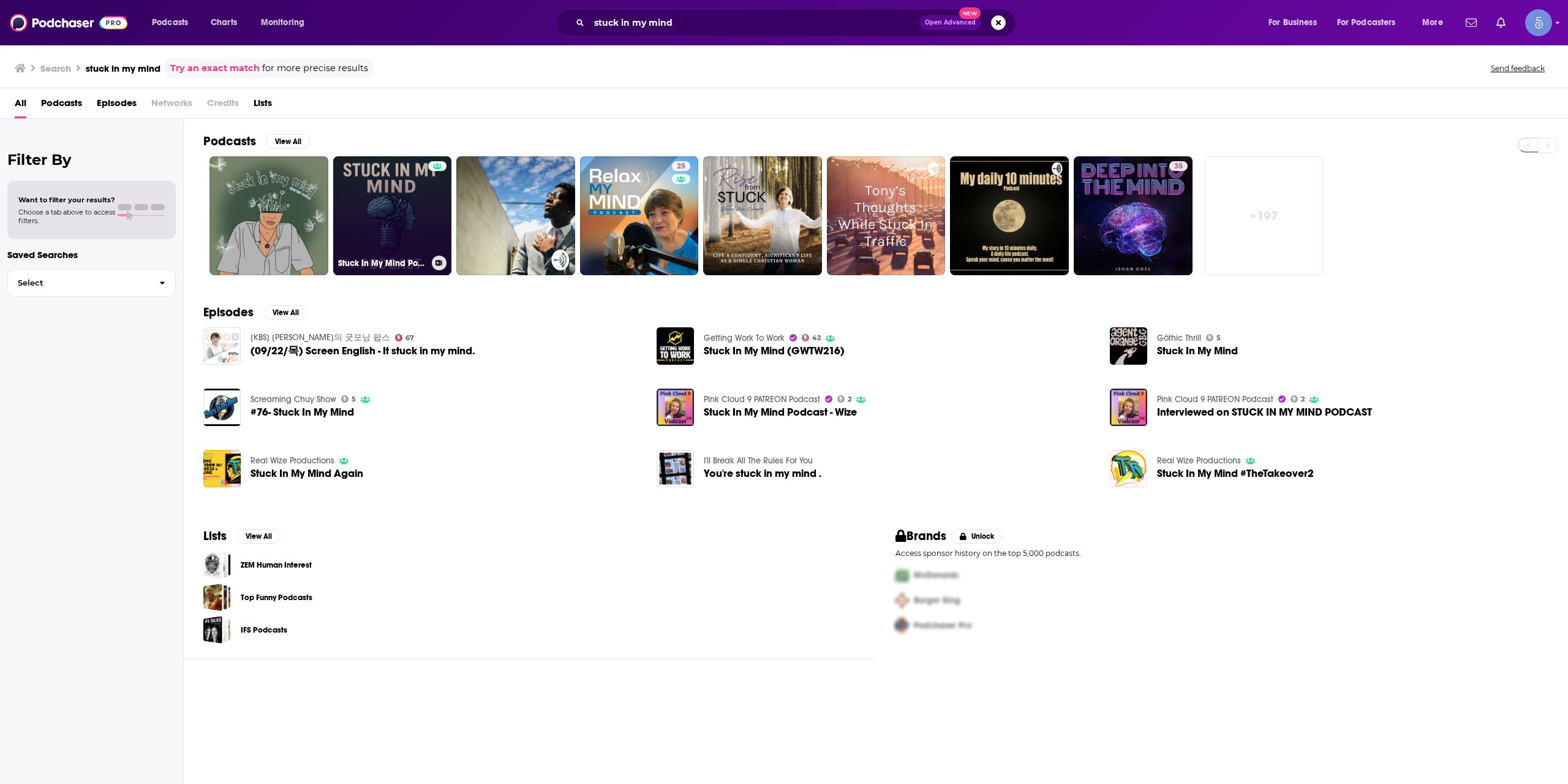
click at [423, 194] on link "Stuck In My Mind Podcast" at bounding box center [392, 215] width 119 height 119
click at [1246, 199] on link "+ 197" at bounding box center [1265, 215] width 119 height 119
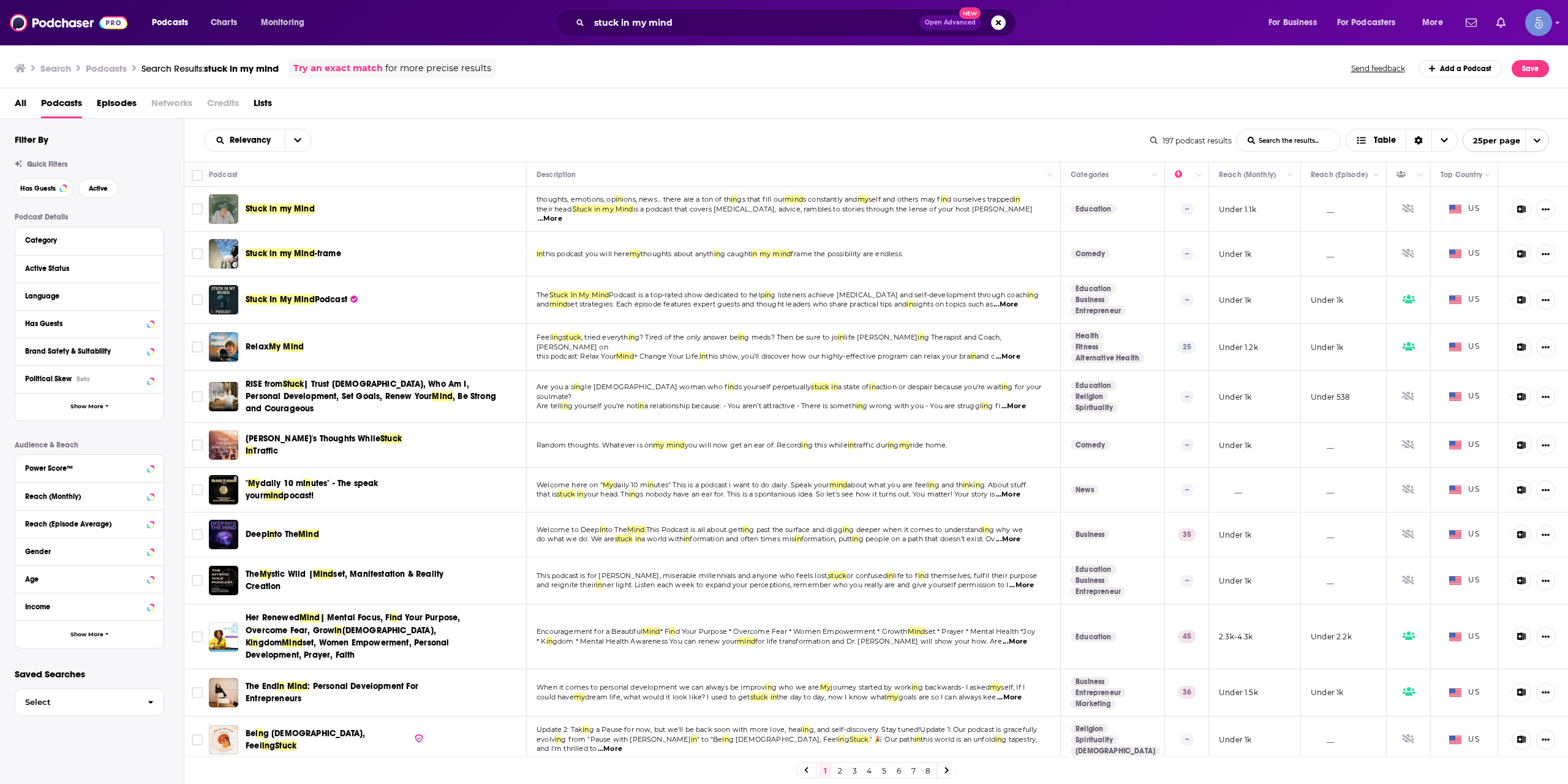
click at [286, 303] on span "Stuck In My Mind" at bounding box center [280, 299] width 70 height 10
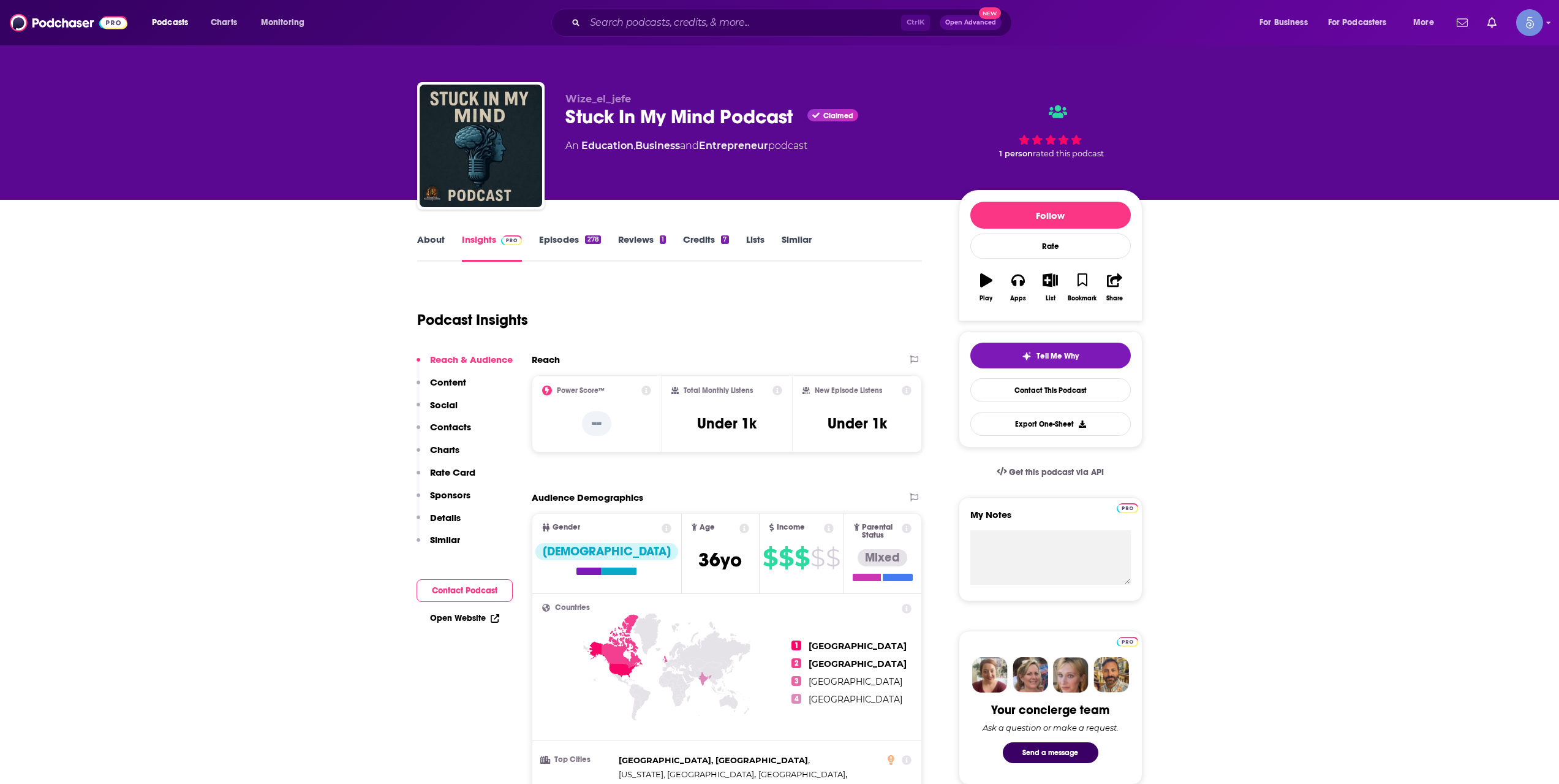
scroll to position [612, 0]
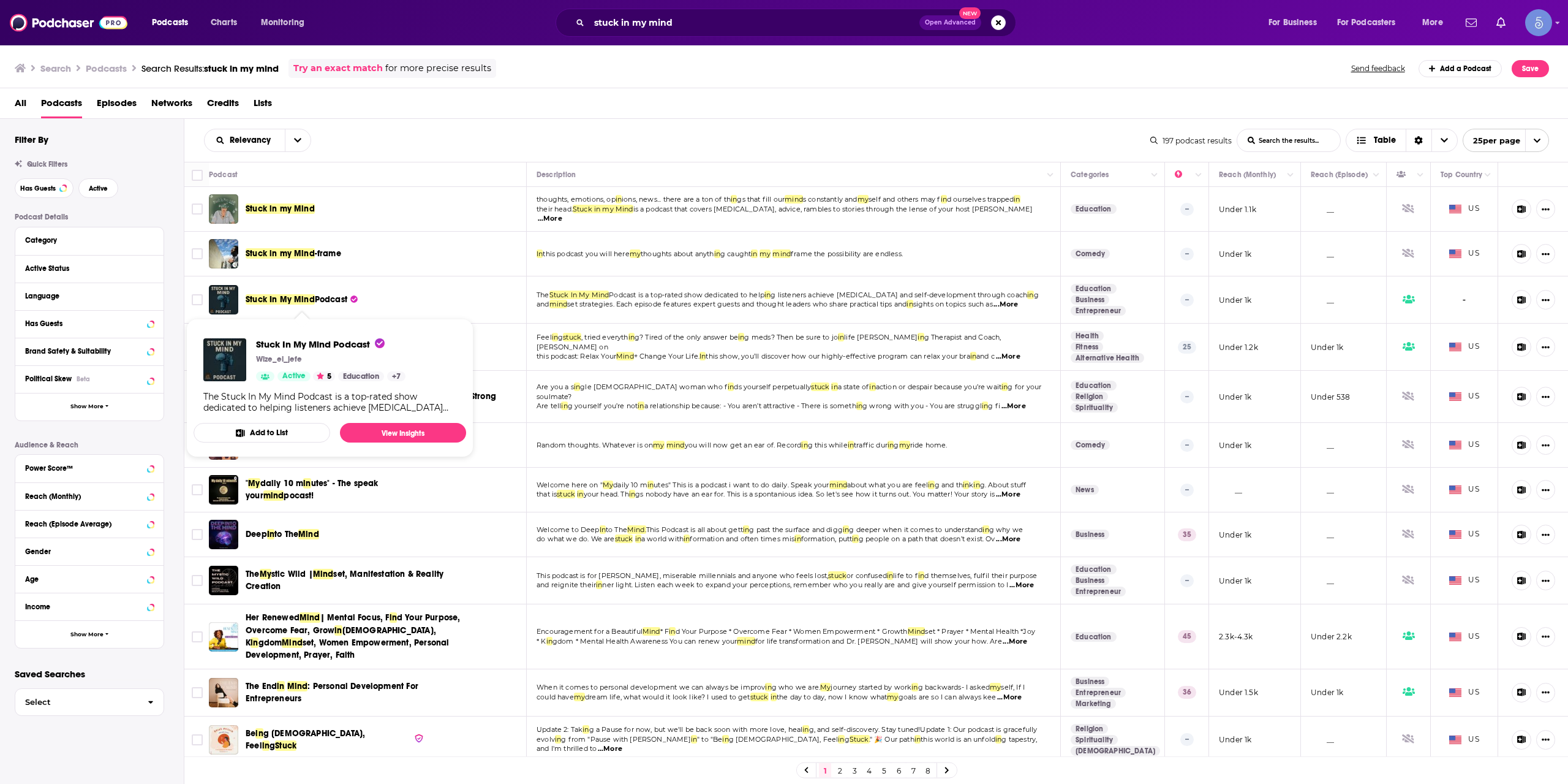
click at [344, 301] on span "Podcast" at bounding box center [330, 299] width 32 height 10
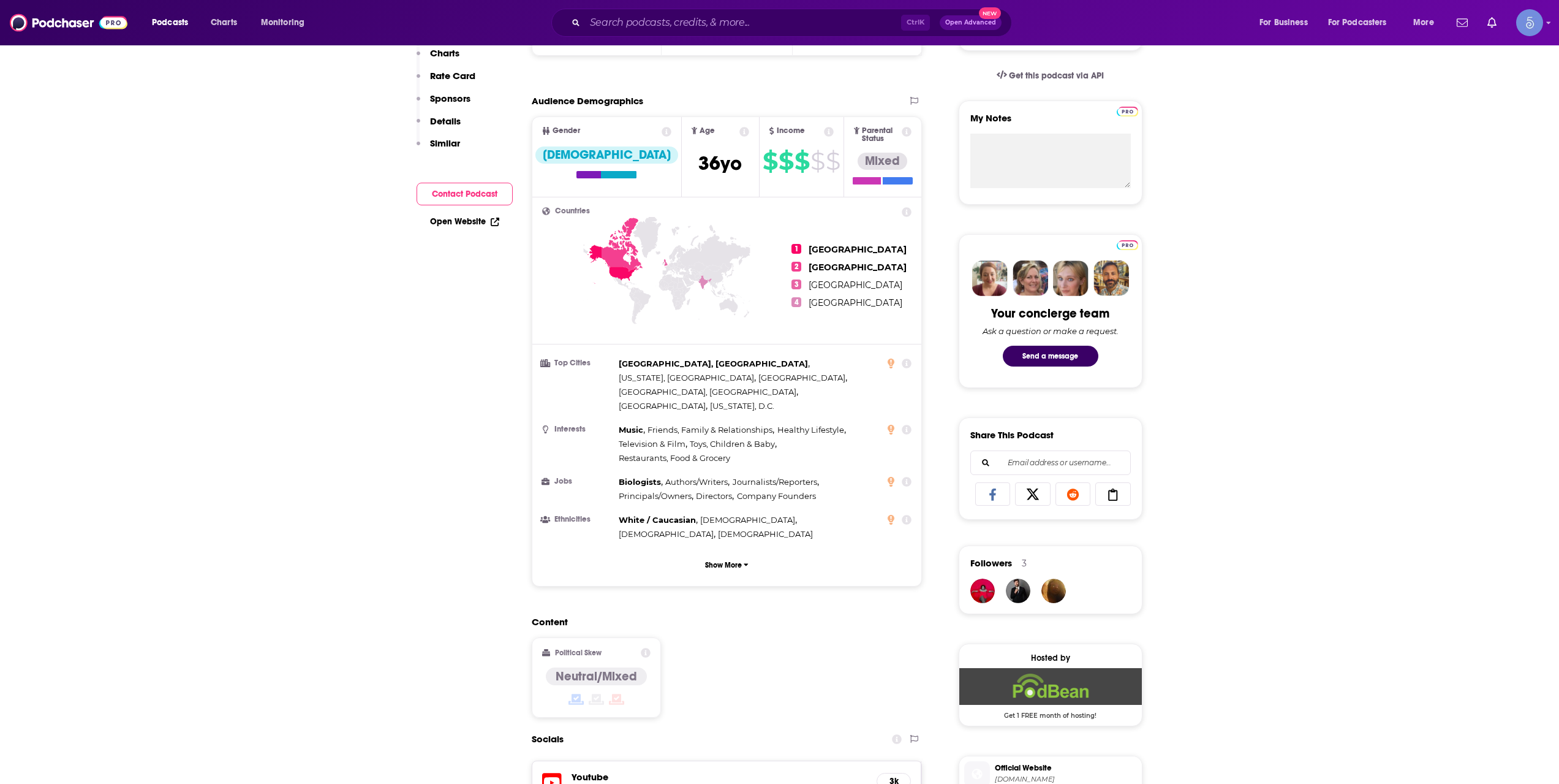
scroll to position [408, 0]
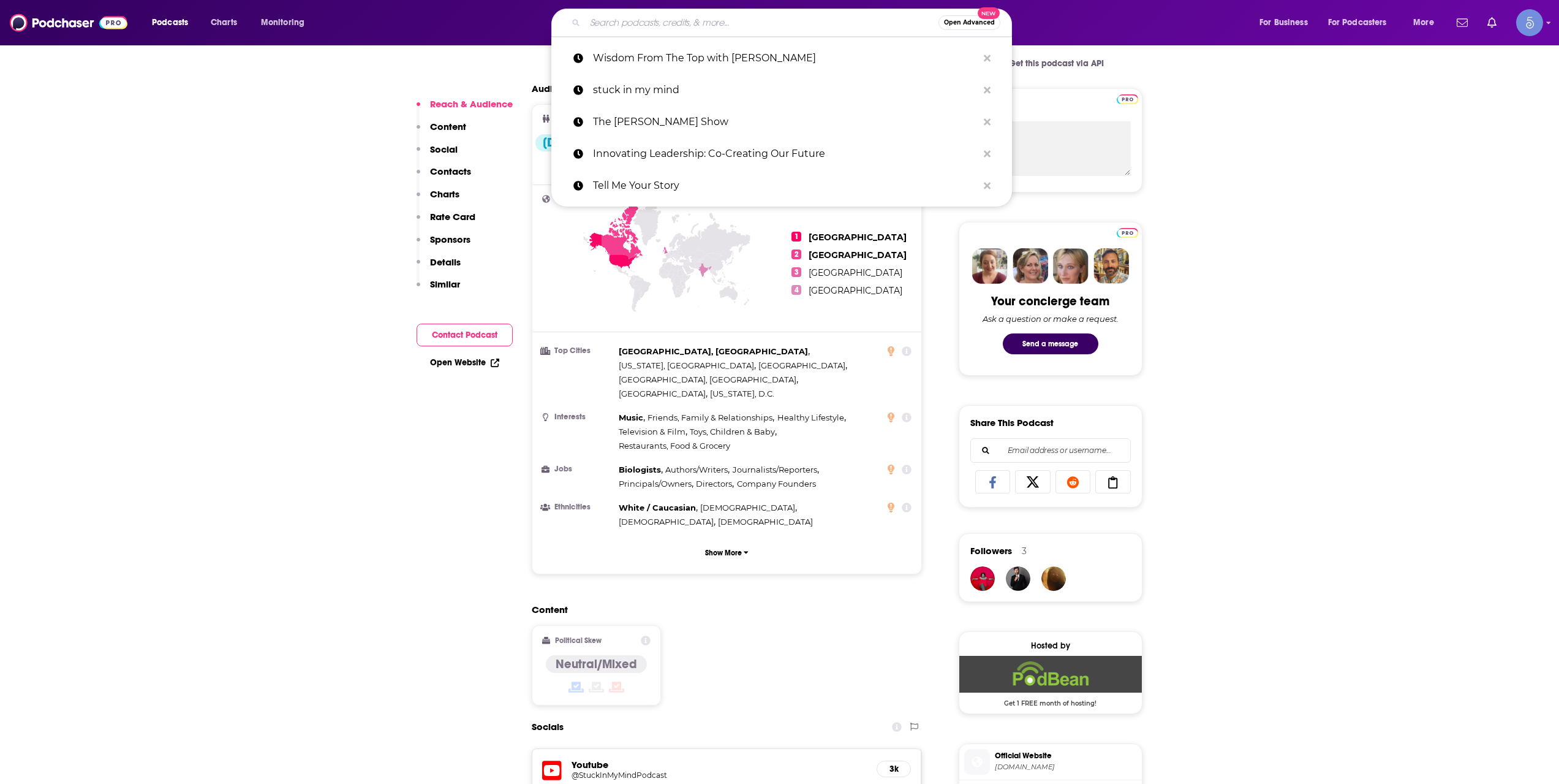
click at [706, 20] on input "Search podcasts, credits, & more..." at bounding box center [762, 22] width 354 height 19
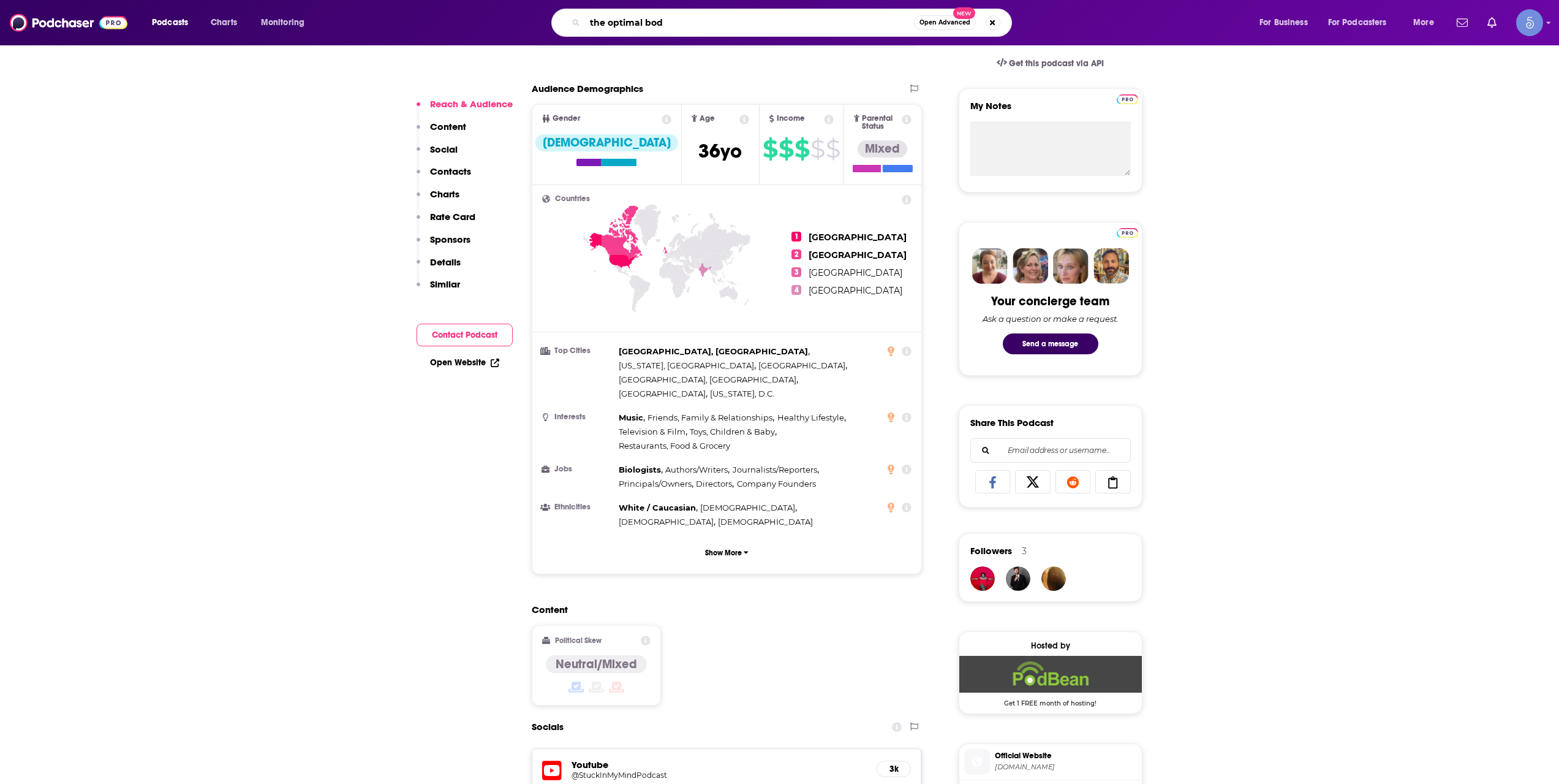
type input "the optimal body"
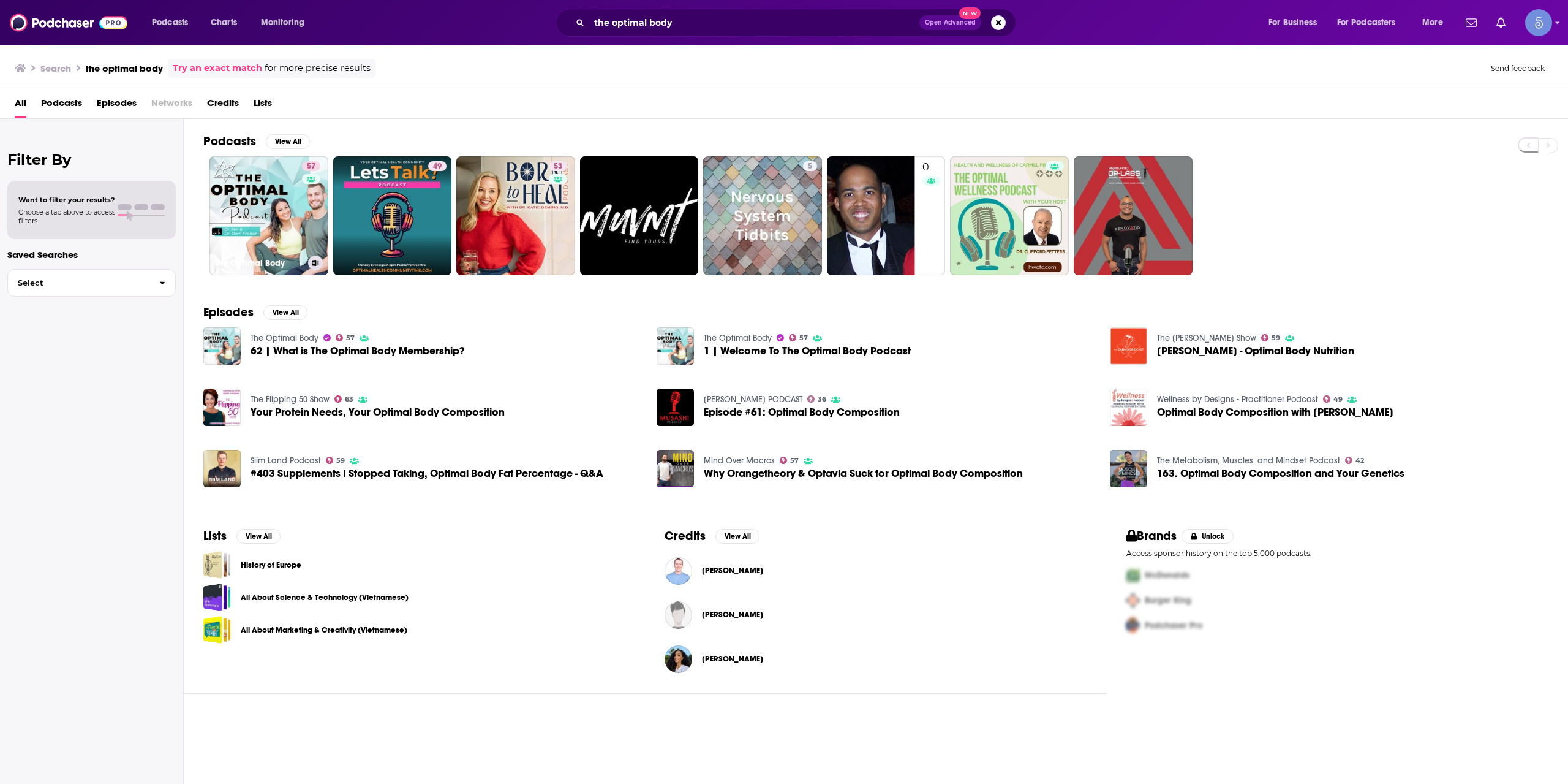
click at [288, 187] on link "57 The Optimal Body" at bounding box center [269, 215] width 119 height 119
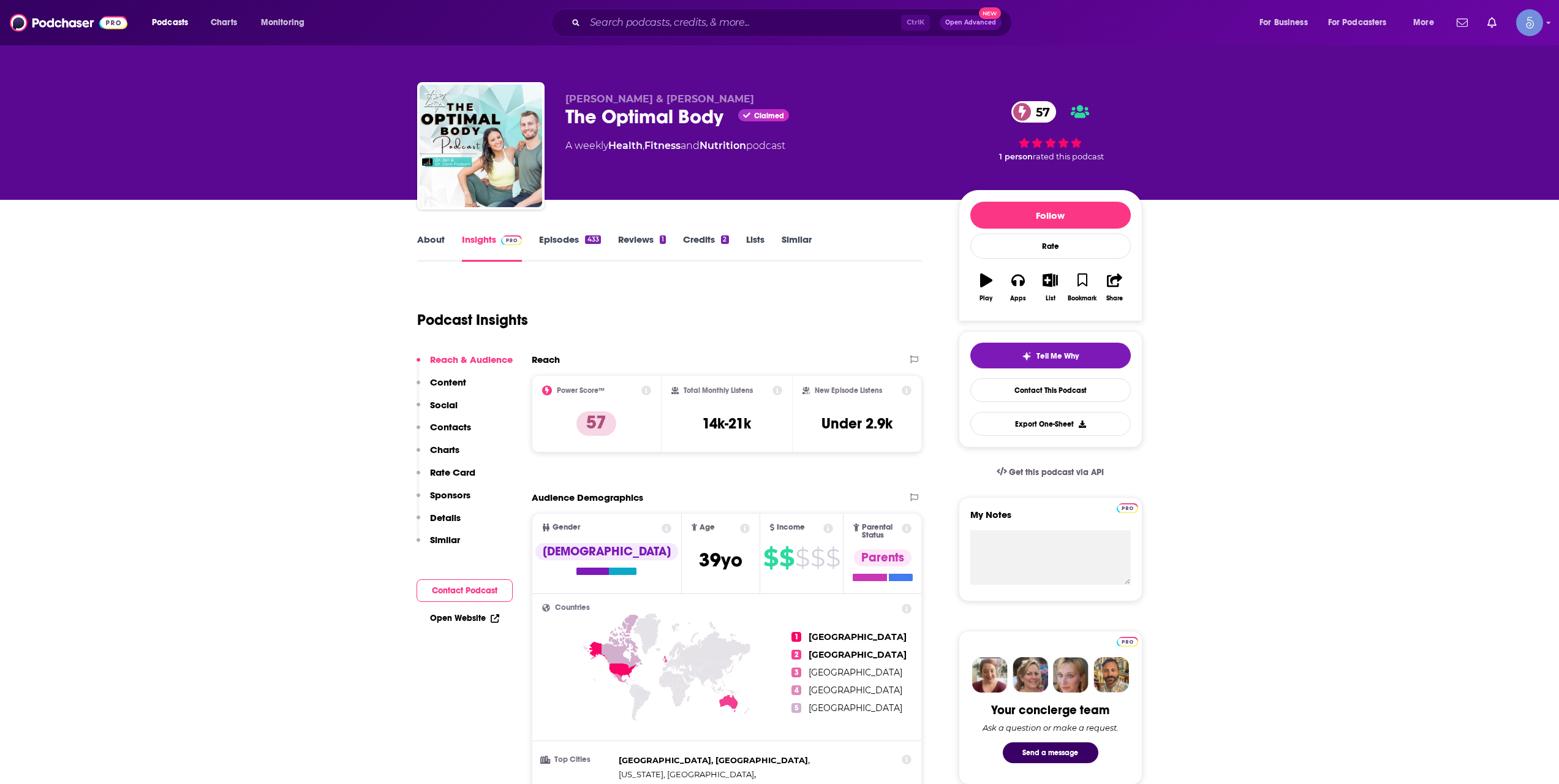
click at [429, 246] on link "About" at bounding box center [432, 248] width 28 height 28
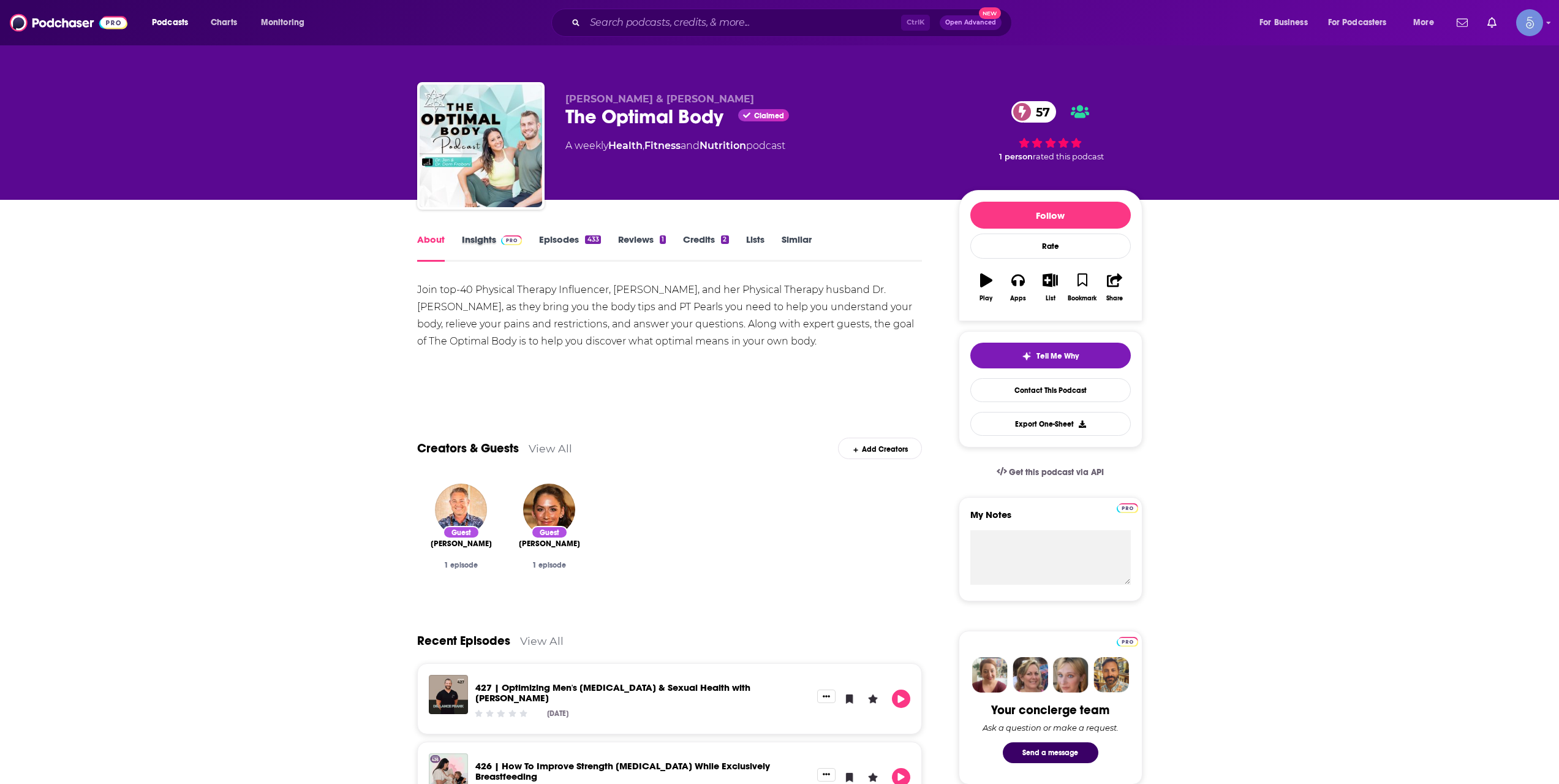
click at [524, 241] on div "Insights" at bounding box center [501, 248] width 78 height 28
click at [555, 238] on link "Episodes 433" at bounding box center [570, 248] width 61 height 28
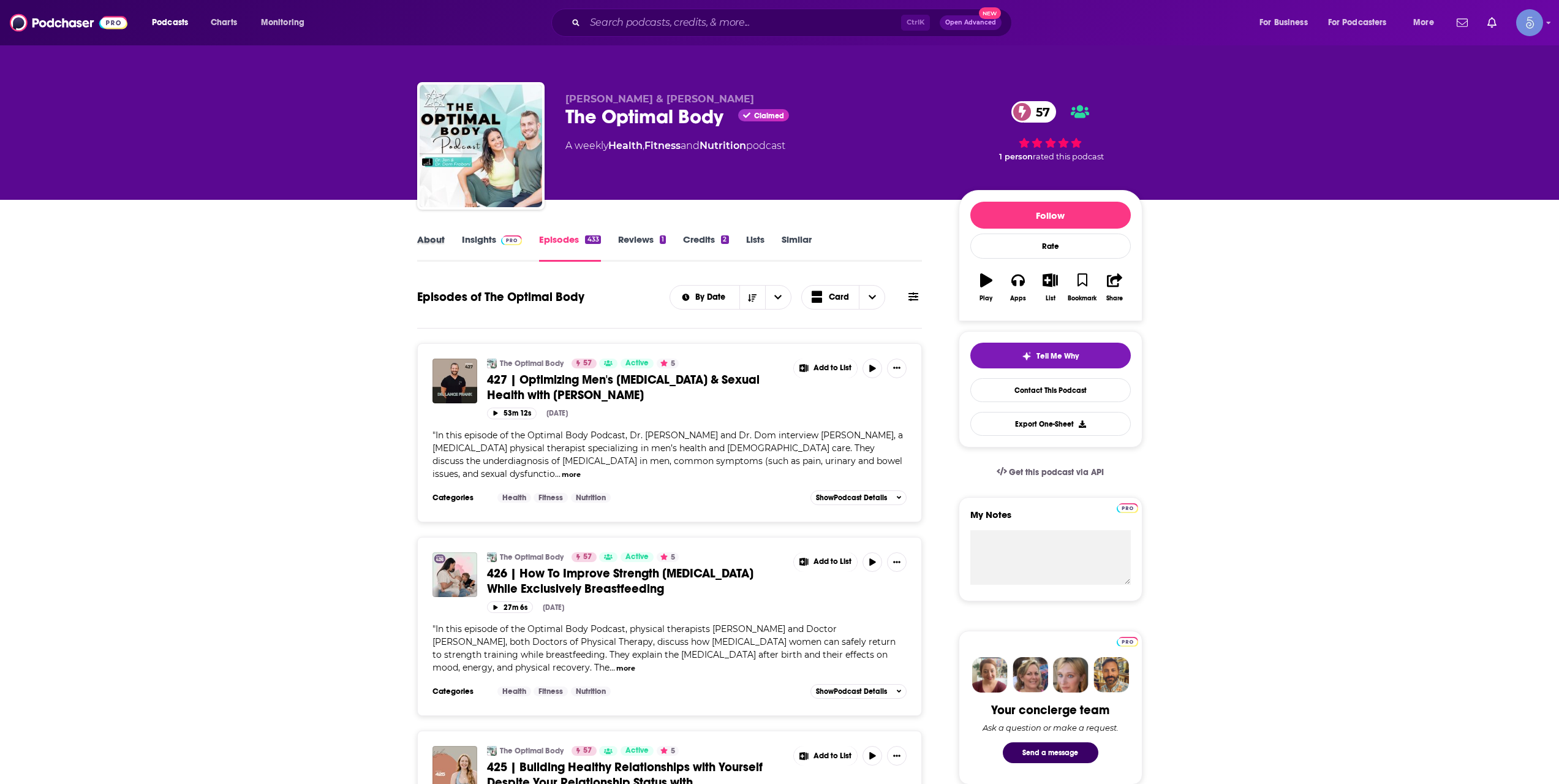
click at [459, 234] on div "About" at bounding box center [440, 248] width 45 height 28
click at [445, 238] on div "About" at bounding box center [440, 248] width 45 height 28
drag, startPoint x: 445, startPoint y: 259, endPoint x: 438, endPoint y: 253, distance: 9.2
click at [439, 253] on div "About" at bounding box center [440, 248] width 45 height 28
click at [438, 253] on link "About" at bounding box center [432, 248] width 28 height 28
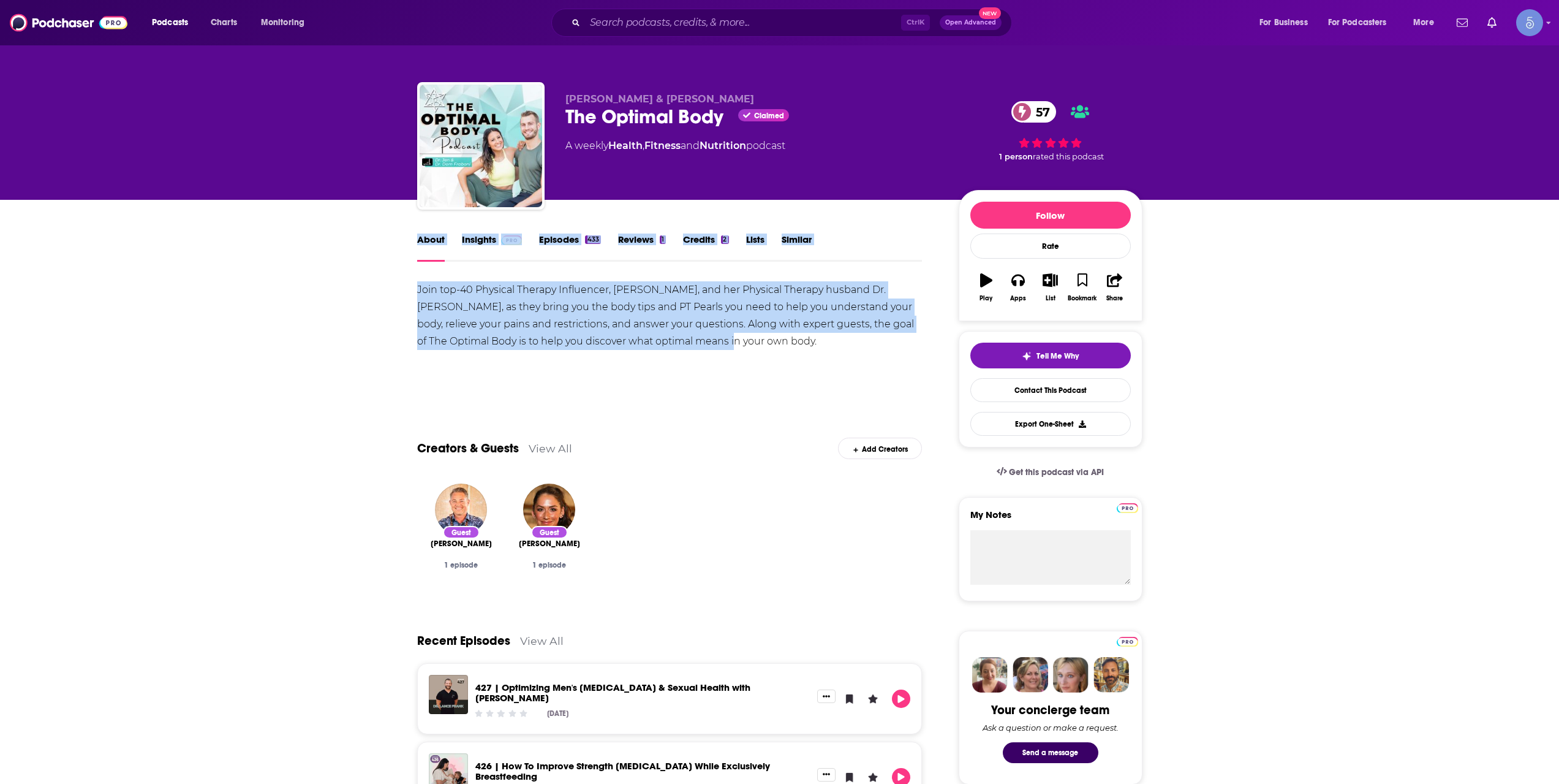
drag, startPoint x: 683, startPoint y: 336, endPoint x: 406, endPoint y: 274, distance: 283.9
copy div "Join top-40 Physical Therapy Influencer, [PERSON_NAME], and her Physical Therap…"
click at [676, 351] on div "Join top-40 Physical Therapy Influencer, [PERSON_NAME], and her Physical Therap…" at bounding box center [670, 324] width 506 height 85
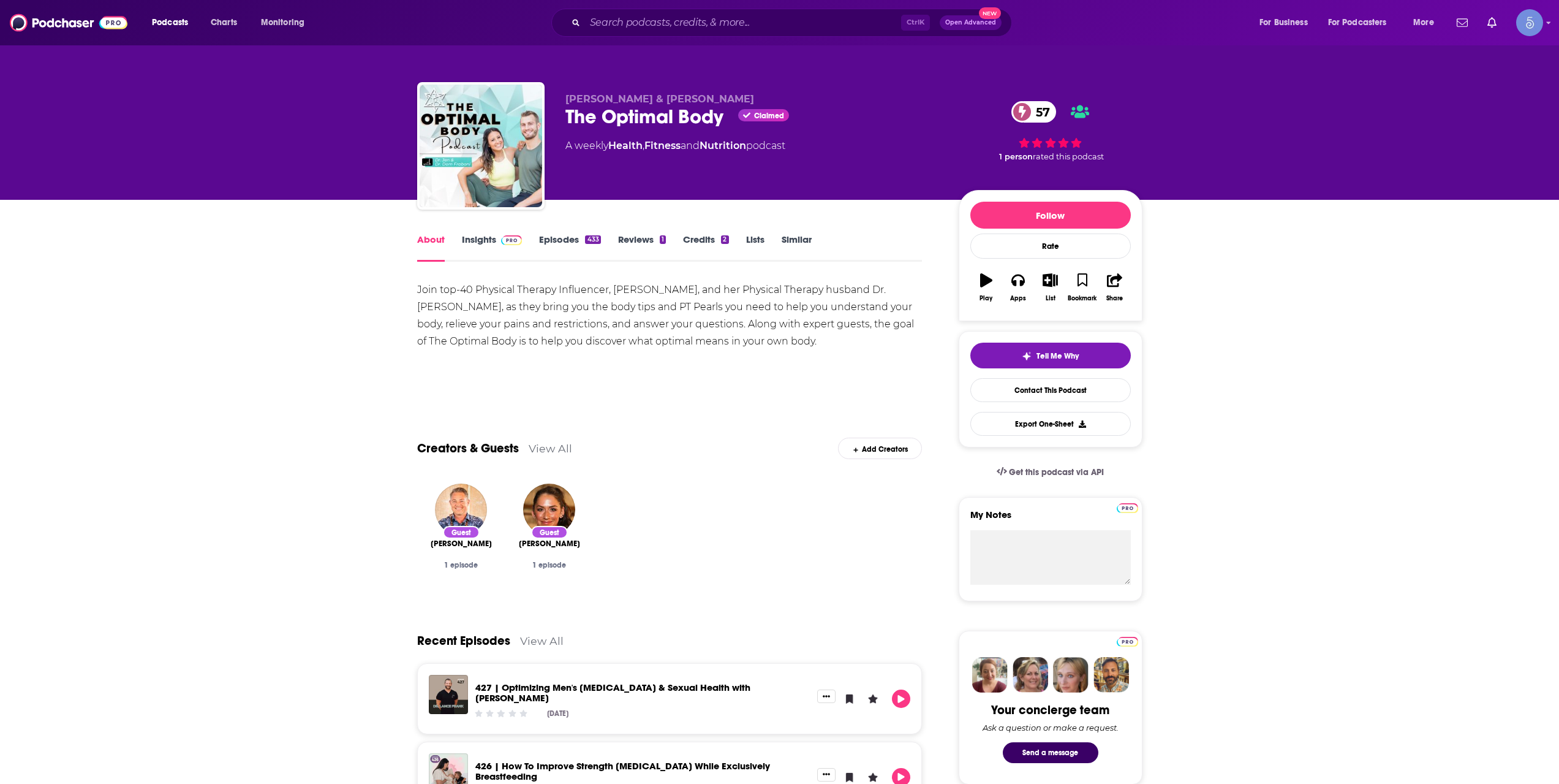
click at [721, 352] on div "Join top-40 Physical Therapy Influencer, [PERSON_NAME], and her Physical Therap…" at bounding box center [670, 324] width 506 height 85
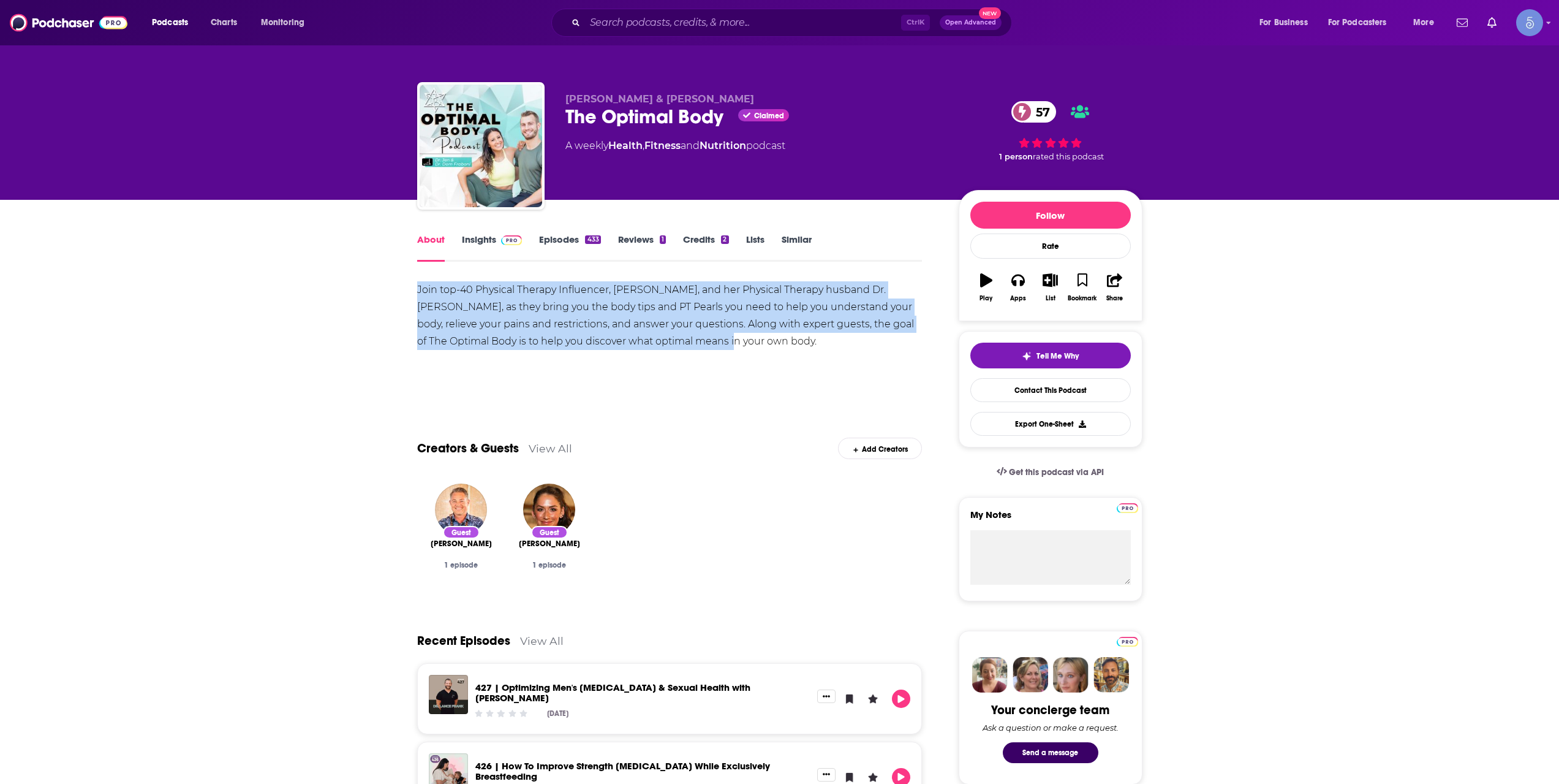
drag, startPoint x: 704, startPoint y: 341, endPoint x: 416, endPoint y: 289, distance: 292.7
copy div "Join top-40 Physical Therapy Influencer, [PERSON_NAME], and her Physical Therap…"
click at [511, 257] on link "Insights" at bounding box center [492, 248] width 60 height 28
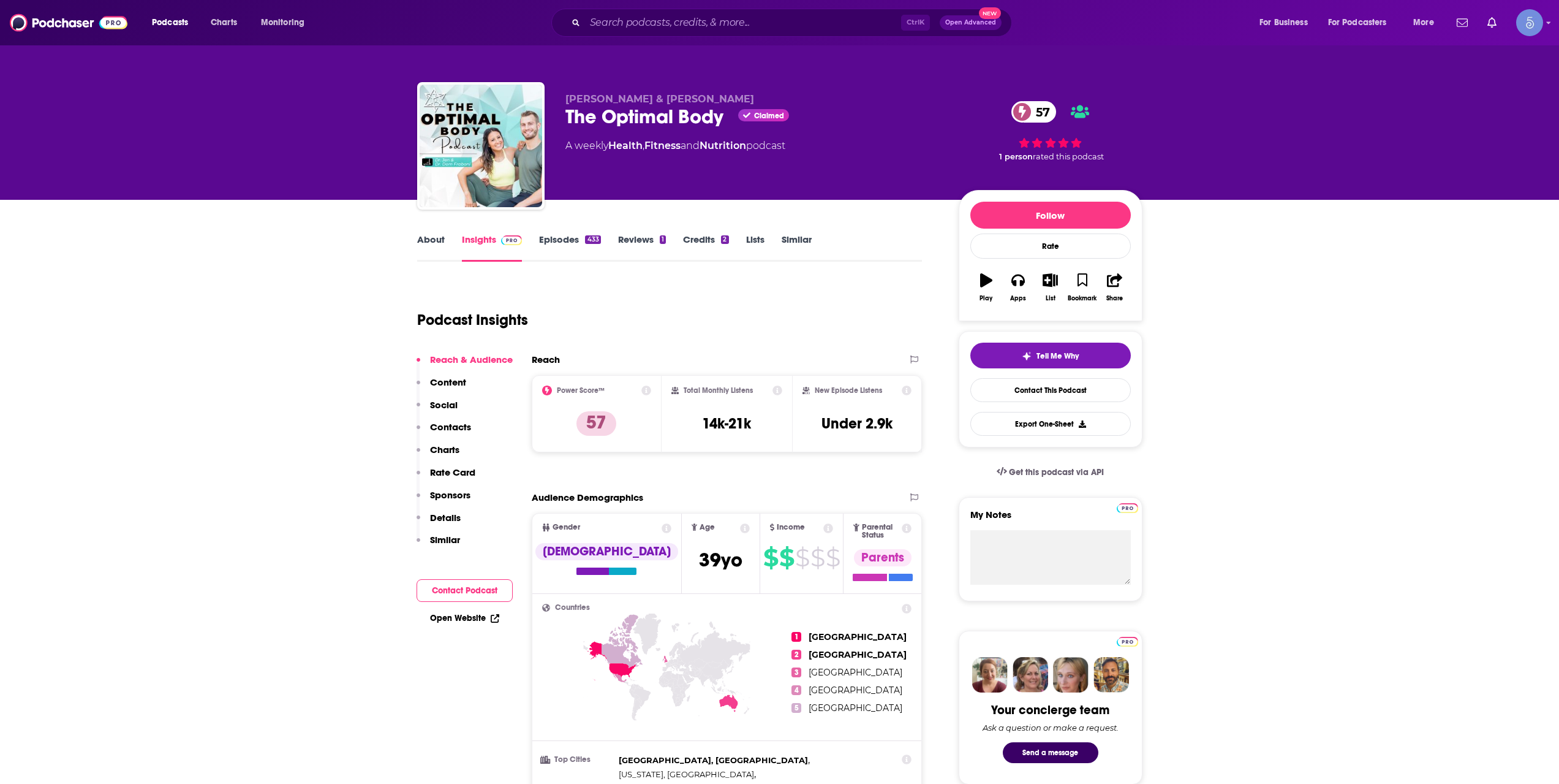
click at [552, 250] on link "Episodes 433" at bounding box center [570, 248] width 61 height 28
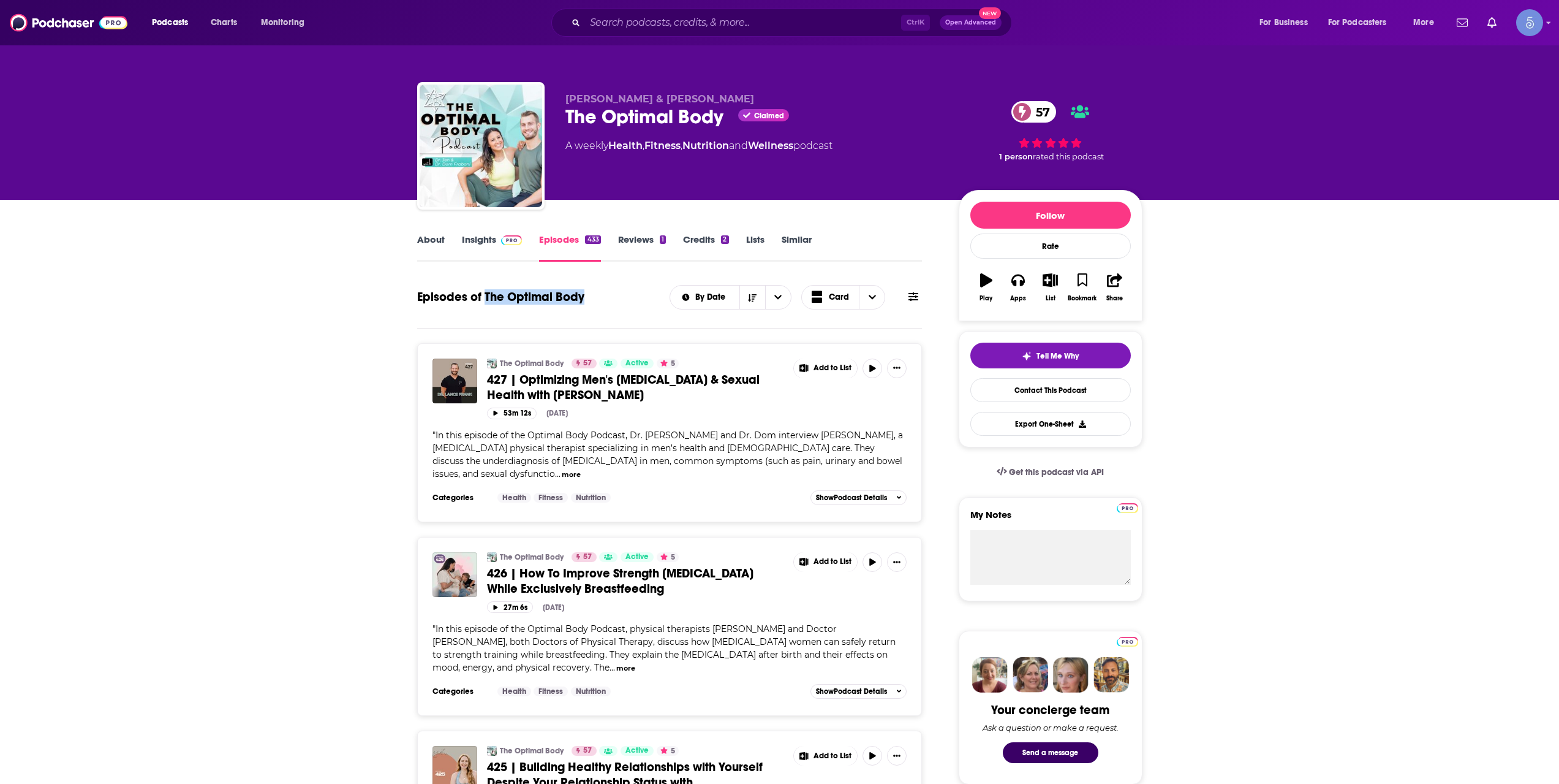
drag, startPoint x: 587, startPoint y: 295, endPoint x: 485, endPoint y: 298, distance: 102.0
click at [485, 298] on div "Episodes of The Optimal Body By Date Card" at bounding box center [670, 297] width 506 height 32
click at [548, 139] on div "[PERSON_NAME] & [PERSON_NAME] The Optimal Body Claimed 57 A weekly Health , Fit…" at bounding box center [780, 148] width 726 height 133
click at [435, 250] on link "About" at bounding box center [432, 248] width 28 height 28
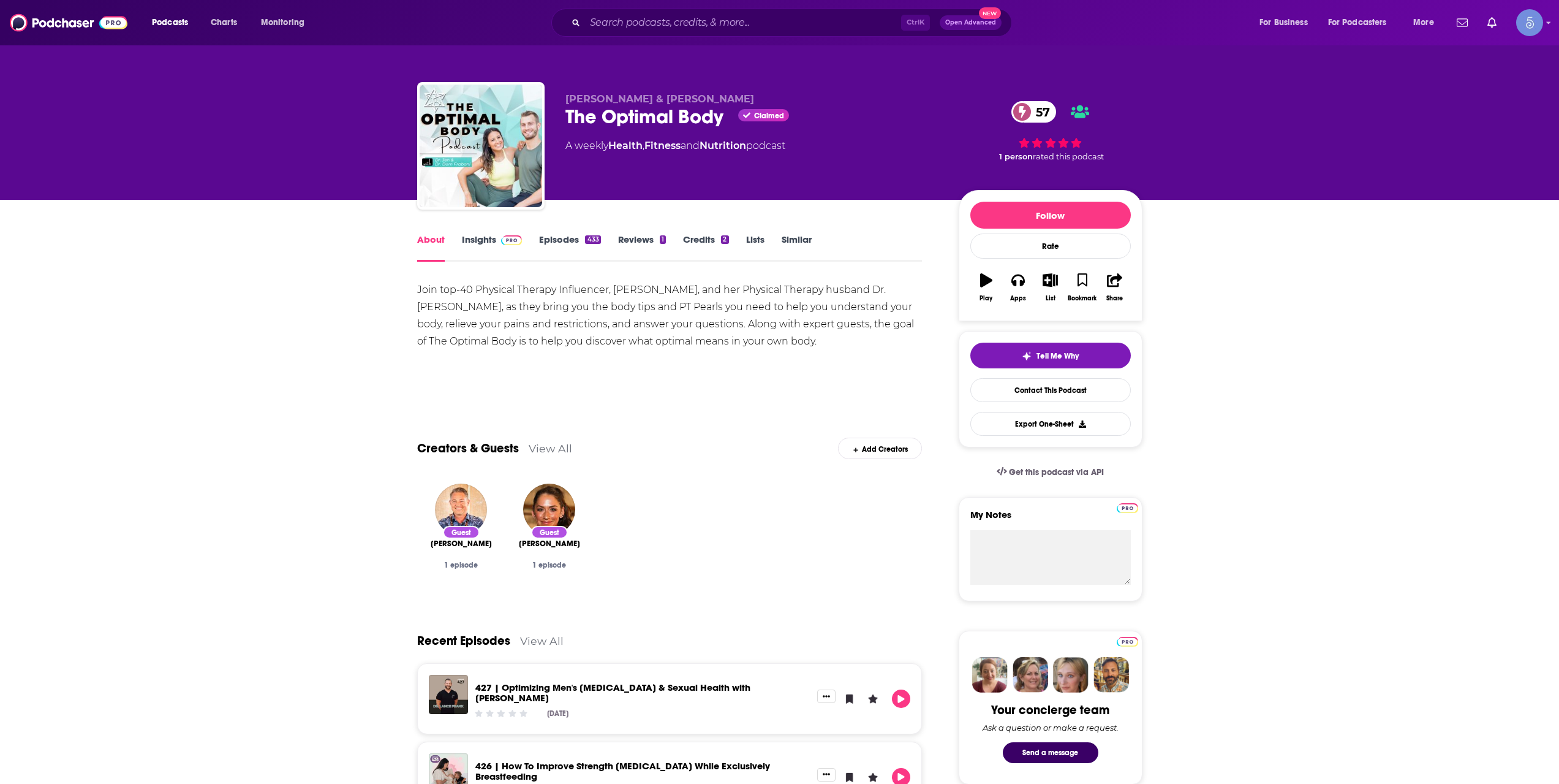
click at [496, 244] on span at bounding box center [509, 239] width 26 height 12
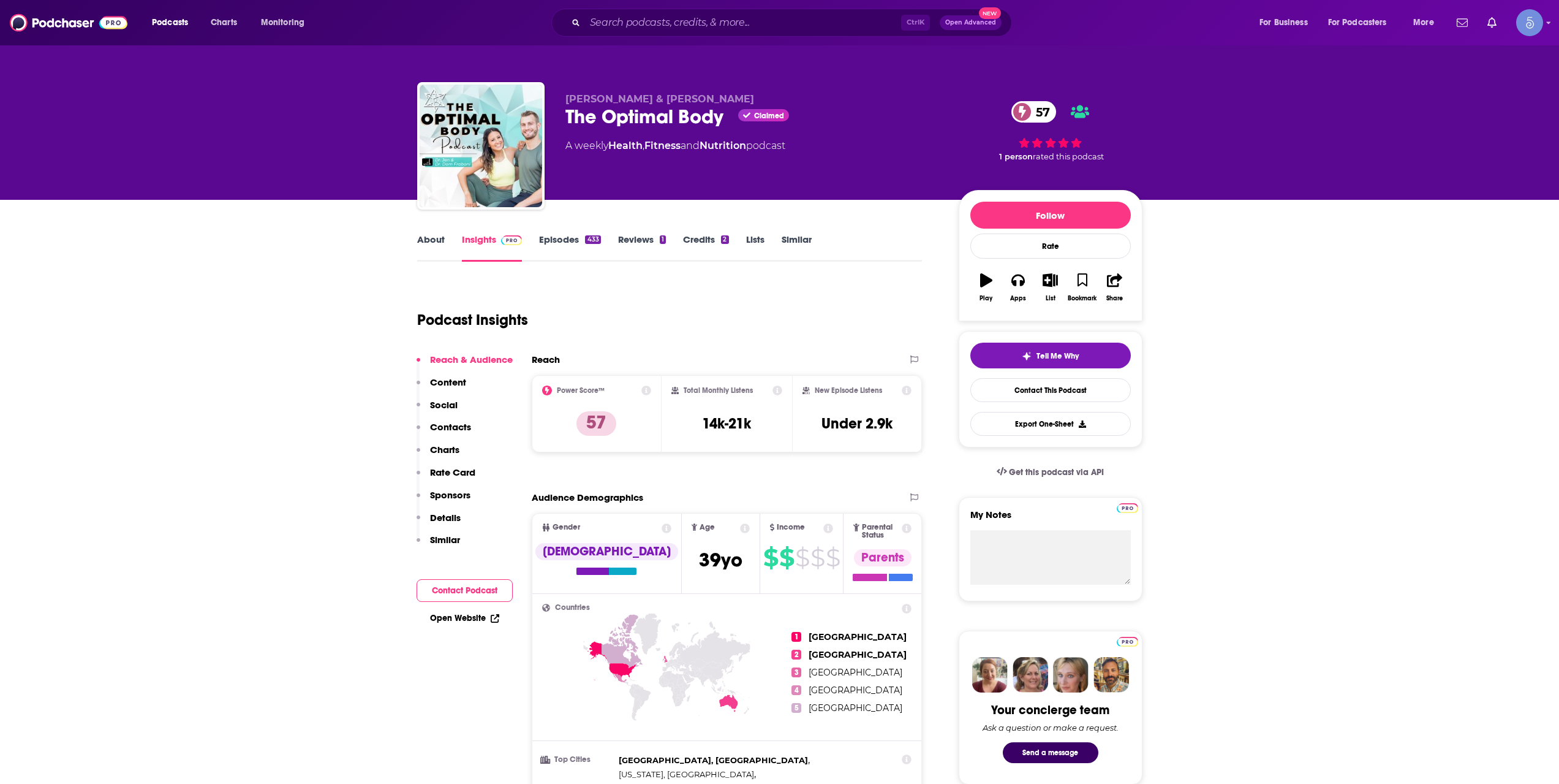
click at [546, 240] on link "Episodes 433" at bounding box center [570, 248] width 61 height 28
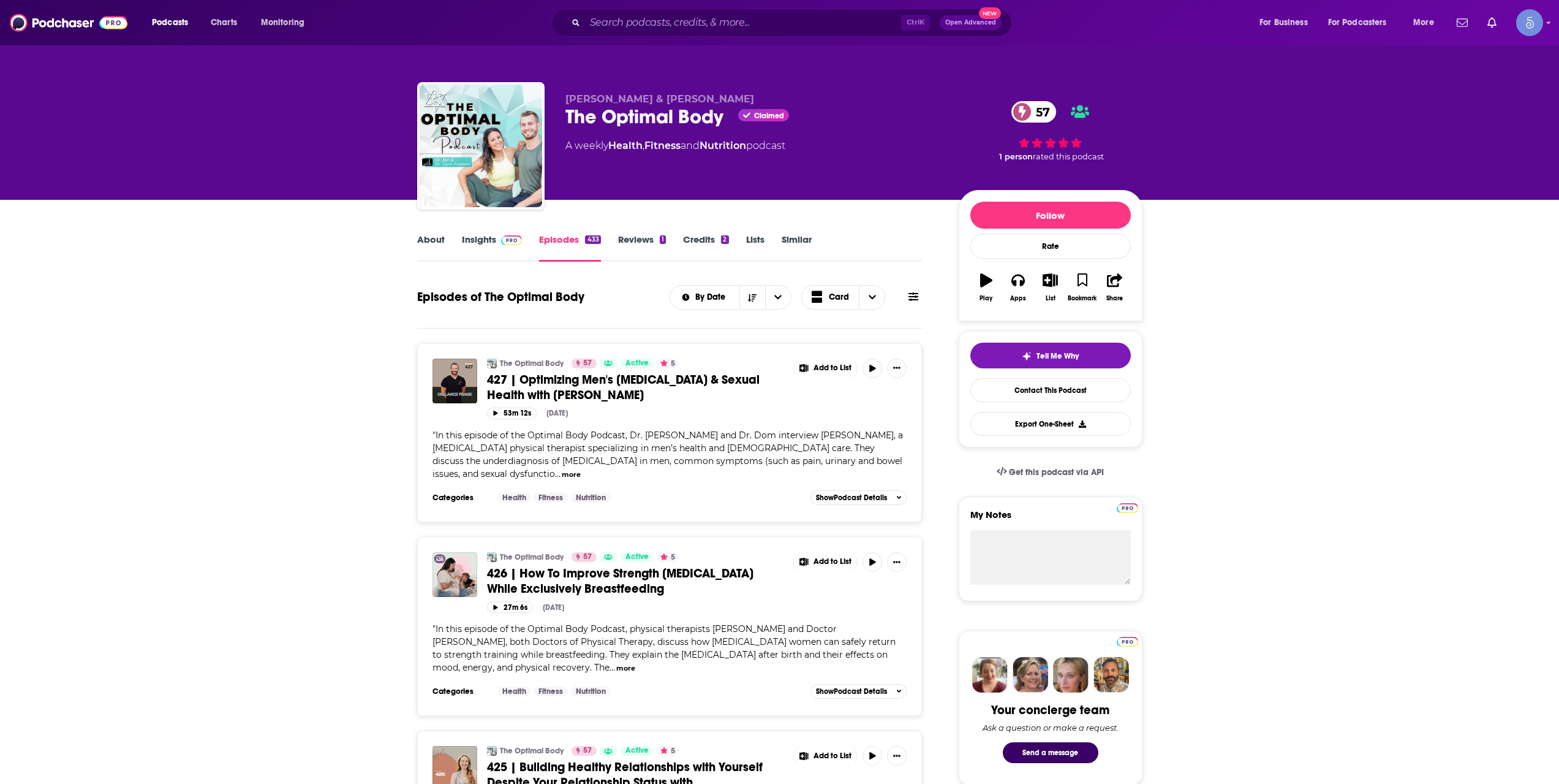
click at [494, 247] on link "Insights" at bounding box center [492, 248] width 60 height 28
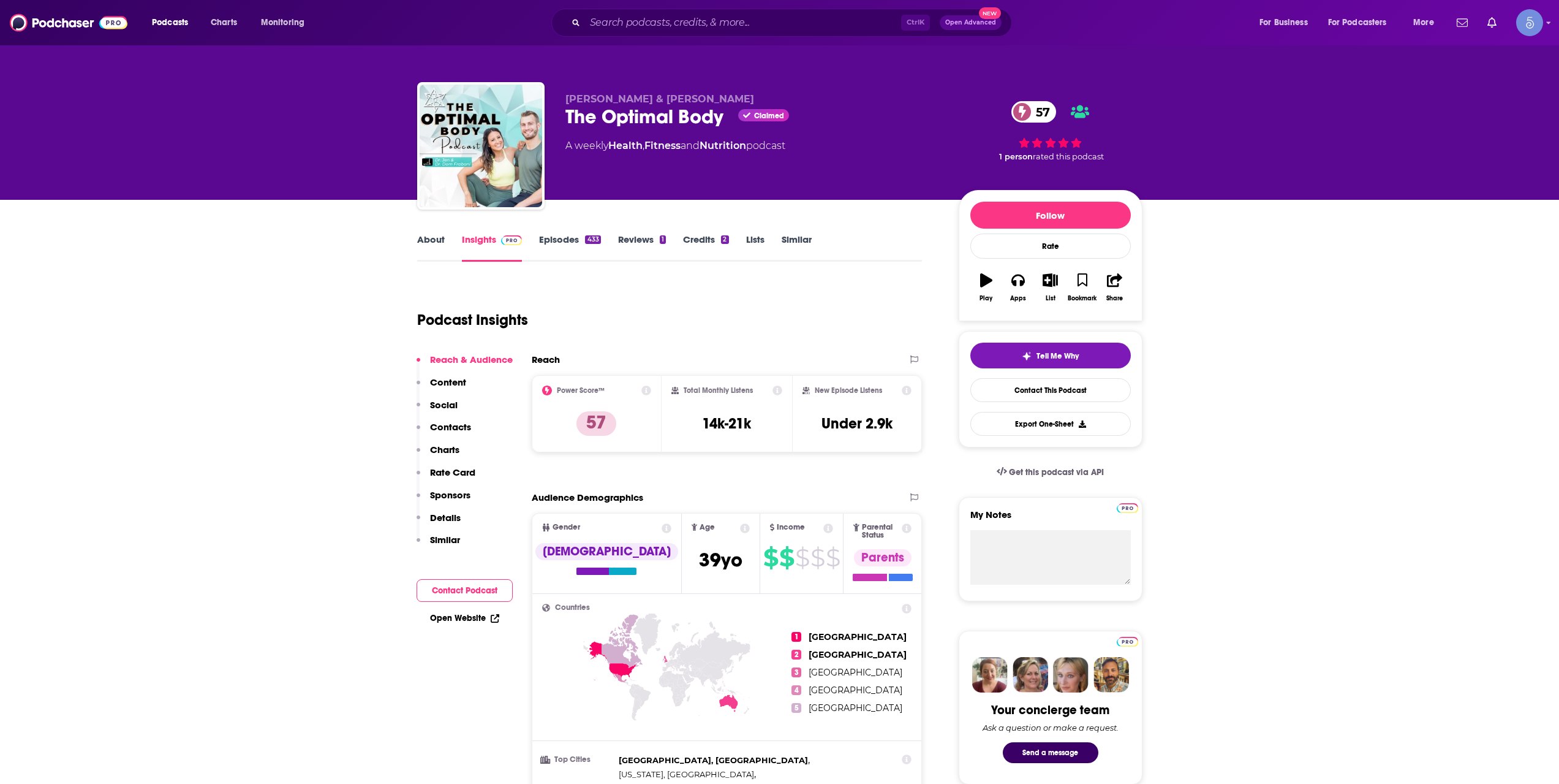
click at [429, 241] on link "About" at bounding box center [432, 248] width 28 height 28
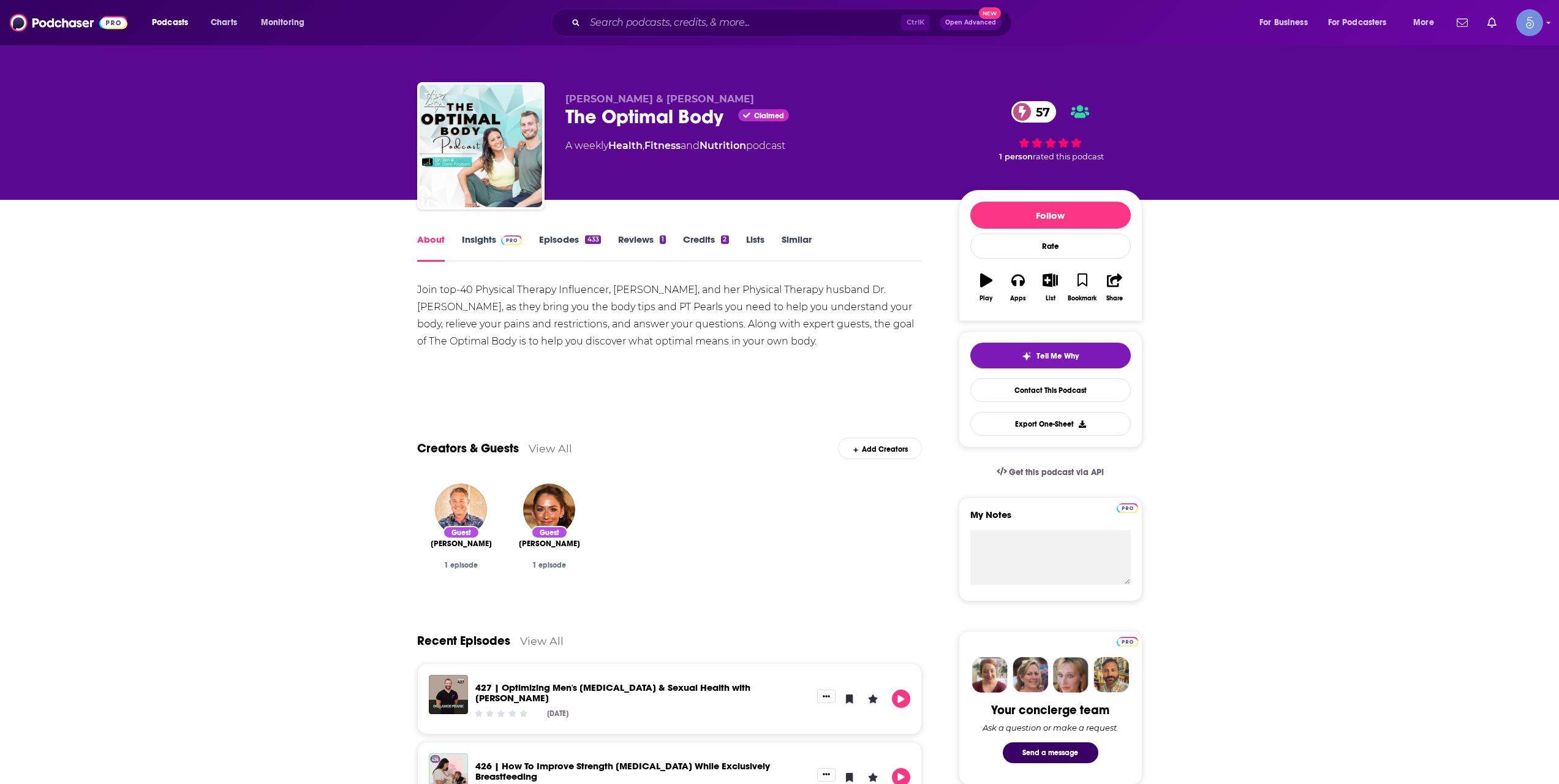
click at [483, 246] on link "Insights" at bounding box center [492, 248] width 60 height 28
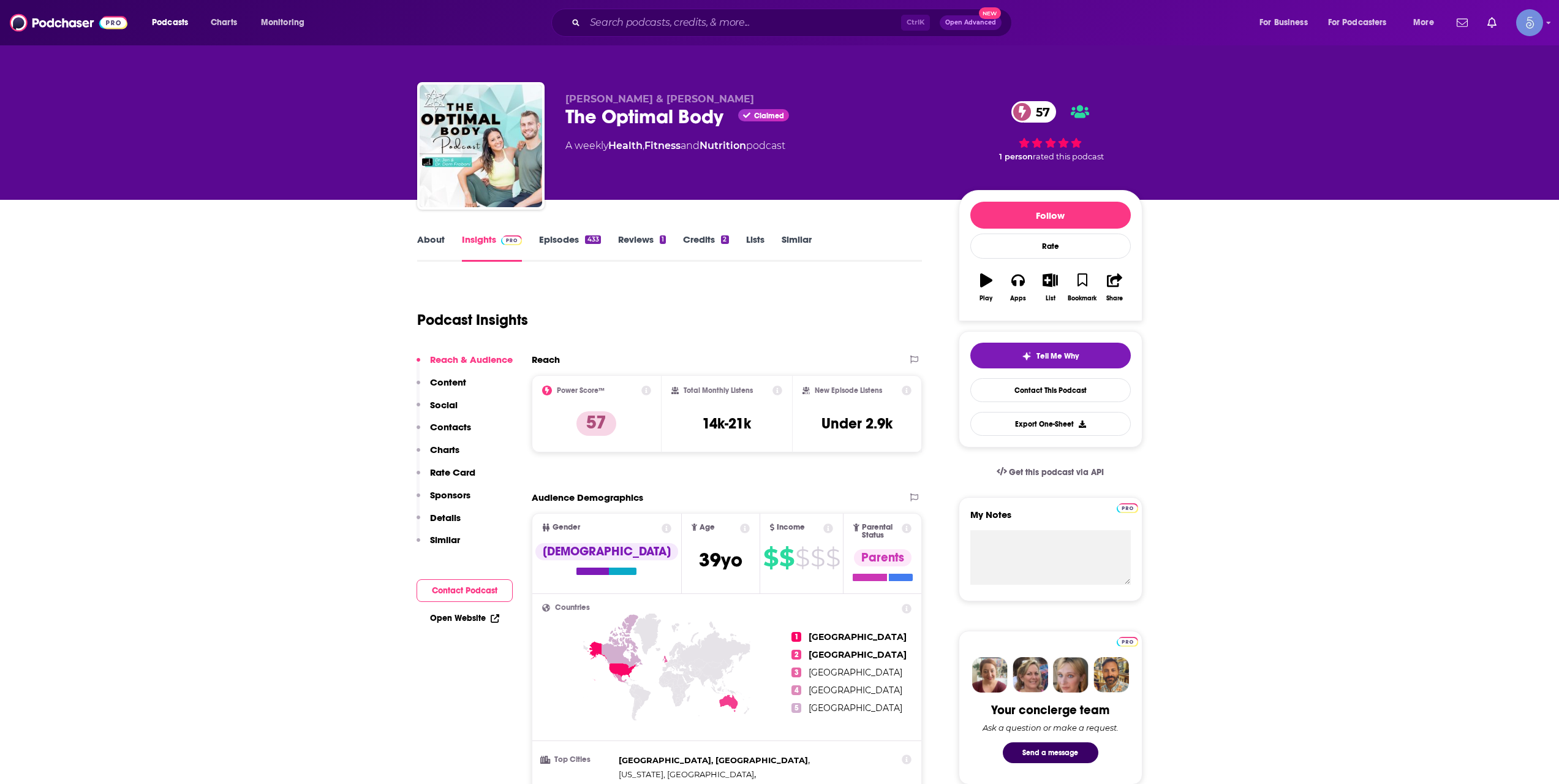
click at [801, 11] on div "Ctrl K Open Advanced New" at bounding box center [781, 22] width 461 height 28
click at [777, 19] on input "Search podcasts, credits, & more..." at bounding box center [743, 22] width 316 height 19
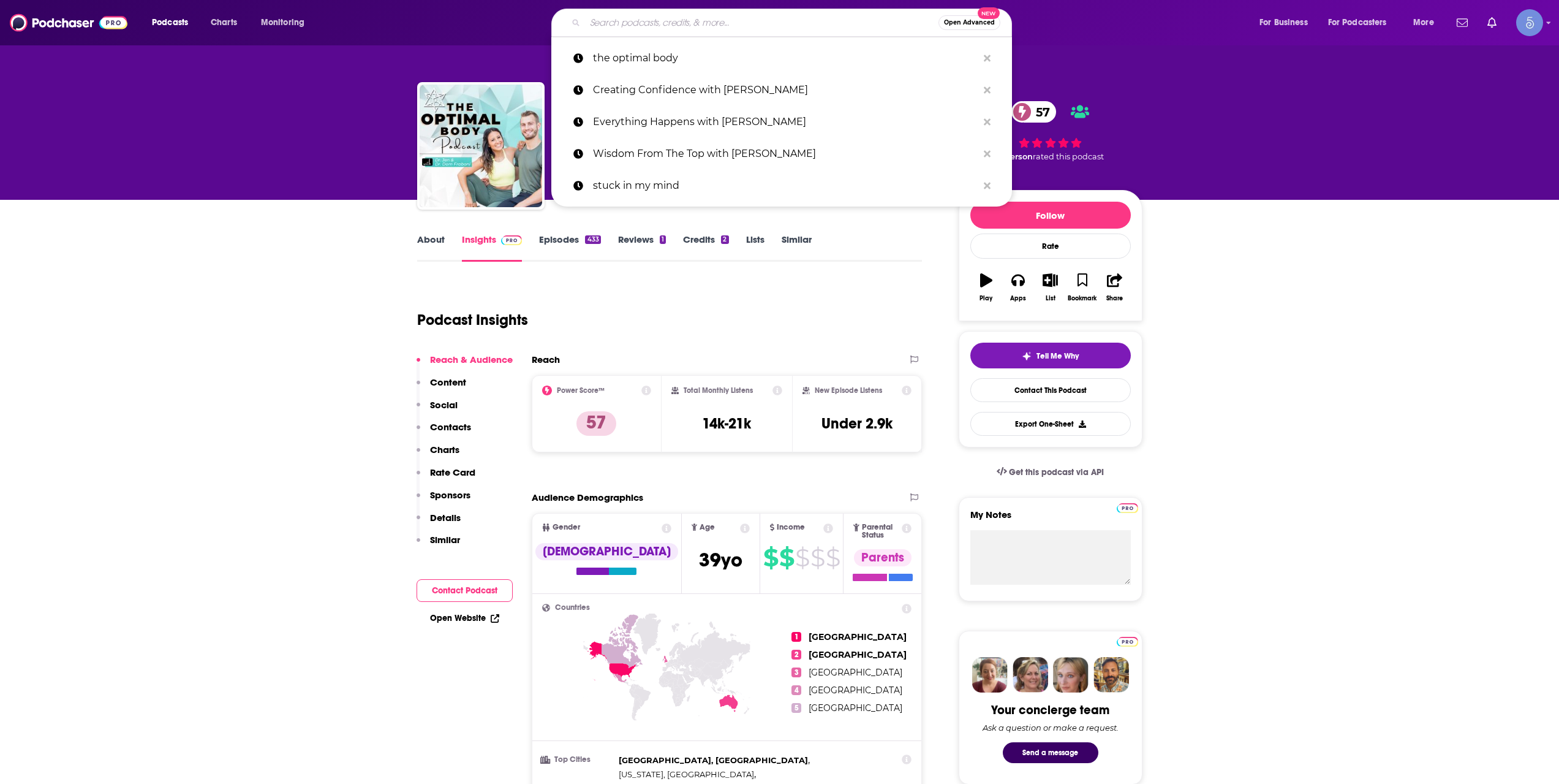
paste input "The Health Revival Show"
type input "The Health Revival Show"
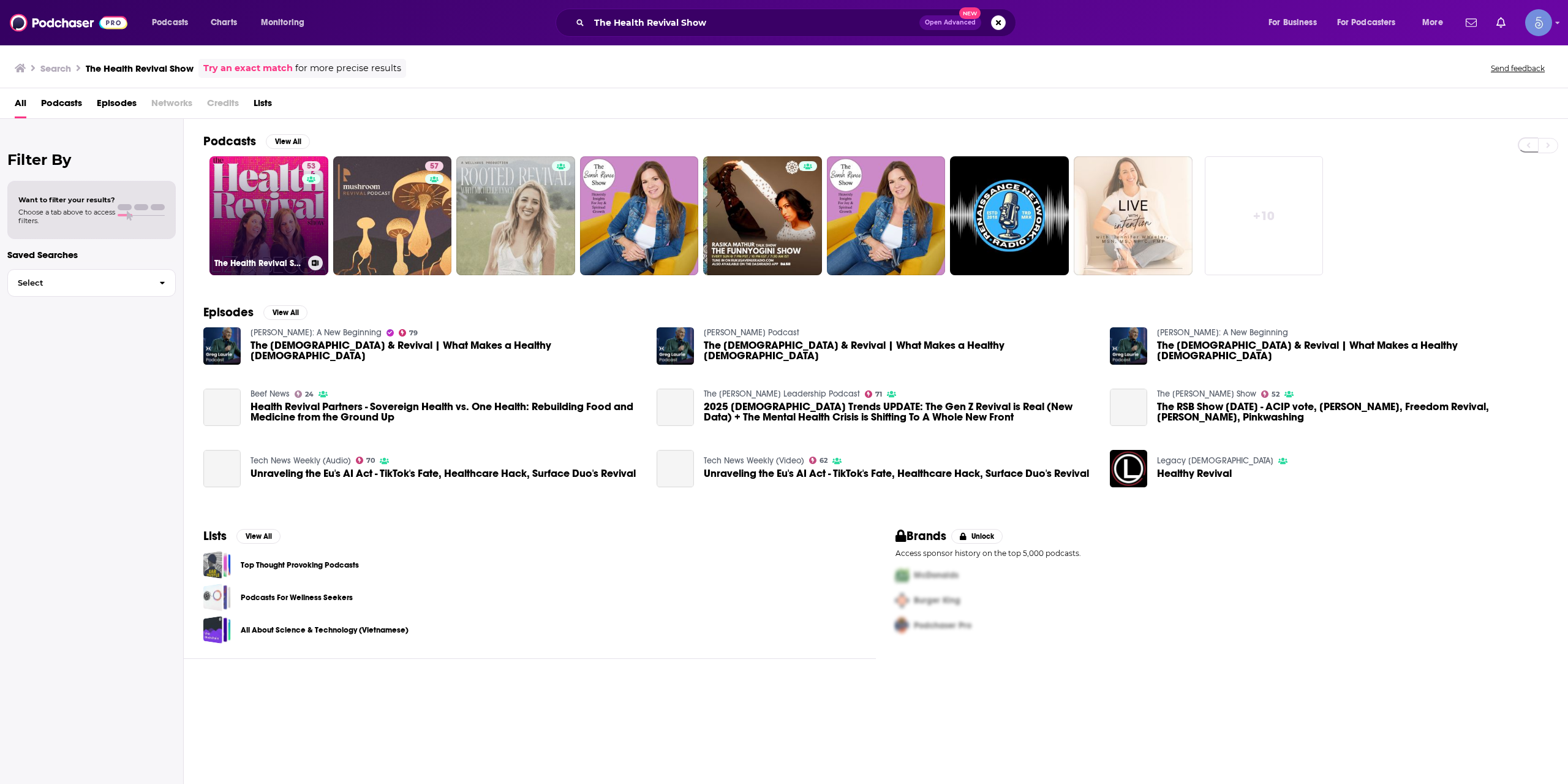
click at [284, 221] on link "53 The Health Revival Show" at bounding box center [269, 215] width 119 height 119
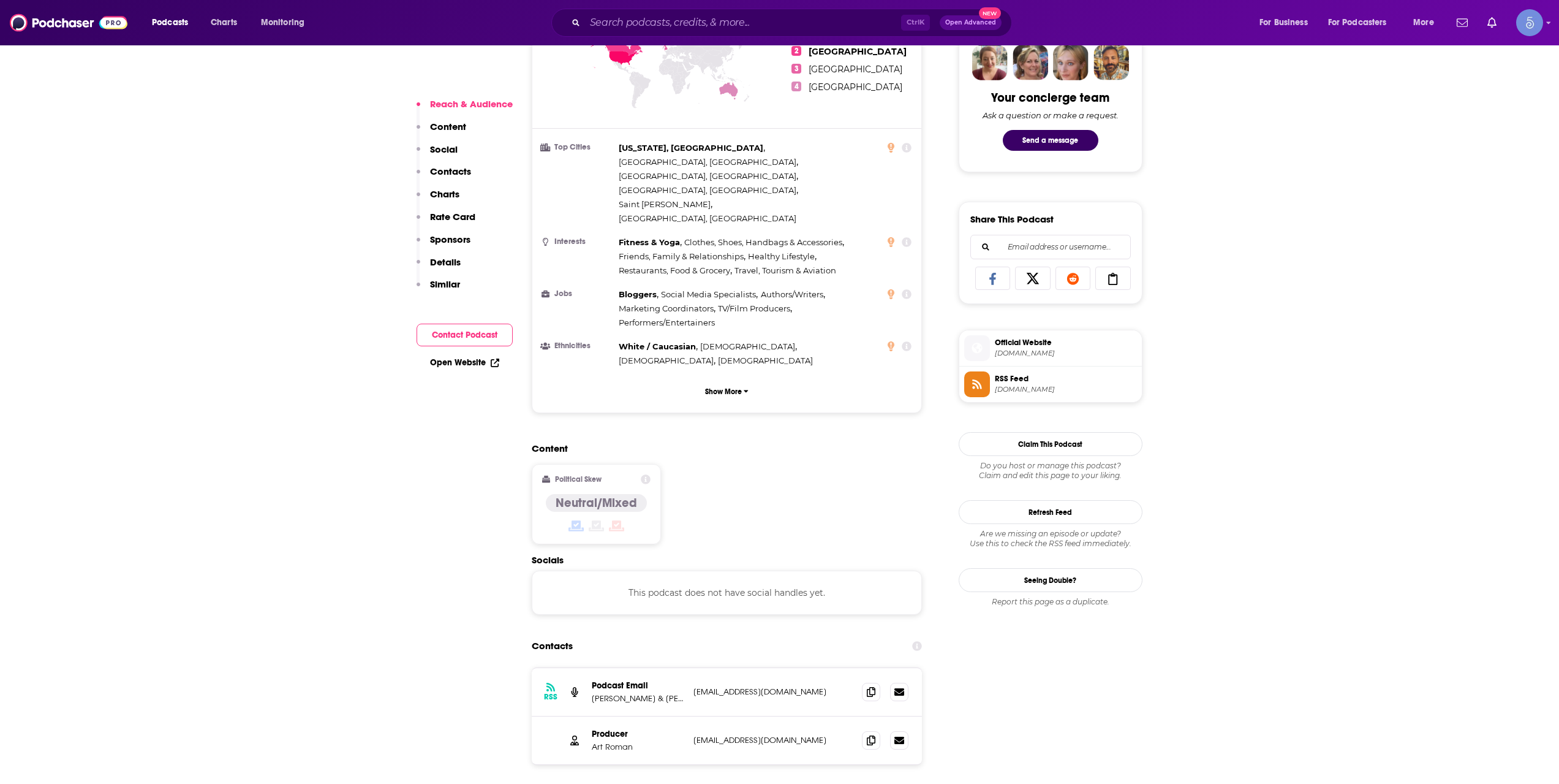
scroll to position [612, 0]
click at [1020, 353] on span "[DOMAIN_NAME]" at bounding box center [1065, 353] width 142 height 9
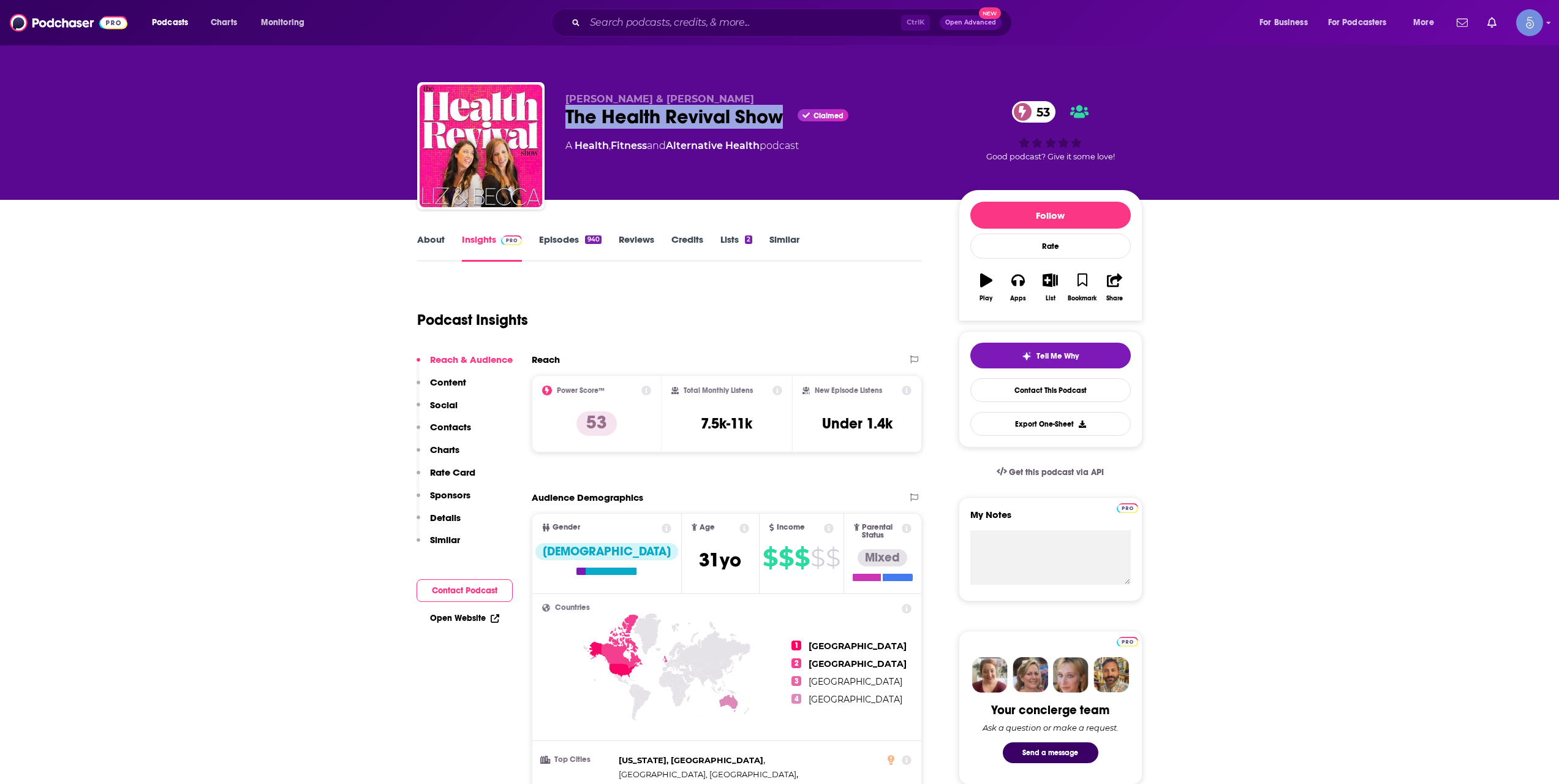
drag, startPoint x: 566, startPoint y: 110, endPoint x: 783, endPoint y: 125, distance: 217.5
click at [783, 125] on div "[PERSON_NAME] & [PERSON_NAME] The Health Revival Show Claimed 53 A Health , Fit…" at bounding box center [780, 148] width 726 height 133
copy h2 "The Health Revival Show"
click at [430, 254] on link "About" at bounding box center [432, 248] width 28 height 28
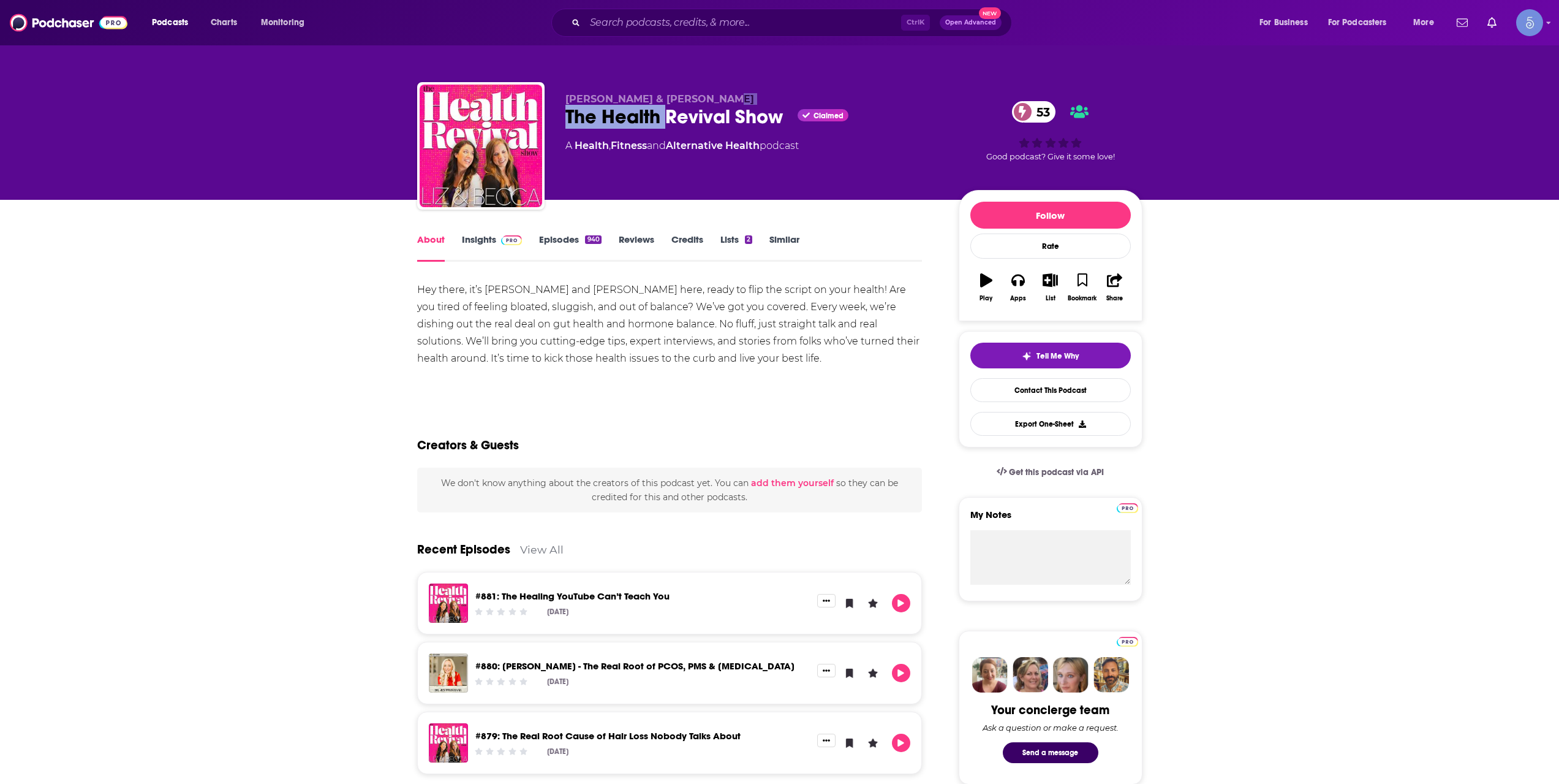
drag, startPoint x: 668, startPoint y: 106, endPoint x: 719, endPoint y: 101, distance: 51.2
click at [719, 101] on div "[PERSON_NAME] & [PERSON_NAME] The Health Revival Show Claimed 53 A Health , Fit…" at bounding box center [752, 142] width 374 height 98
click at [719, 101] on span "[PERSON_NAME] & [PERSON_NAME]" at bounding box center [659, 98] width 188 height 12
drag, startPoint x: 750, startPoint y: 96, endPoint x: 668, endPoint y: 99, distance: 82.1
click at [668, 99] on p "[PERSON_NAME] & [PERSON_NAME]" at bounding box center [752, 98] width 374 height 12
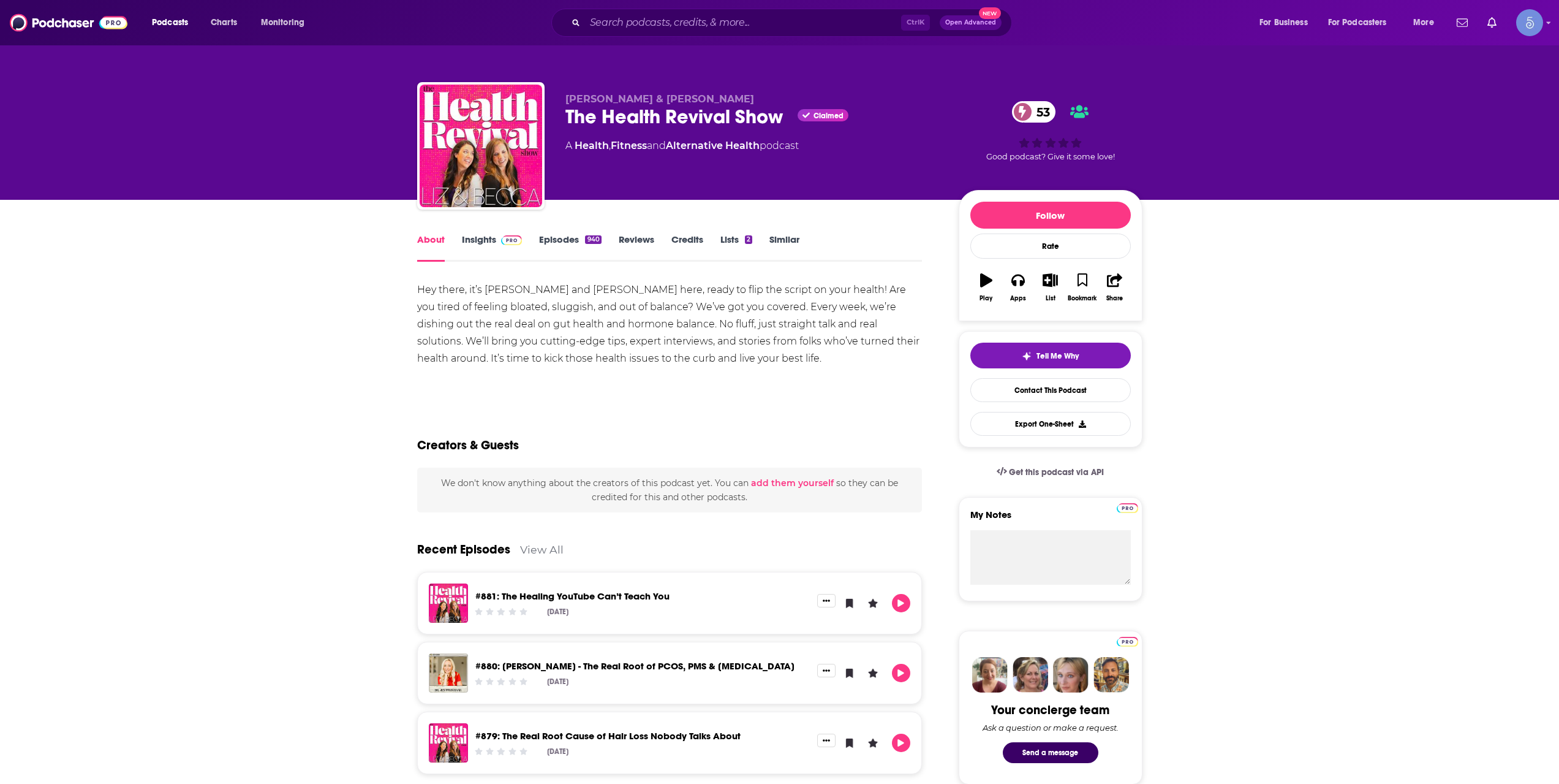
copy span "[PERSON_NAME]"
click at [446, 251] on div "About" at bounding box center [440, 248] width 45 height 28
click at [459, 248] on div "About" at bounding box center [440, 248] width 45 height 28
click at [466, 244] on link "Insights" at bounding box center [492, 248] width 60 height 28
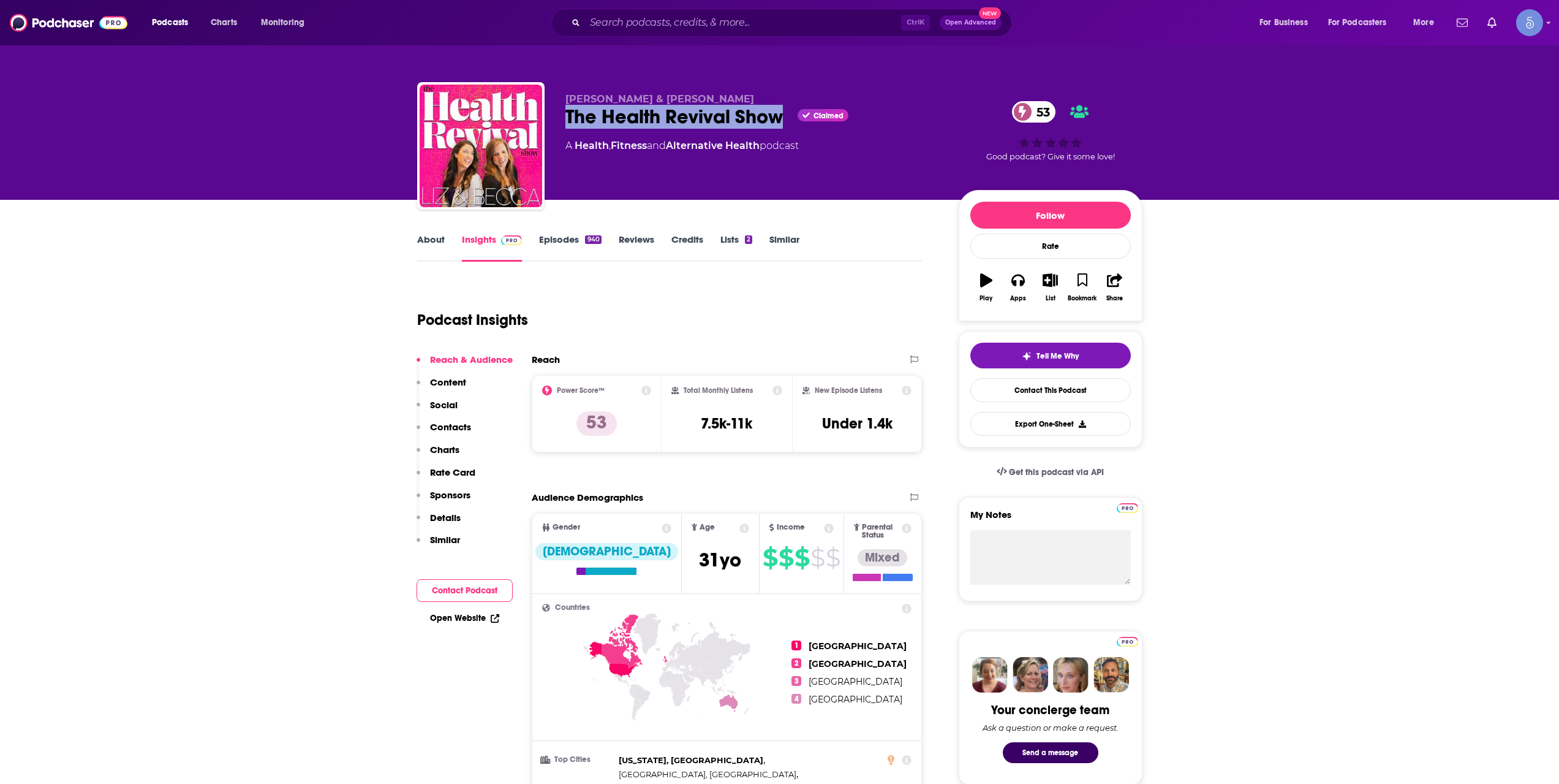
drag, startPoint x: 567, startPoint y: 116, endPoint x: 780, endPoint y: 120, distance: 213.0
click at [780, 120] on div "The Health Revival Show Claimed 53" at bounding box center [752, 117] width 374 height 24
copy h2 "The Health Revival Show"
click at [427, 235] on link "About" at bounding box center [432, 248] width 28 height 28
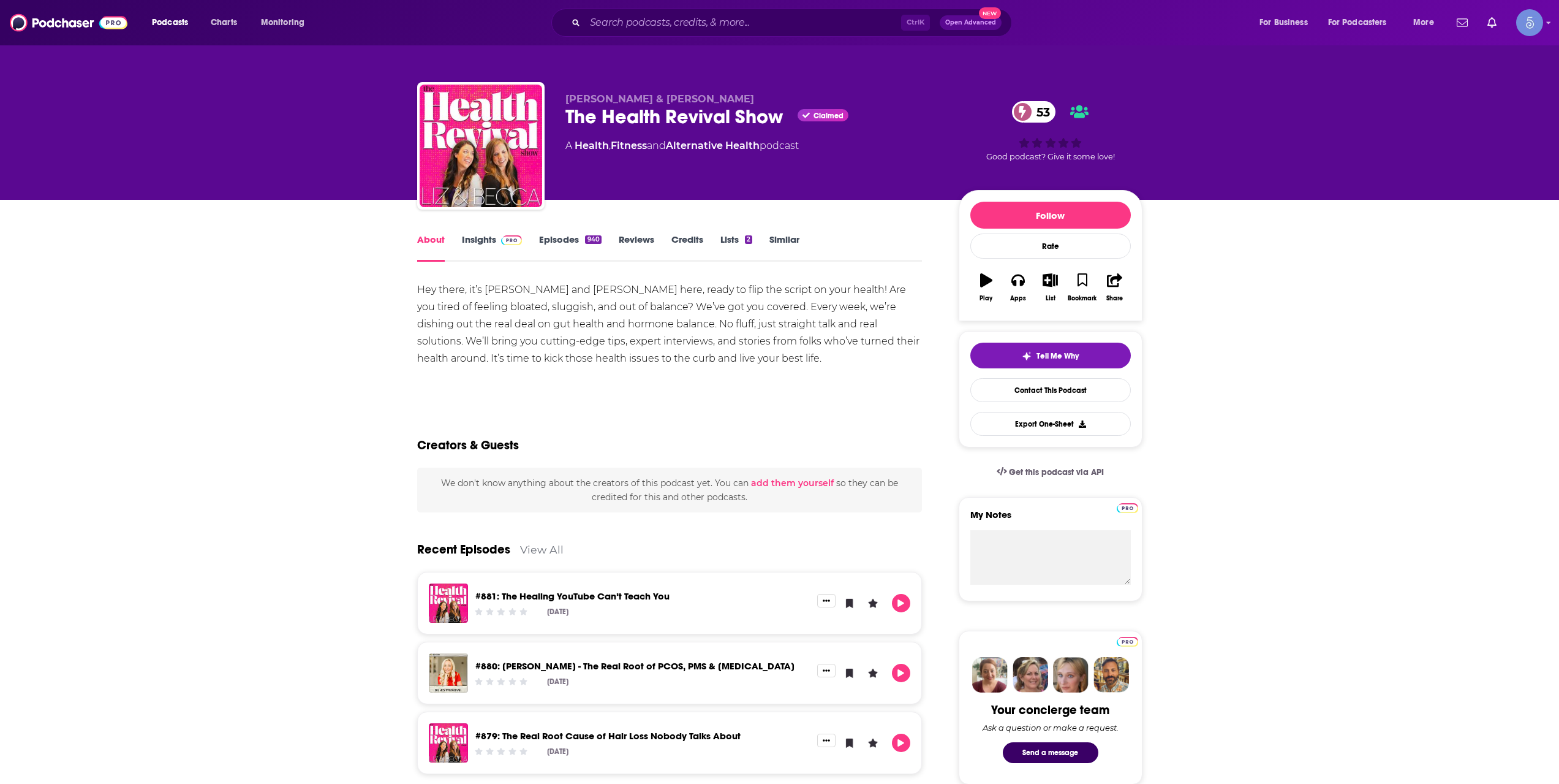
drag, startPoint x: 565, startPoint y: 97, endPoint x: 760, endPoint y: 91, distance: 195.1
click at [760, 91] on div "[PERSON_NAME] & [PERSON_NAME] The Health Revival Show Claimed 53 A Health , Fit…" at bounding box center [780, 148] width 726 height 133
copy span "[PERSON_NAME] & [PERSON_NAME]"
click at [496, 257] on link "Insights" at bounding box center [492, 248] width 60 height 28
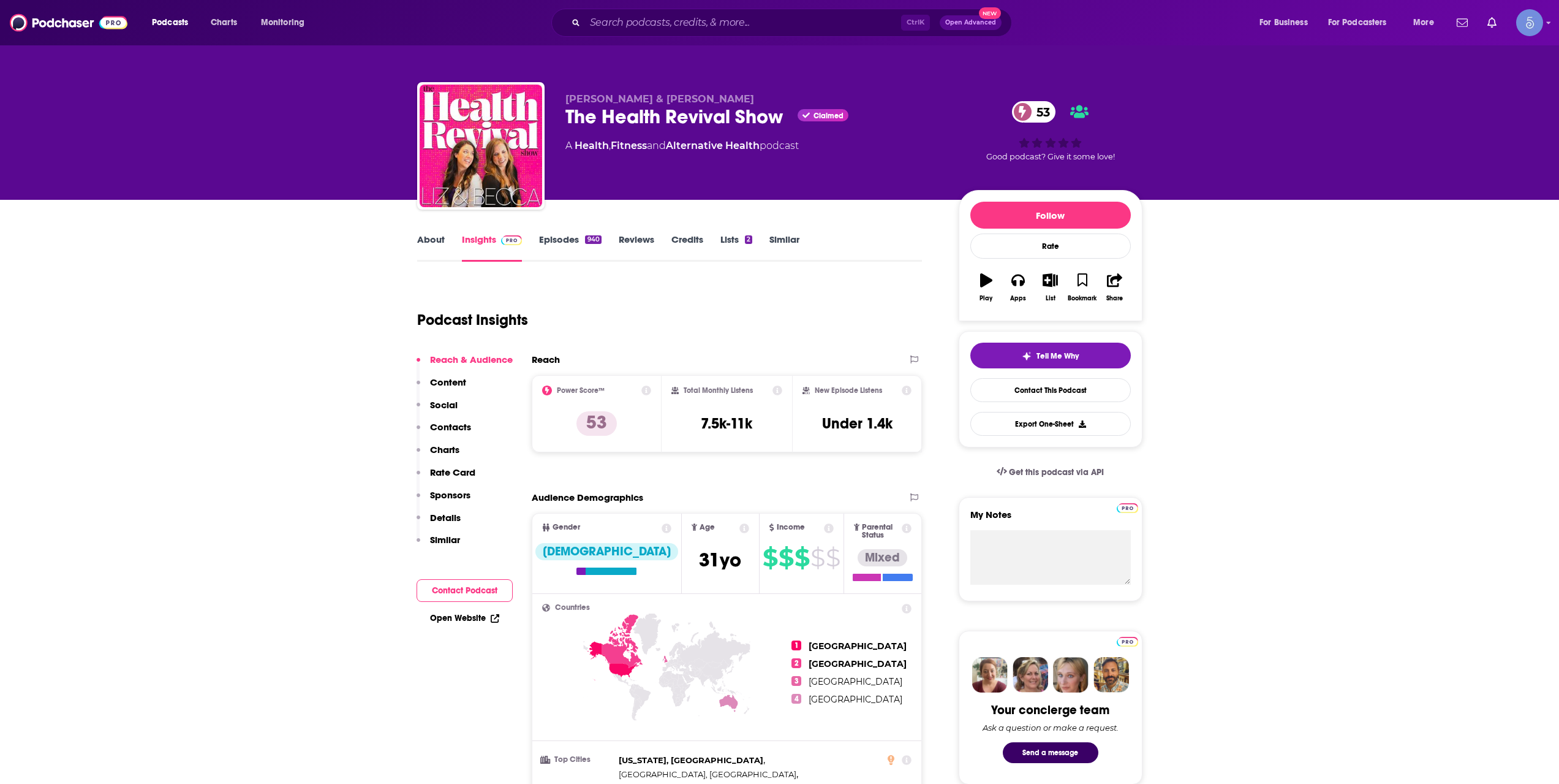
click at [425, 241] on link "About" at bounding box center [432, 248] width 28 height 28
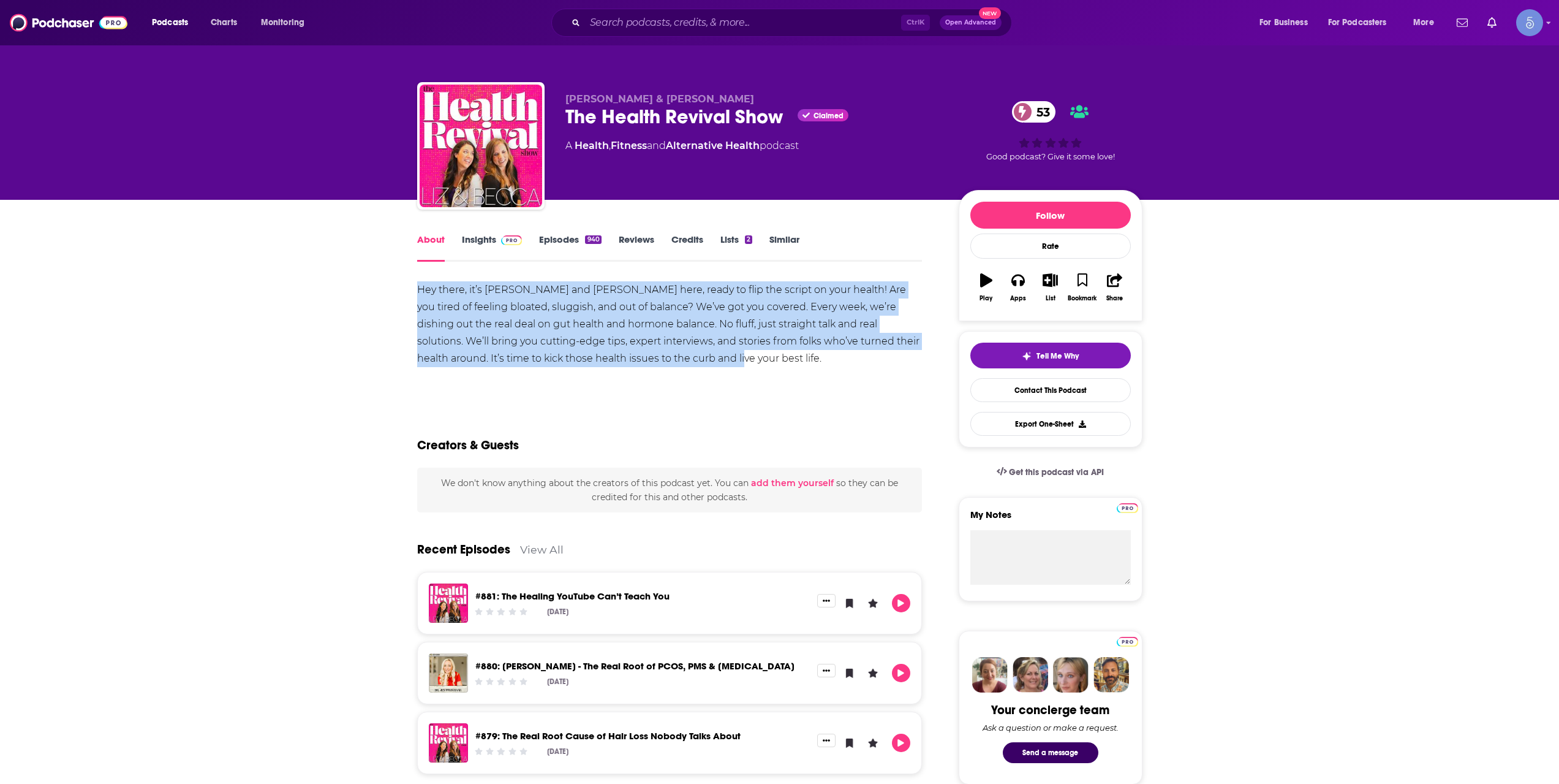
drag, startPoint x: 669, startPoint y: 366, endPoint x: 408, endPoint y: 293, distance: 271.0
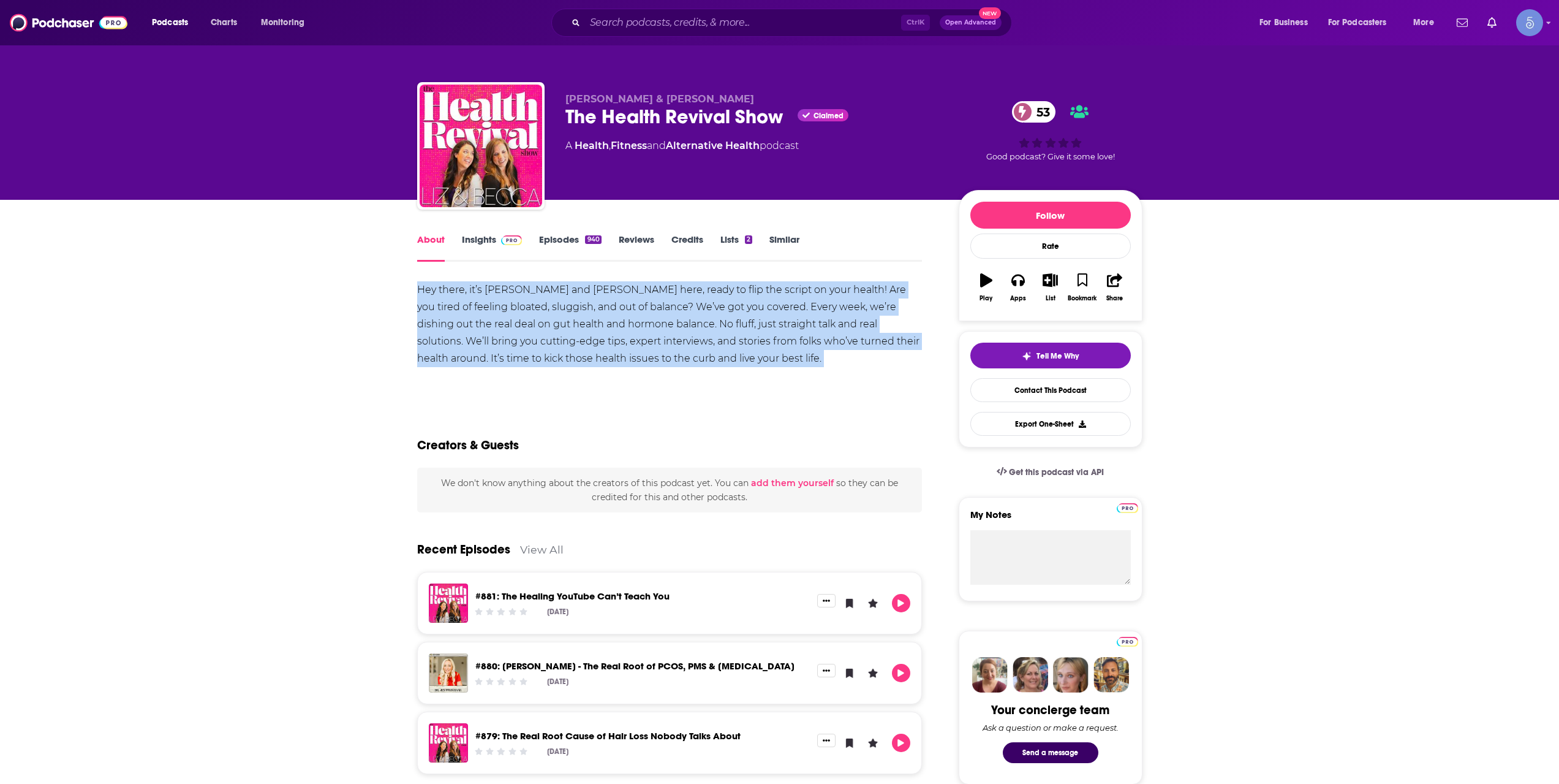
click at [488, 246] on link "Insights" at bounding box center [492, 248] width 60 height 28
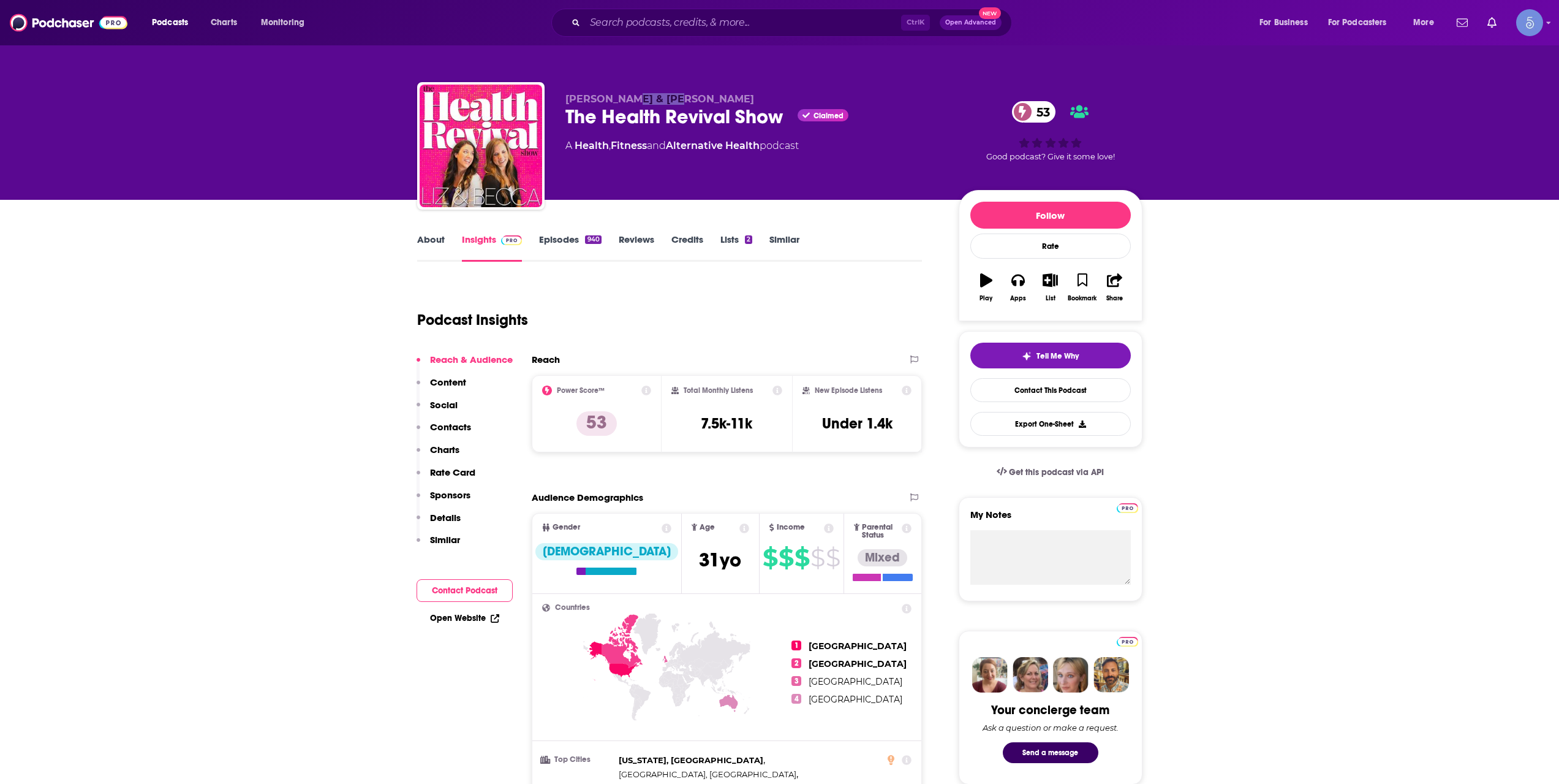
drag, startPoint x: 630, startPoint y: 99, endPoint x: 674, endPoint y: 102, distance: 44.1
click at [674, 102] on span "[PERSON_NAME] & [PERSON_NAME]" at bounding box center [659, 98] width 188 height 12
click at [675, 102] on span "[PERSON_NAME] & [PERSON_NAME]" at bounding box center [659, 98] width 188 height 12
drag, startPoint x: 651, startPoint y: 97, endPoint x: 754, endPoint y: 96, distance: 103.0
click at [754, 96] on p "[PERSON_NAME] & [PERSON_NAME]" at bounding box center [752, 98] width 374 height 12
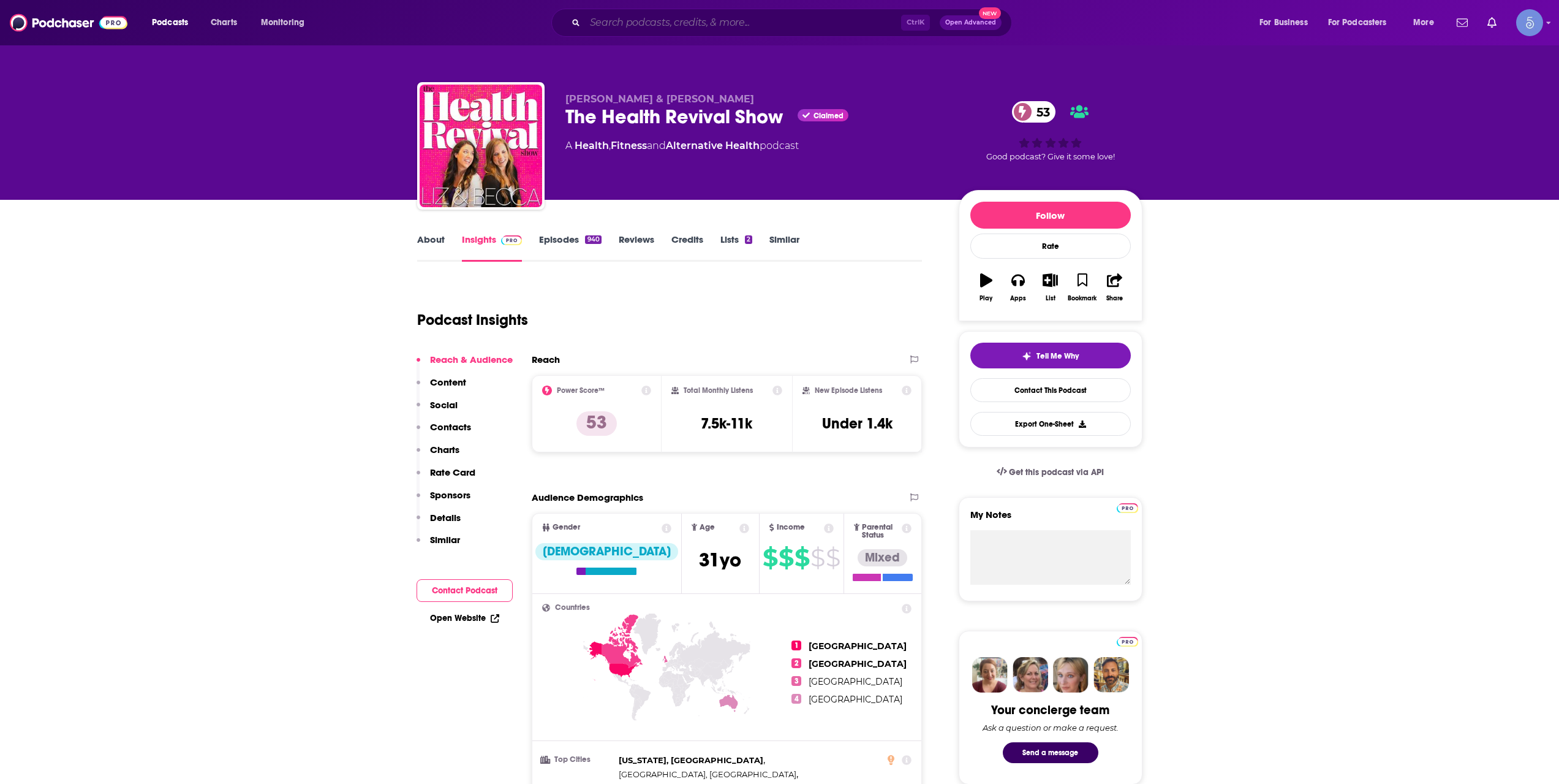
click at [614, 28] on input "Search podcasts, credits, & more..." at bounding box center [743, 22] width 316 height 19
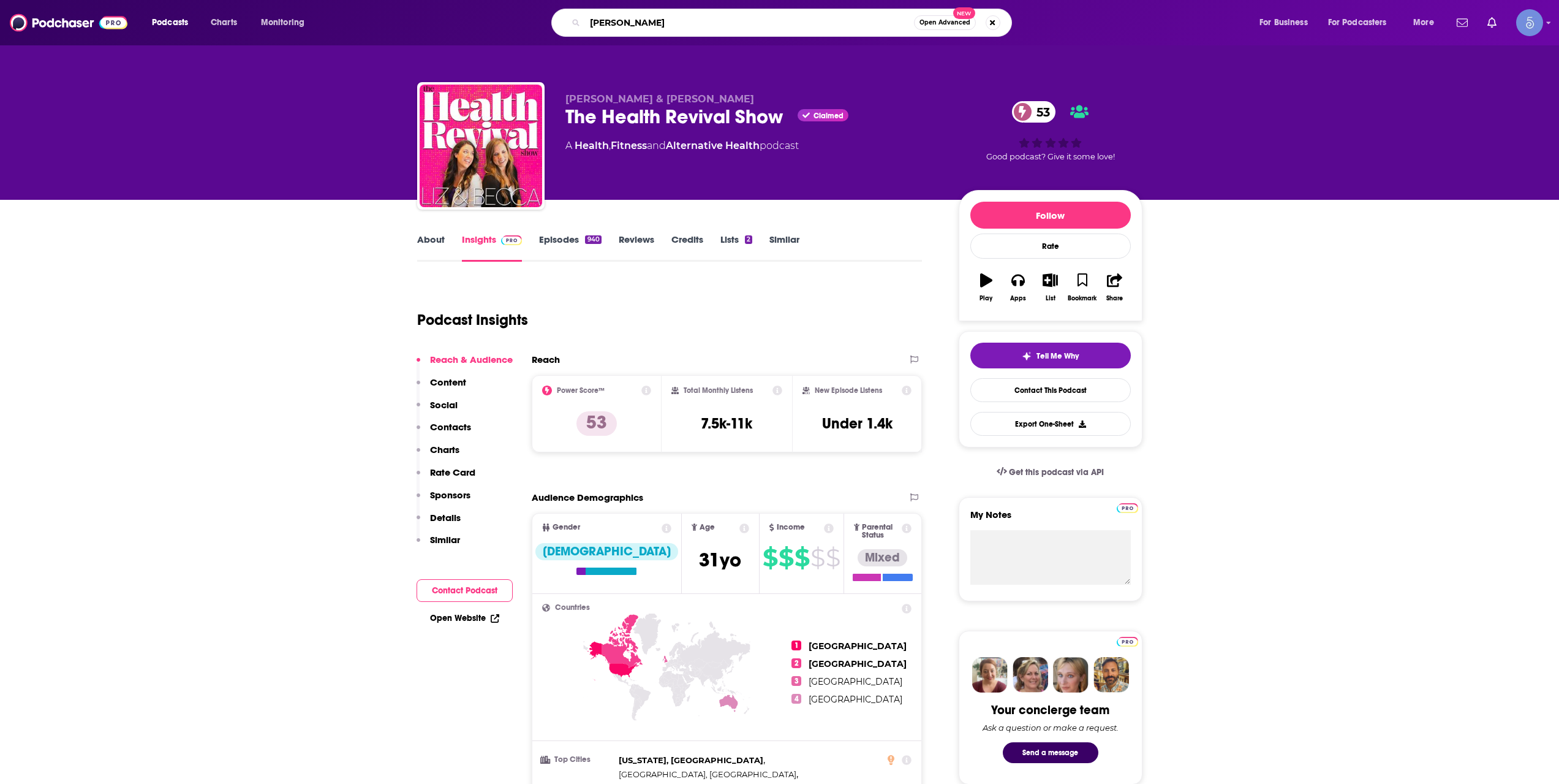
type input "[PERSON_NAME]"
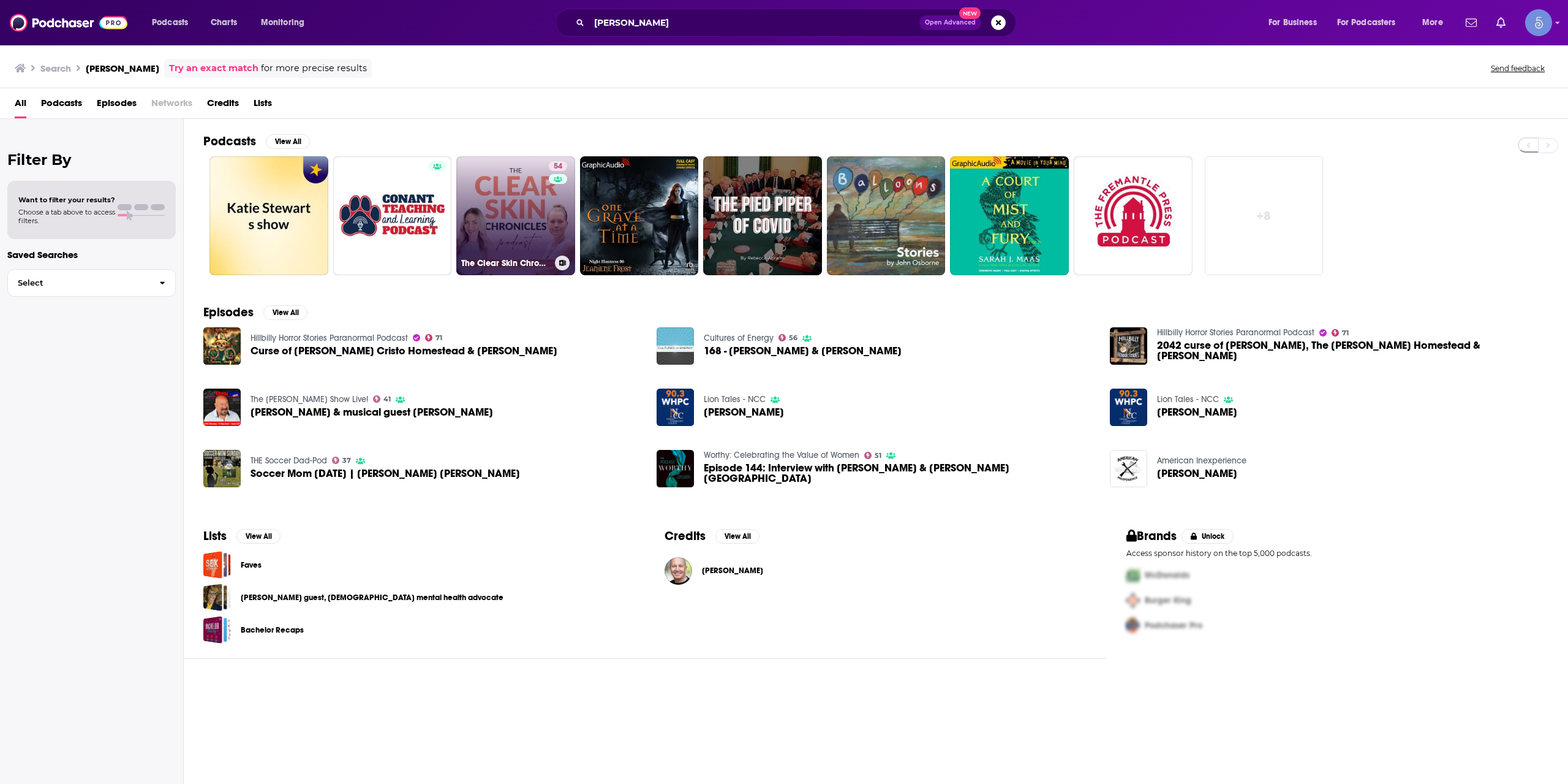
click at [526, 242] on link "54 The Clear Skin Chronicles" at bounding box center [516, 215] width 119 height 119
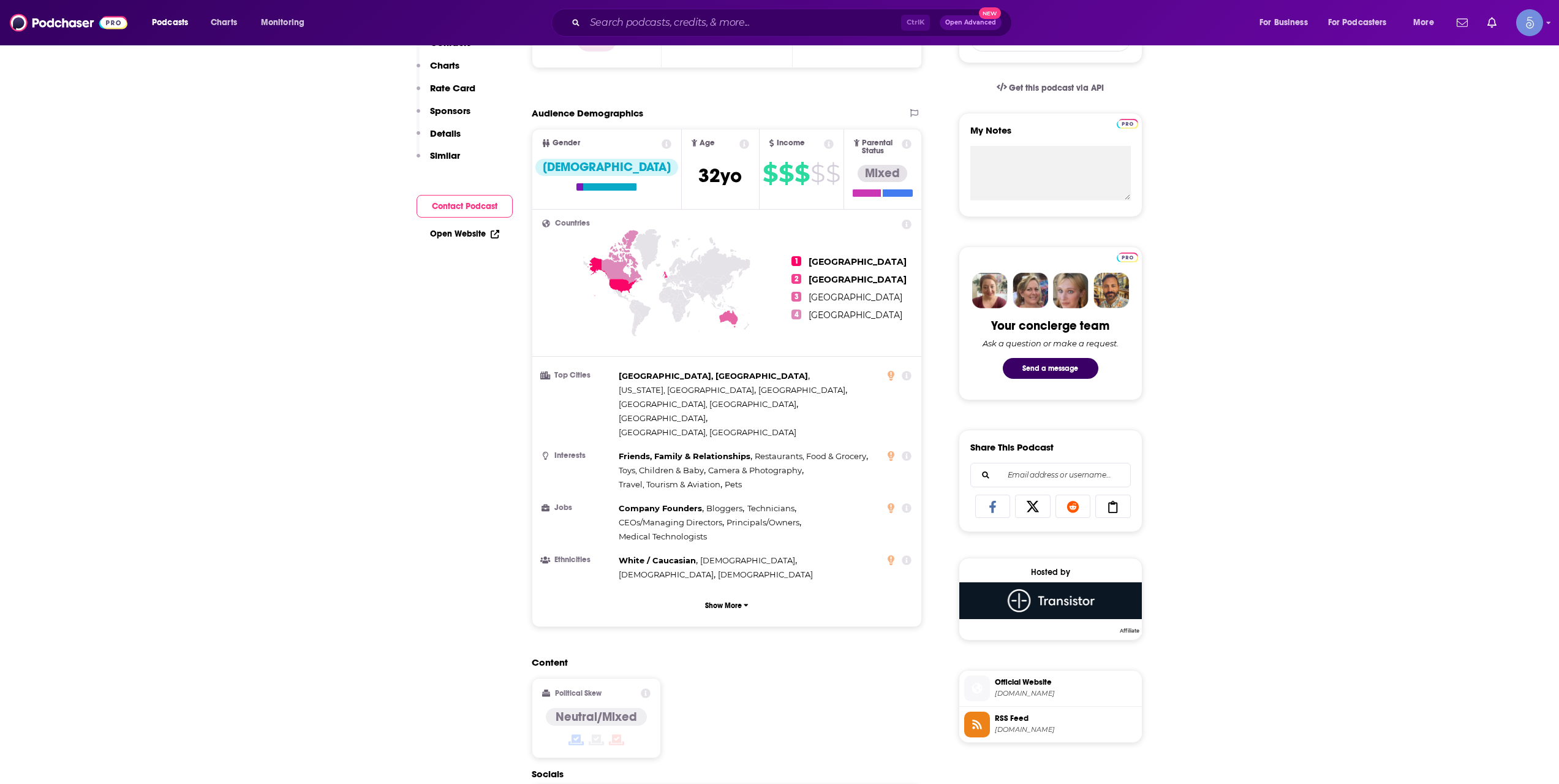
scroll to position [408, 0]
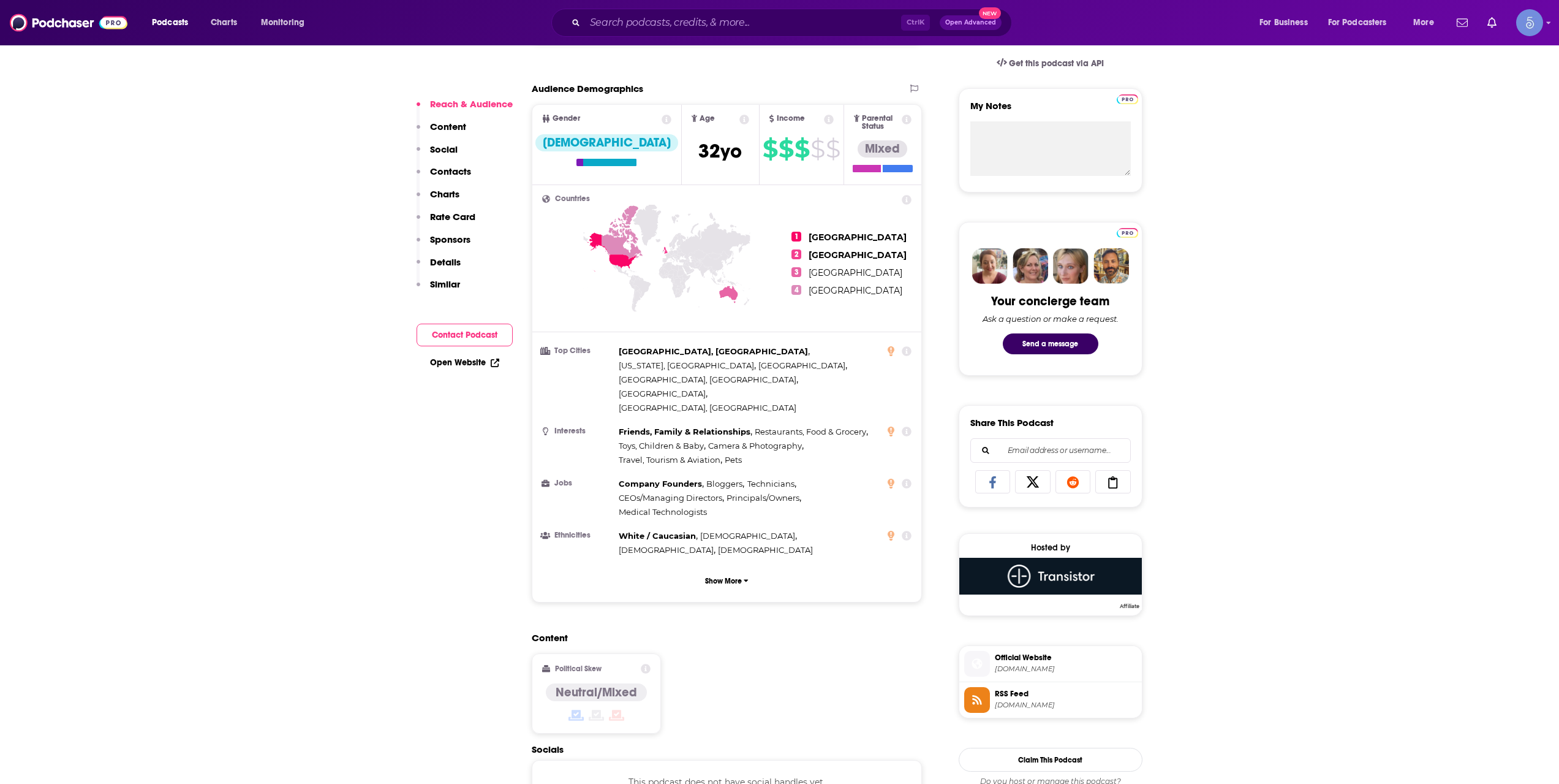
click at [1033, 670] on span "[DOMAIN_NAME]" at bounding box center [1065, 669] width 142 height 9
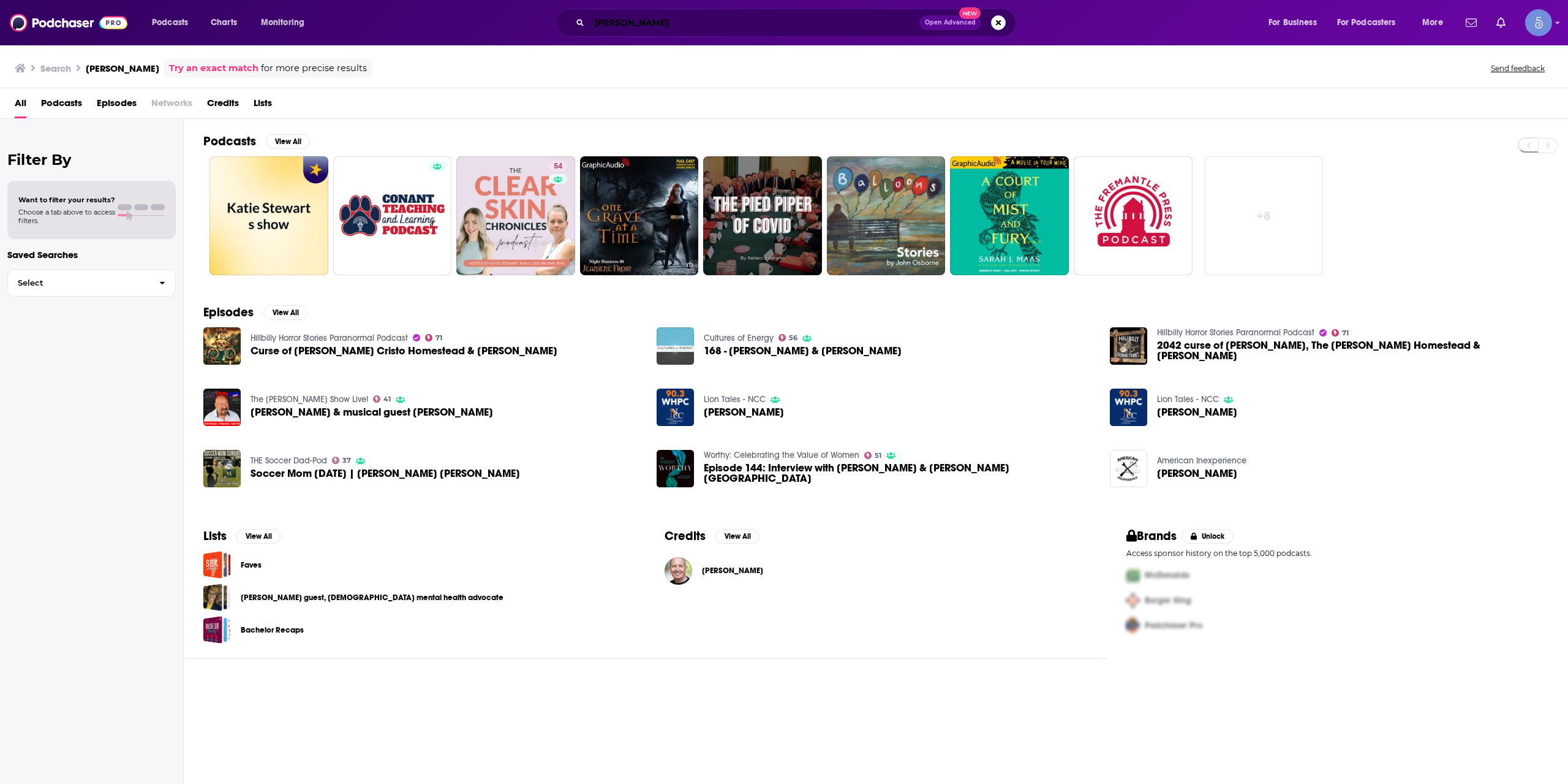
click at [668, 28] on input "[PERSON_NAME]" at bounding box center [754, 22] width 330 height 19
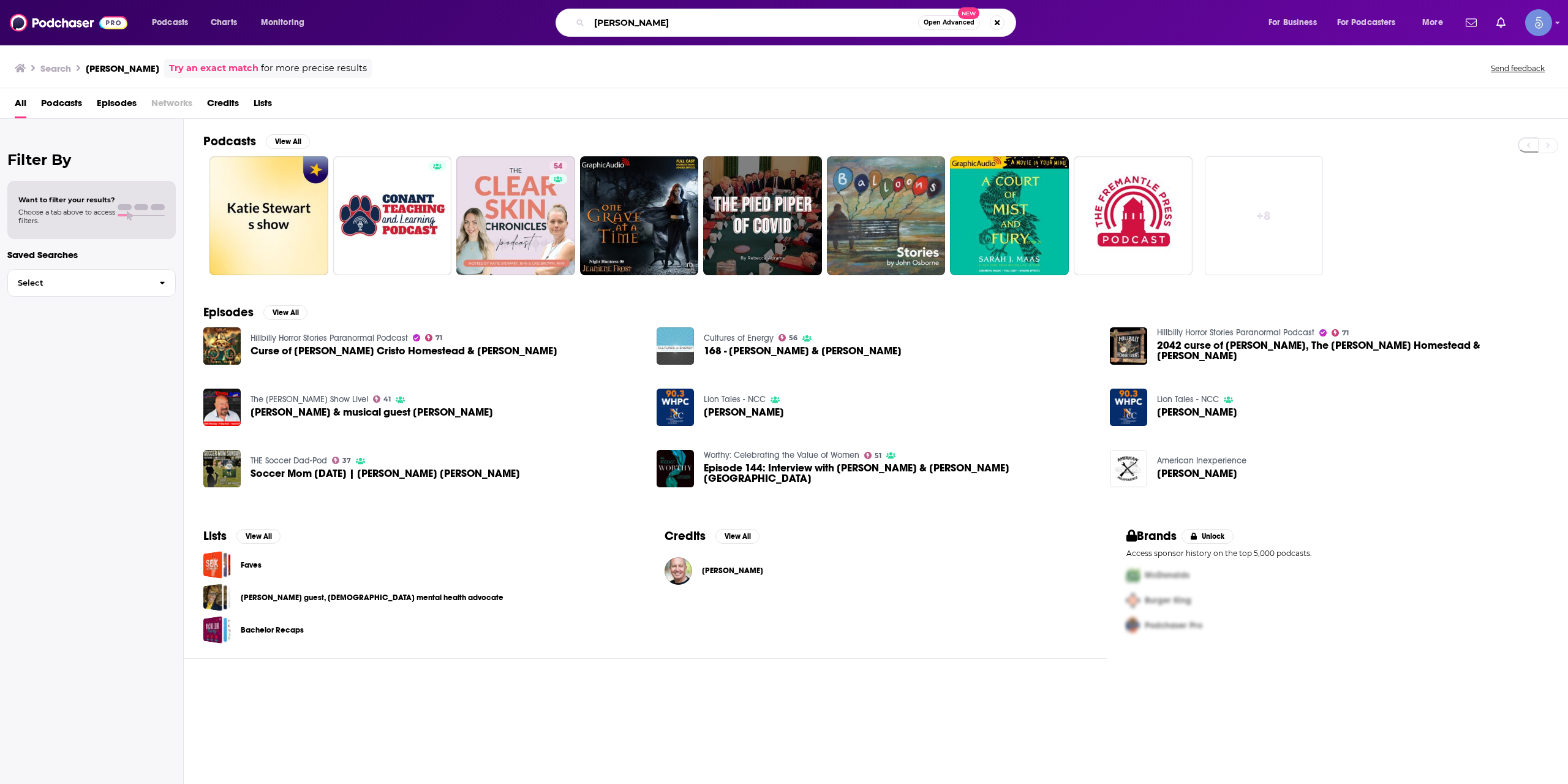
click at [668, 28] on input "[PERSON_NAME]" at bounding box center [753, 22] width 329 height 19
paste input "Money For Lunch with [PERSON_NAME]"
type input "Money For Lunch with [PERSON_NAME]"
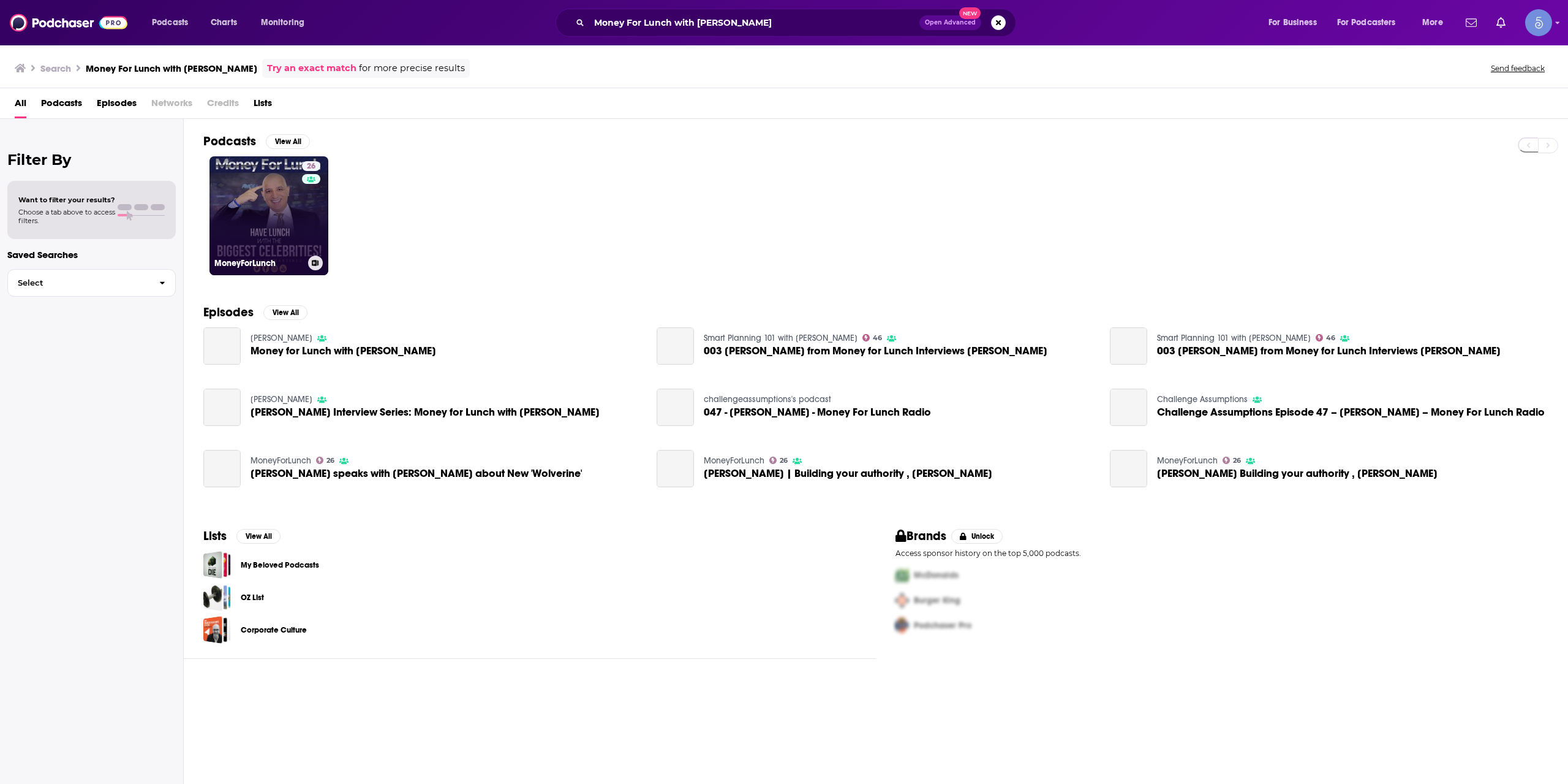
click at [257, 199] on link "26 MoneyForLunch" at bounding box center [269, 215] width 119 height 119
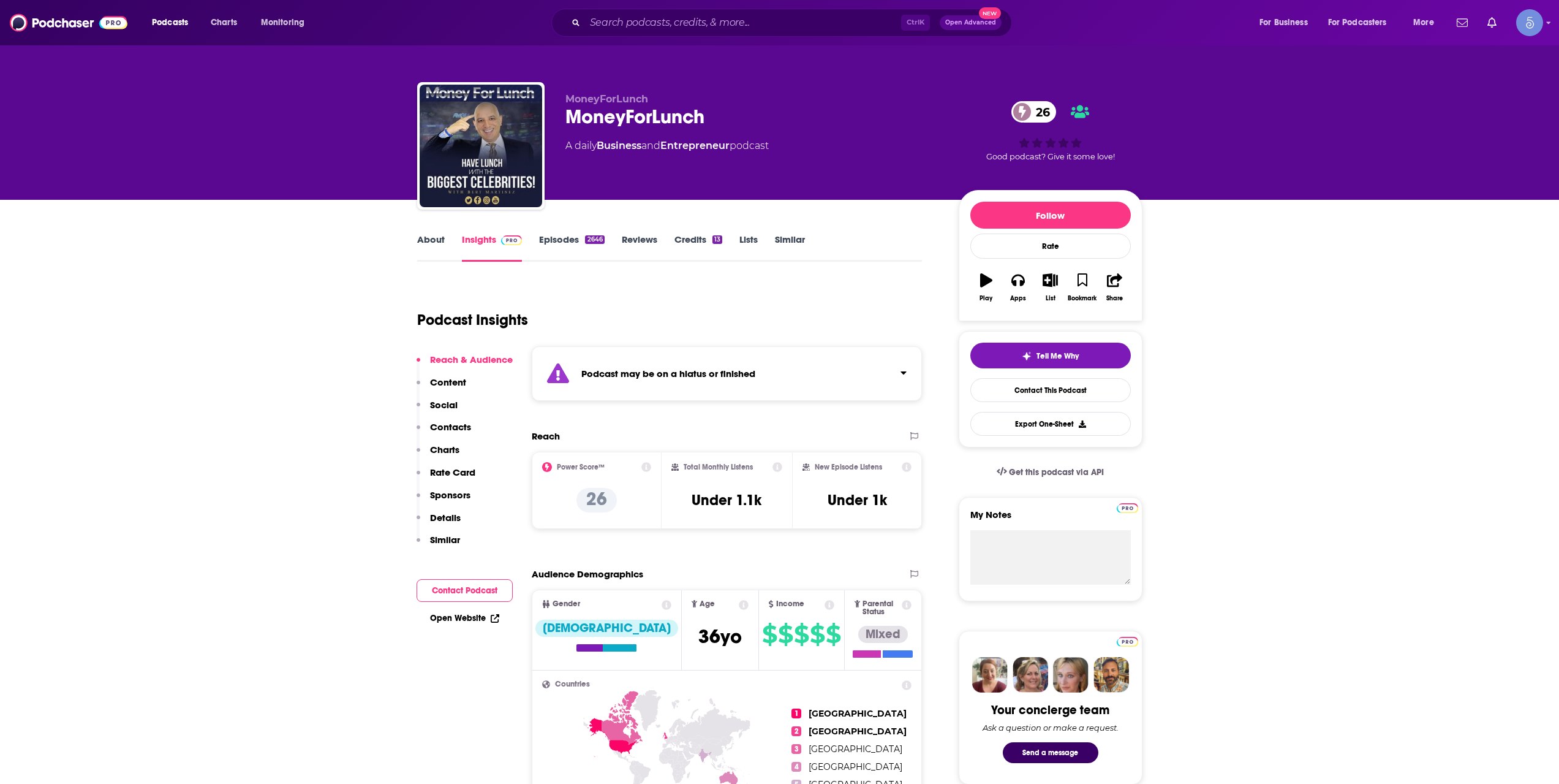
click at [439, 246] on link "About" at bounding box center [432, 248] width 28 height 28
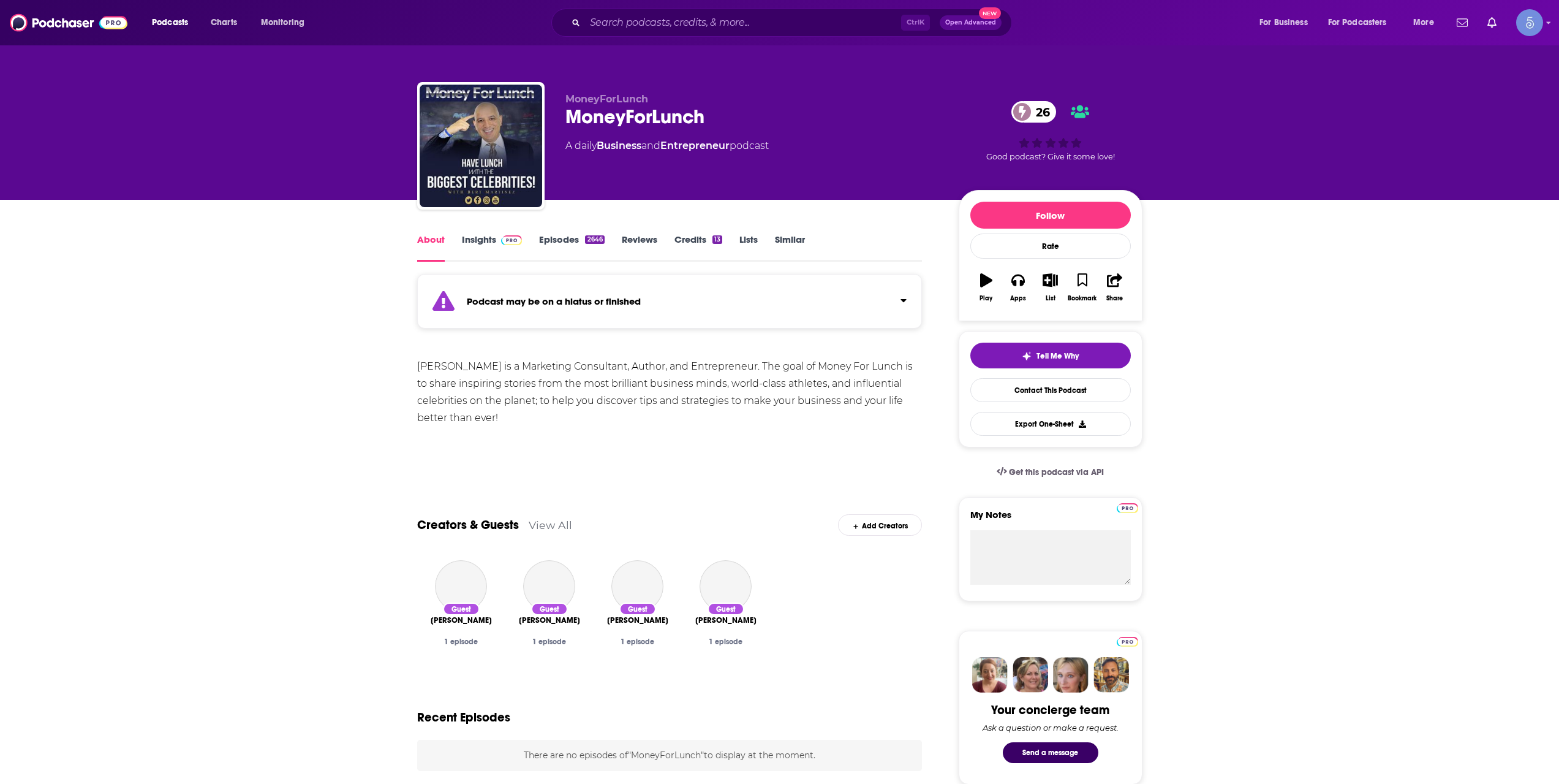
click at [546, 240] on link "Episodes 2646" at bounding box center [572, 248] width 65 height 28
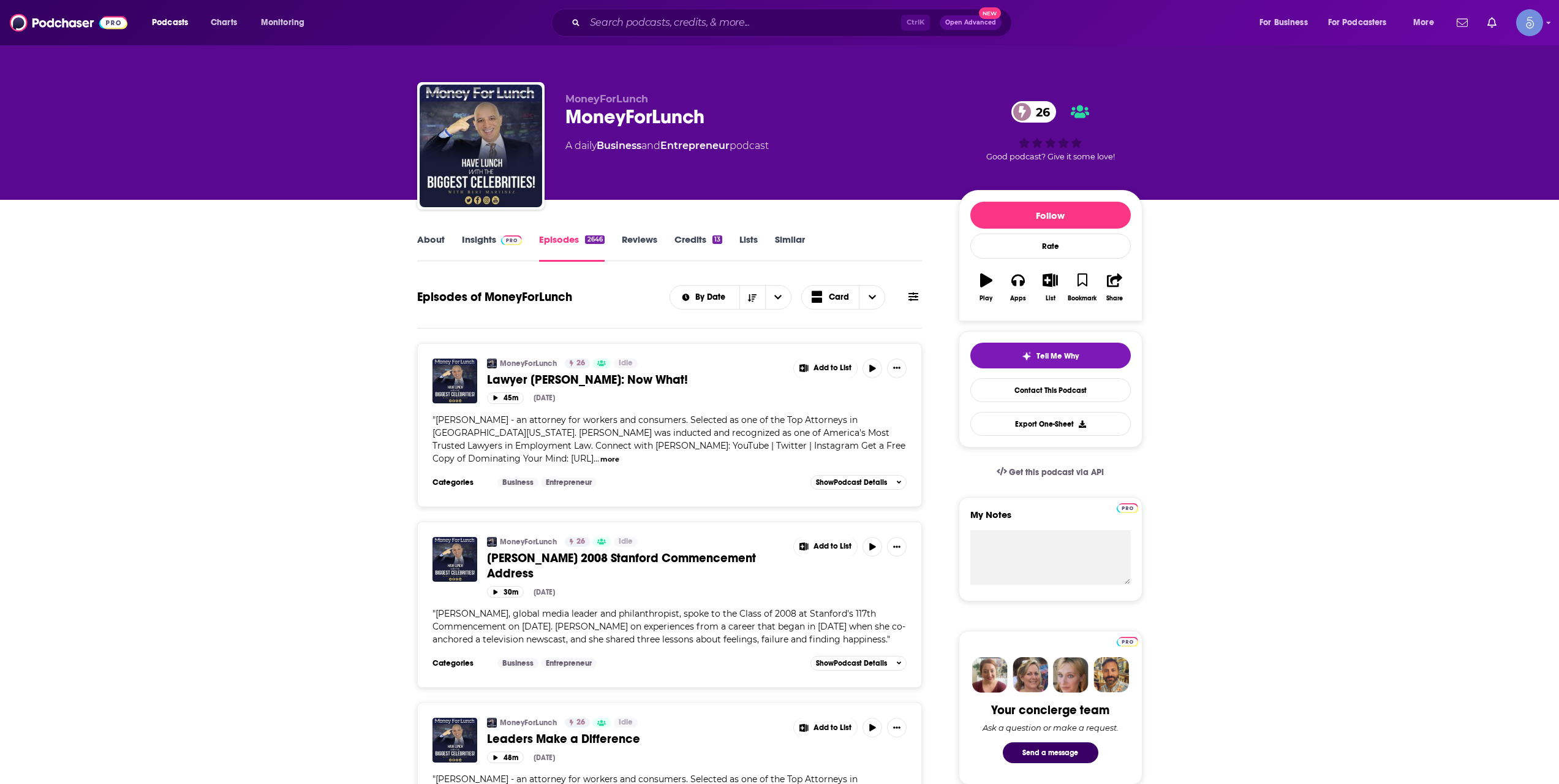
click at [470, 238] on link "Insights" at bounding box center [492, 248] width 60 height 28
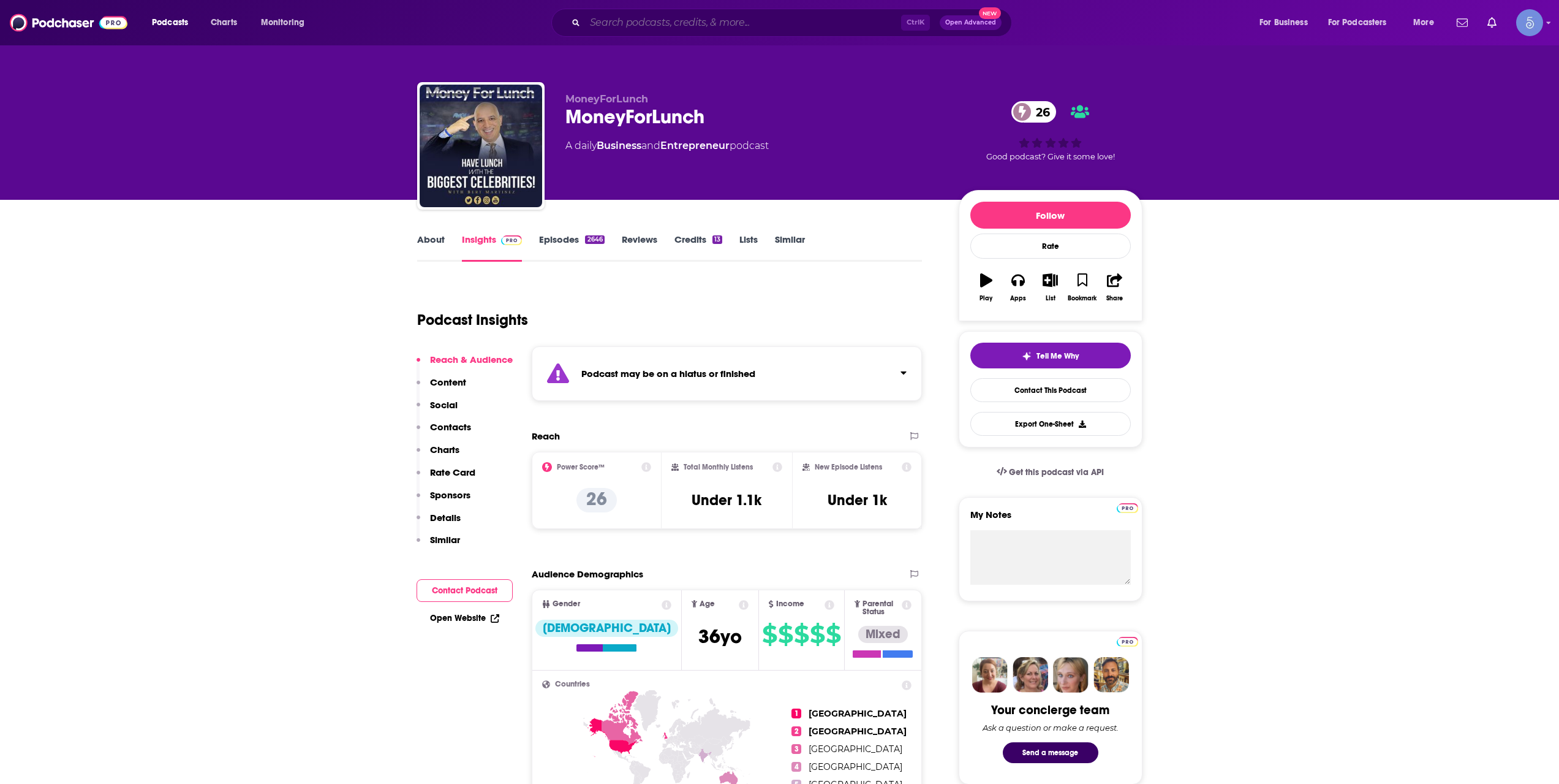
click at [726, 27] on input "Search podcasts, credits, & more..." at bounding box center [743, 22] width 316 height 19
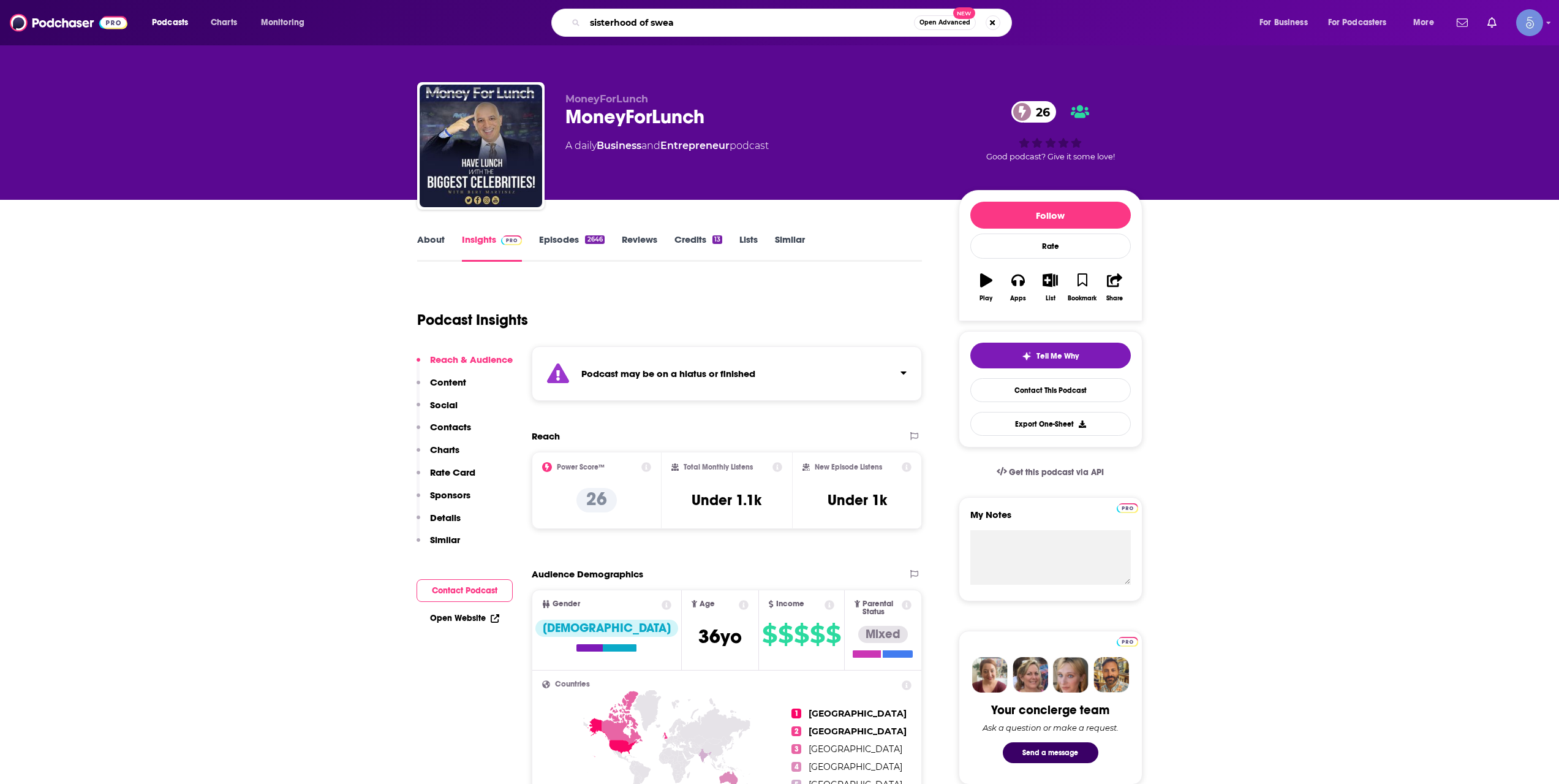
type input "sisterhood of sweat"
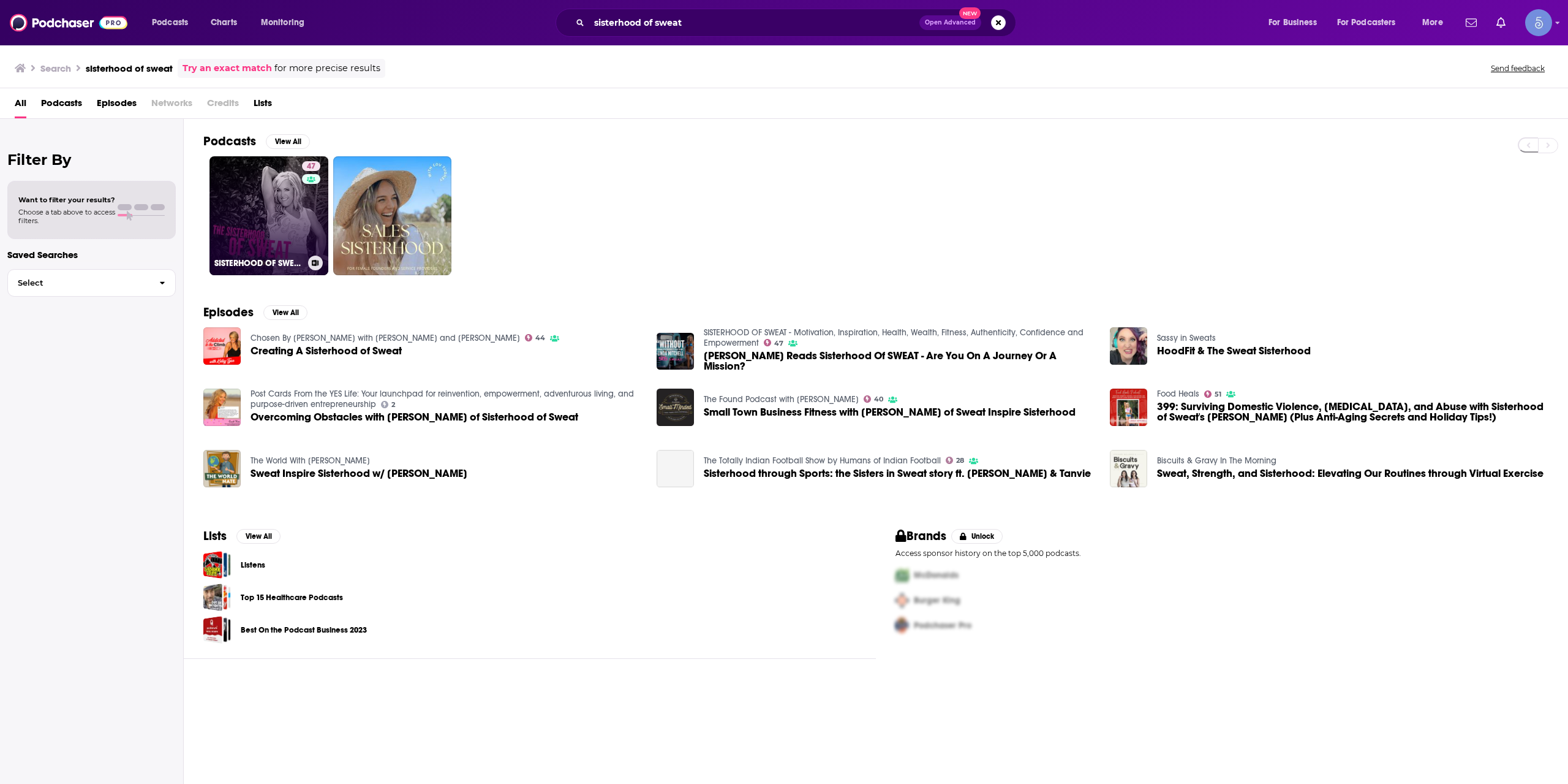
click at [289, 205] on link "47 SISTERHOOD OF SWEAT - Motivation, Inspiration, Health, Wealth, Fitness, Auth…" at bounding box center [269, 215] width 119 height 119
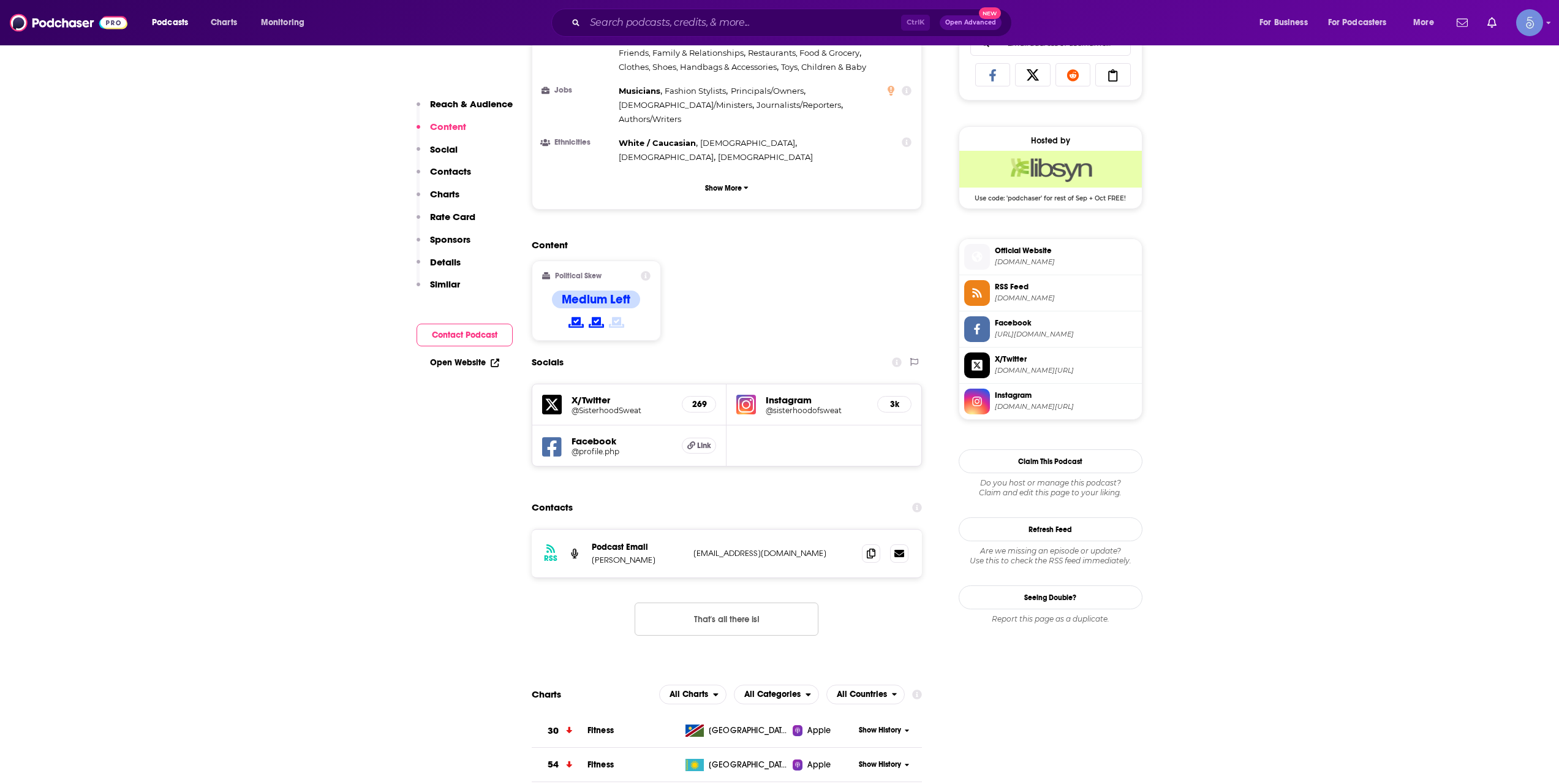
scroll to position [816, 0]
click at [1038, 404] on span "[DOMAIN_NAME][URL]" at bounding box center [1065, 405] width 142 height 9
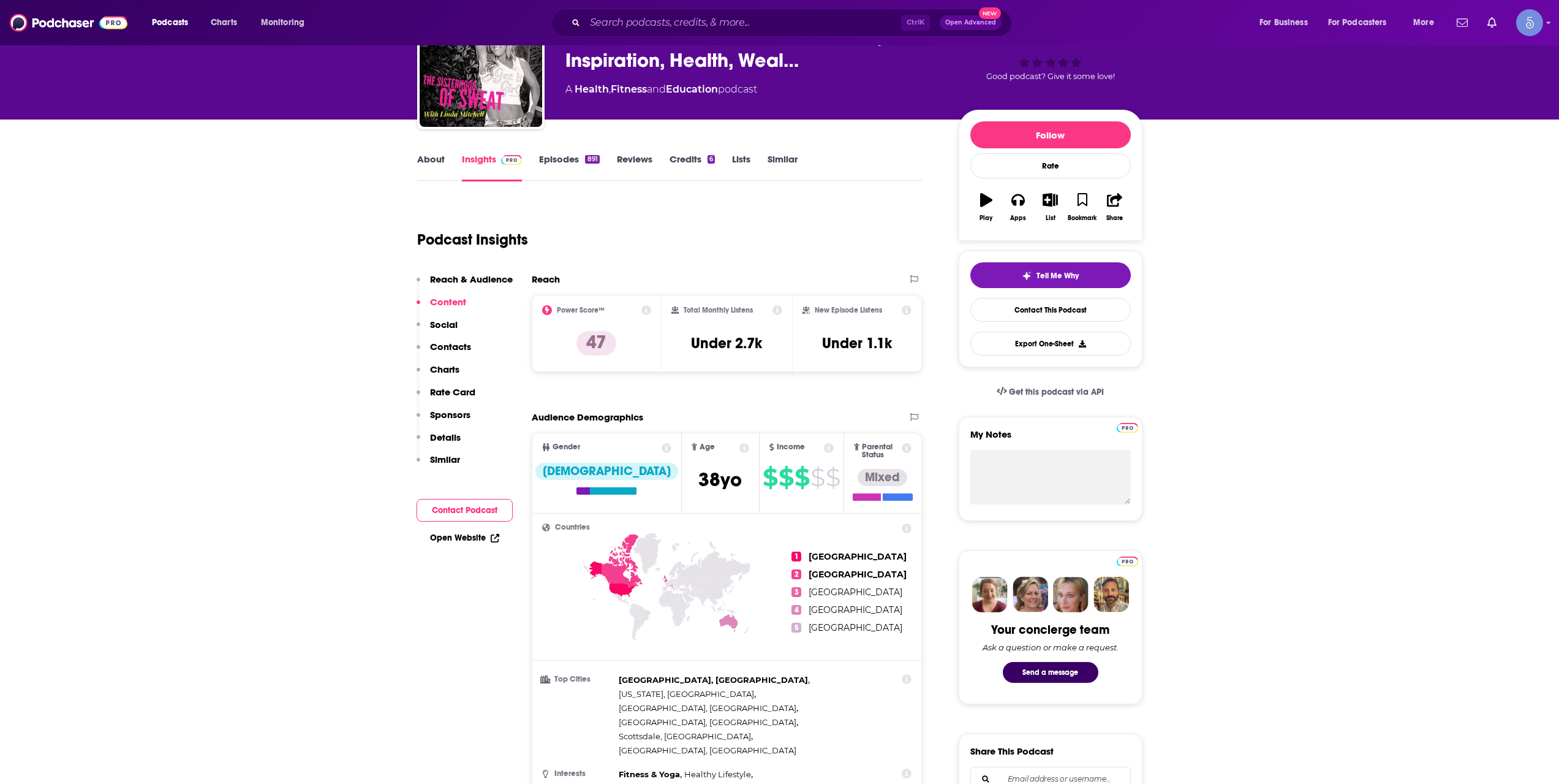
scroll to position [0, 0]
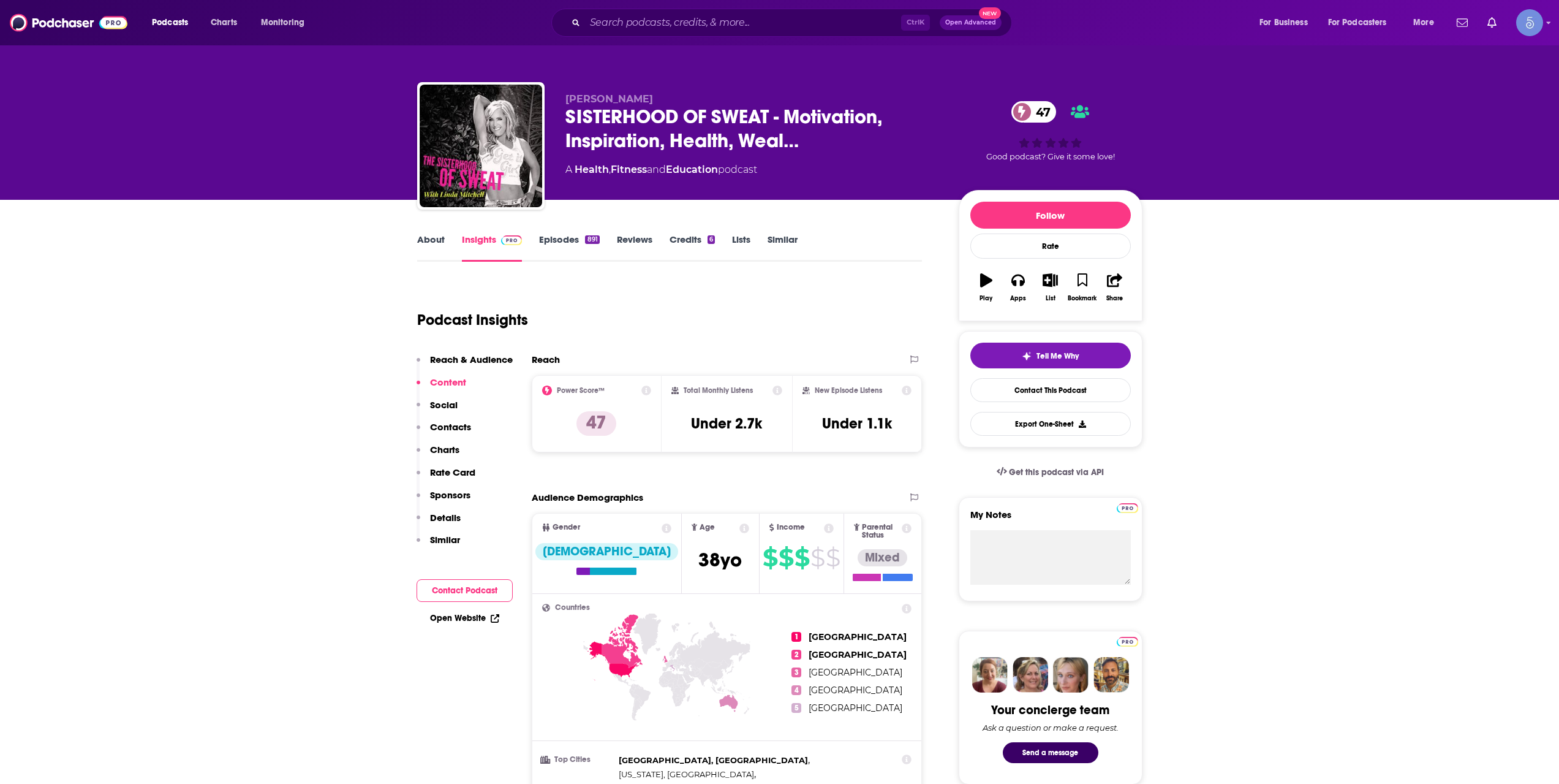
click at [587, 253] on link "Episodes 891" at bounding box center [569, 248] width 60 height 28
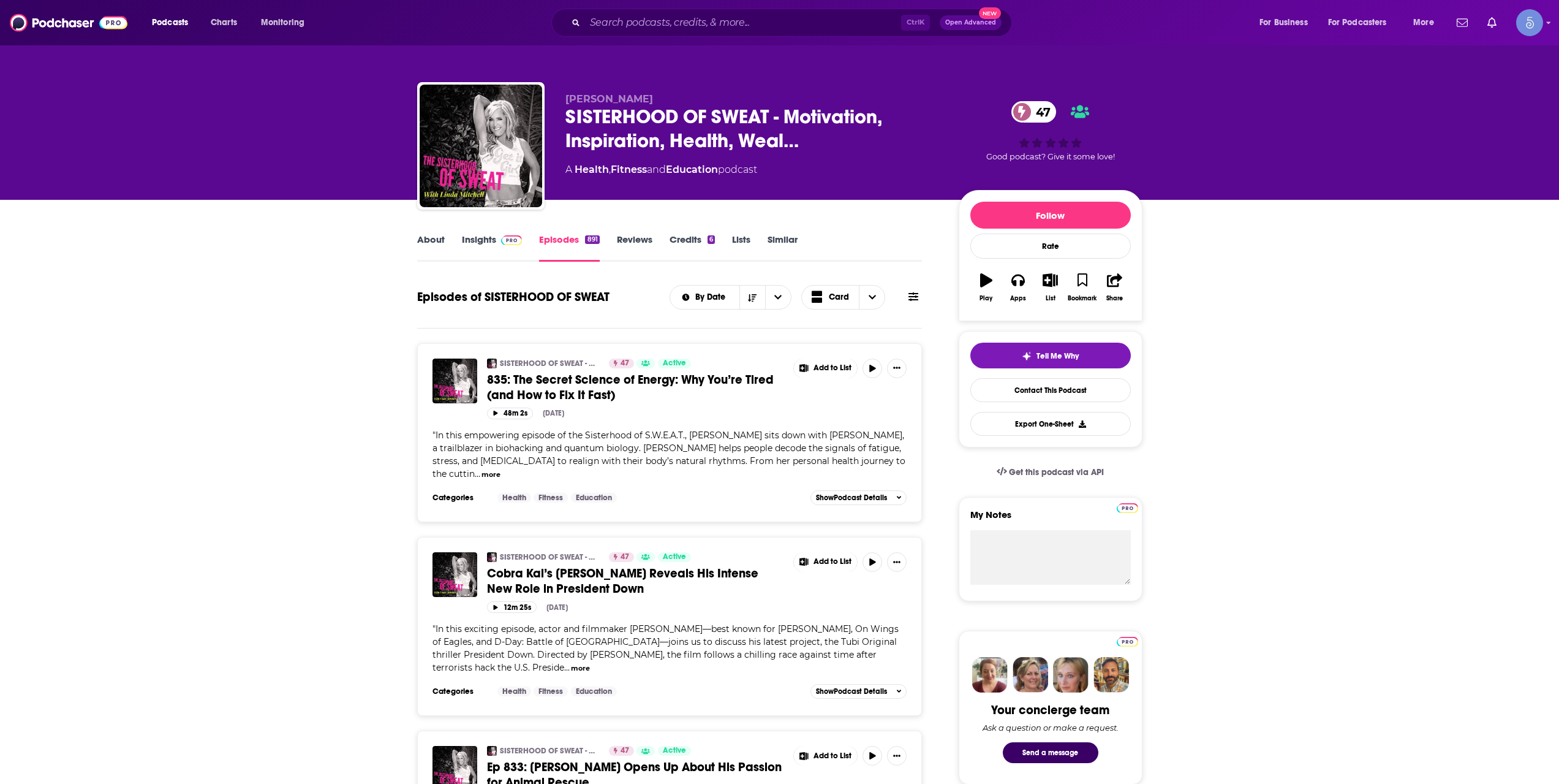
click at [429, 238] on link "About" at bounding box center [432, 248] width 28 height 28
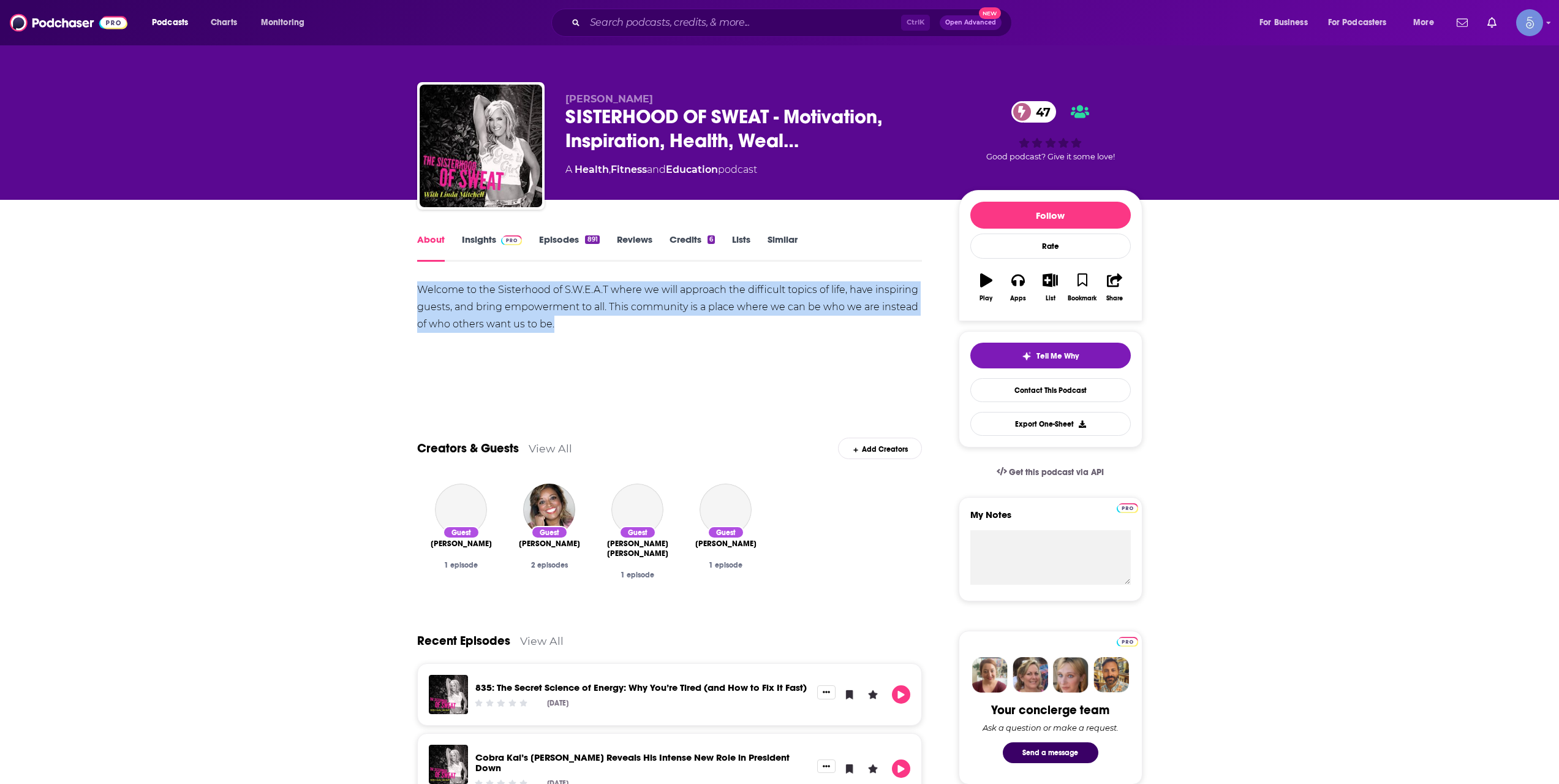
drag, startPoint x: 567, startPoint y: 323, endPoint x: 406, endPoint y: 288, distance: 164.8
click at [498, 246] on link "Insights" at bounding box center [492, 248] width 60 height 28
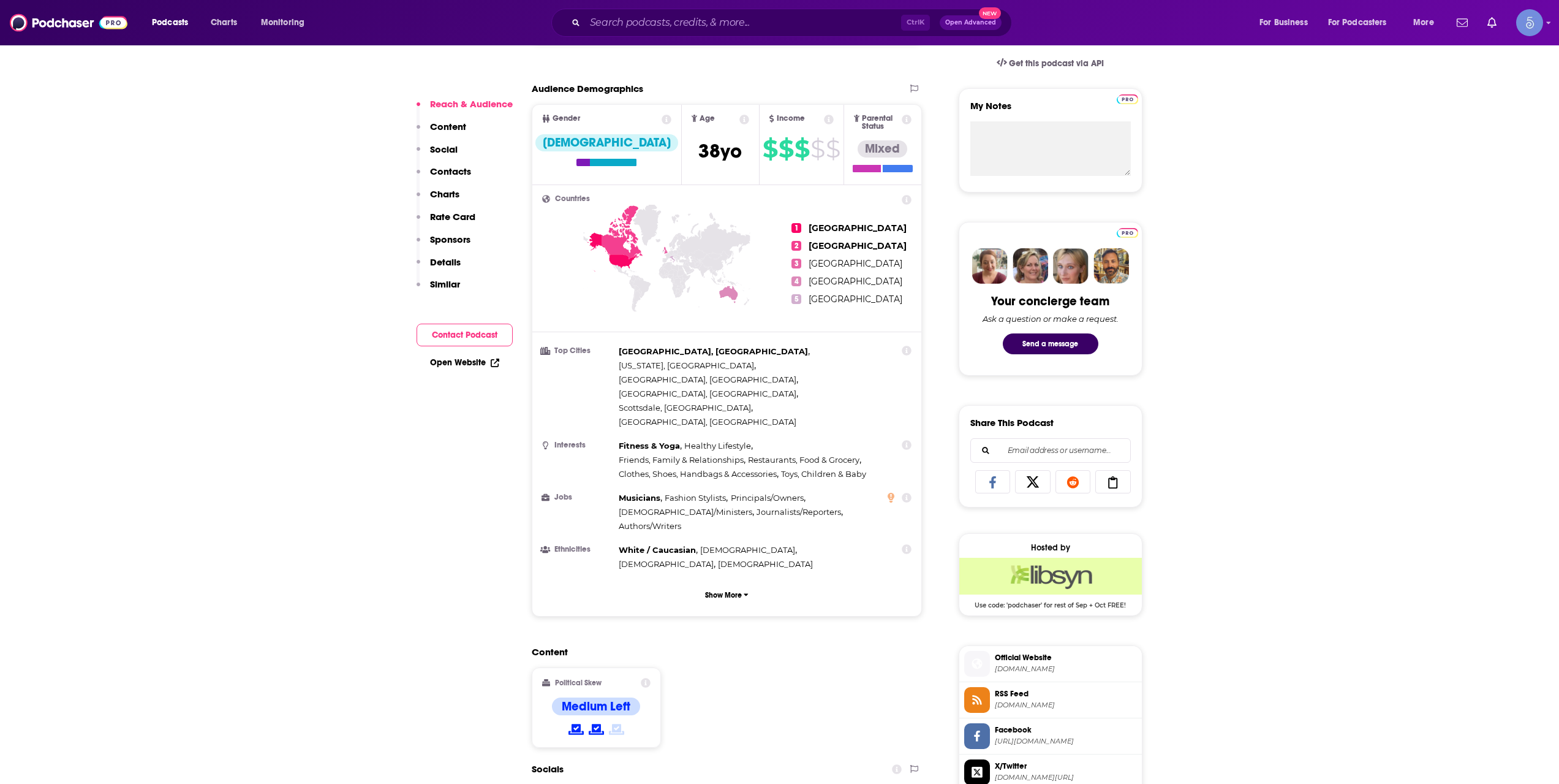
scroll to position [612, 0]
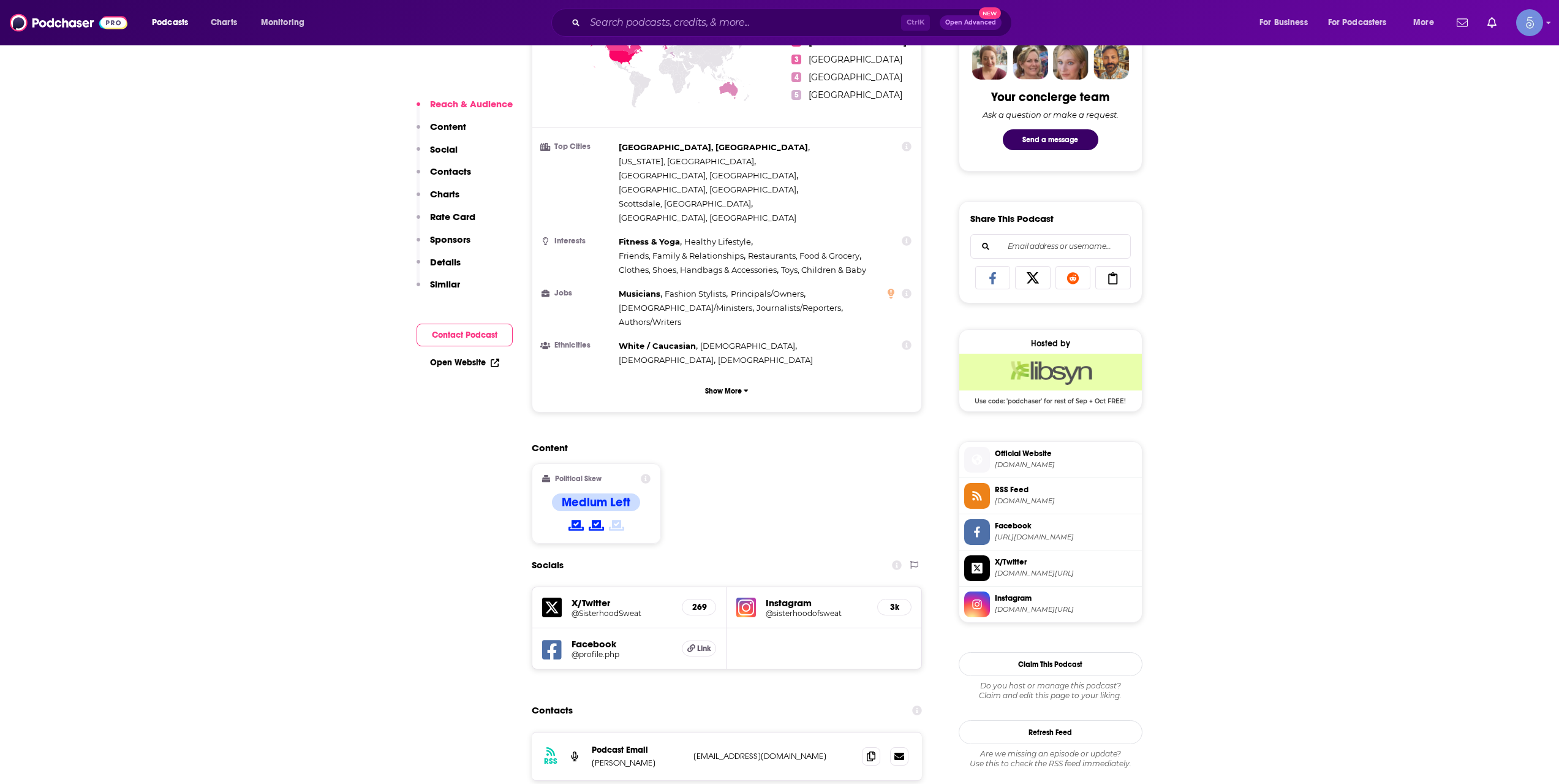
click at [1047, 604] on span "Instagram [DOMAIN_NAME][URL]" at bounding box center [1063, 603] width 147 height 24
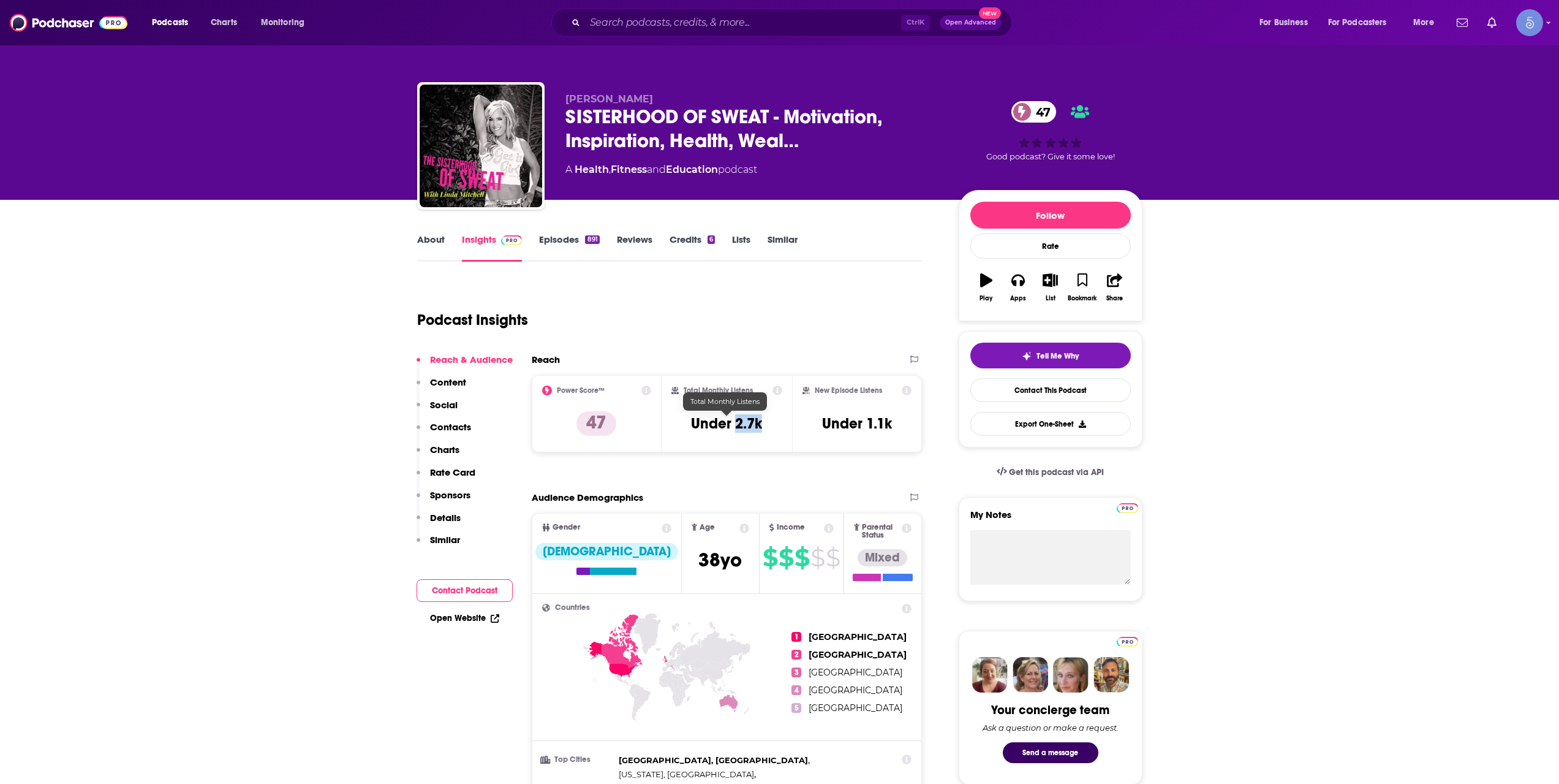
drag, startPoint x: 764, startPoint y: 424, endPoint x: 736, endPoint y: 427, distance: 28.2
click at [736, 427] on div "Total Monthly Listens Under 2.7k" at bounding box center [728, 413] width 111 height 57
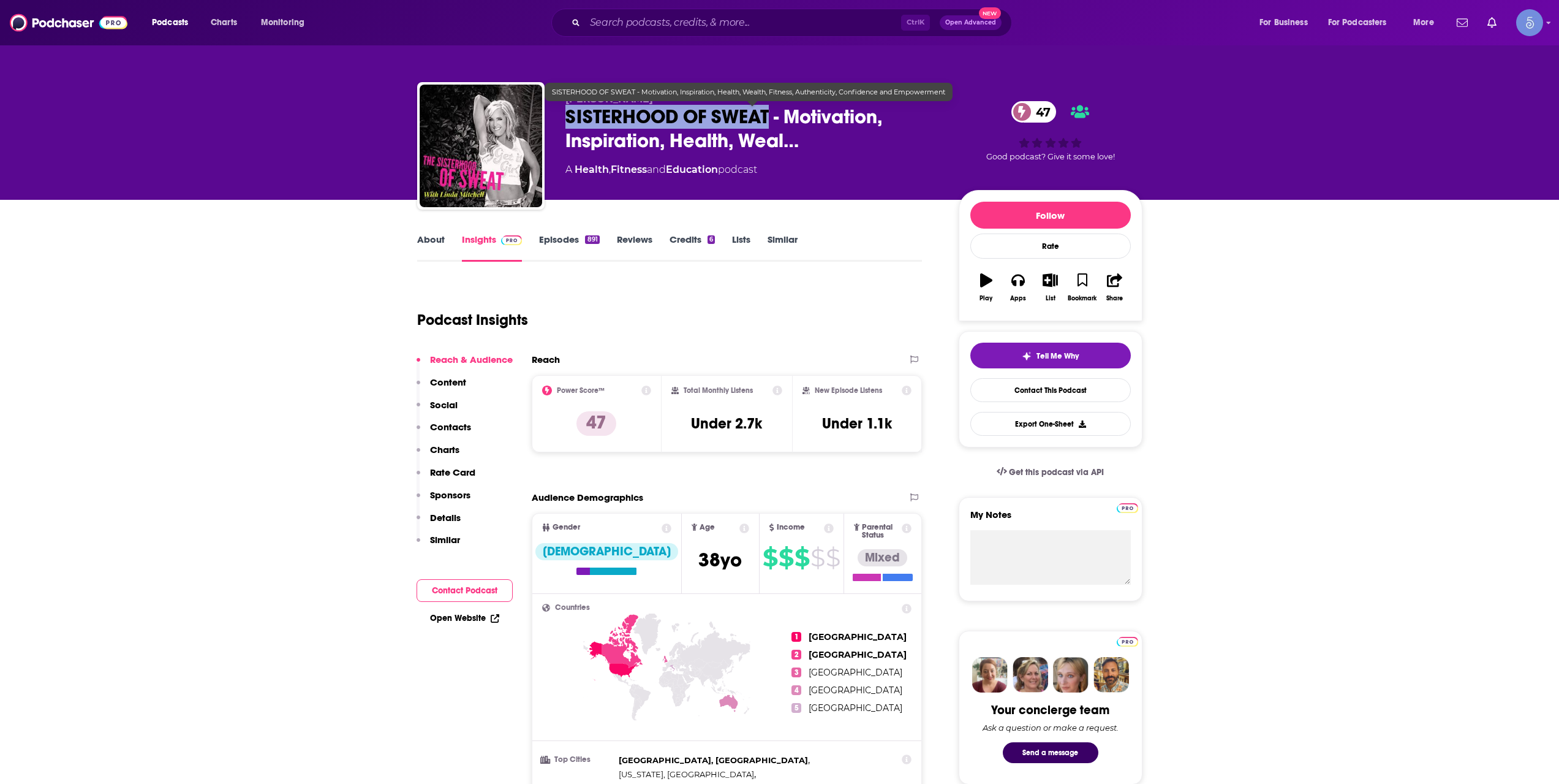
drag, startPoint x: 566, startPoint y: 120, endPoint x: 772, endPoint y: 113, distance: 206.1
click at [772, 113] on span "SISTERHOOD OF SWEAT - Motivation, Inspiration, Health, Weal…" at bounding box center [752, 129] width 374 height 48
